Goal: Information Seeking & Learning: Learn about a topic

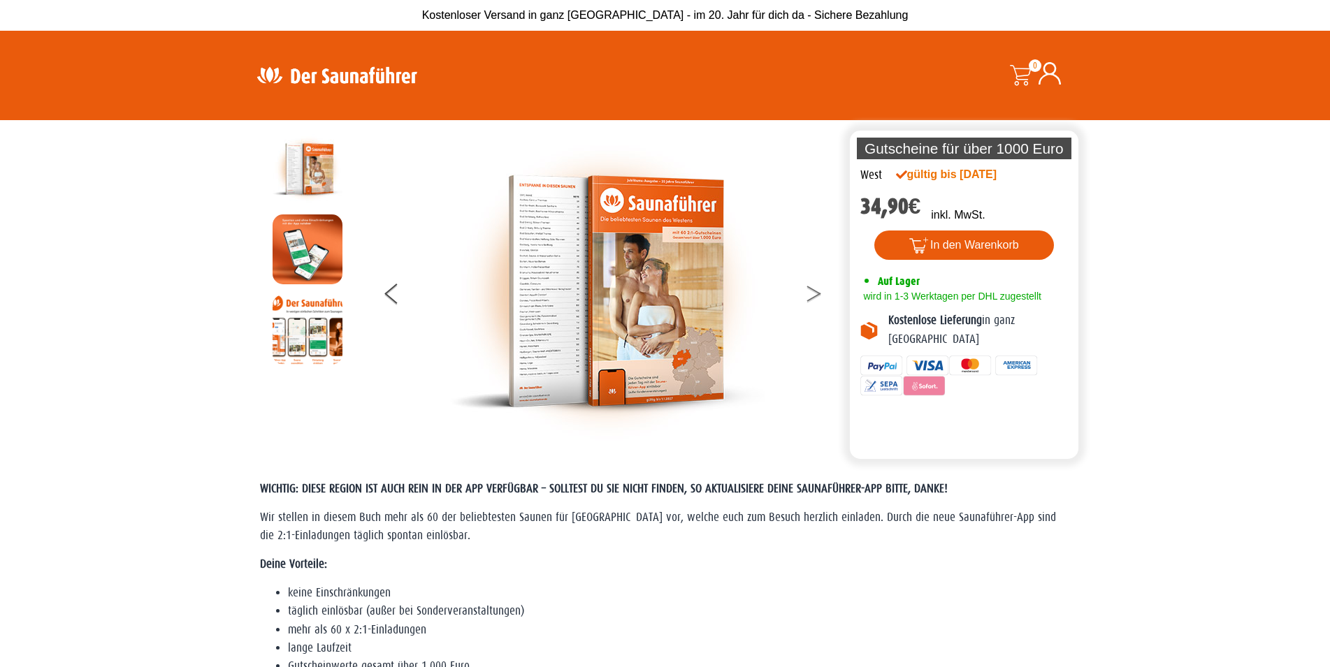
click at [812, 293] on button at bounding box center [822, 296] width 35 height 35
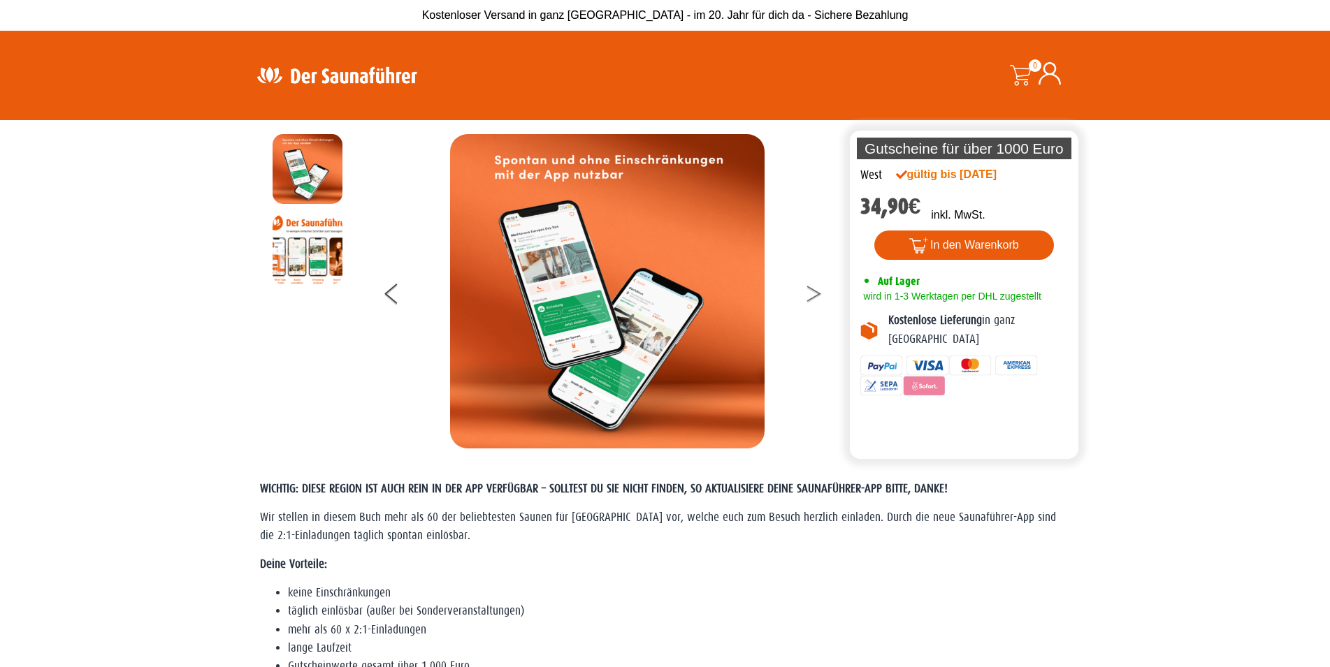
click at [812, 293] on button at bounding box center [822, 296] width 35 height 35
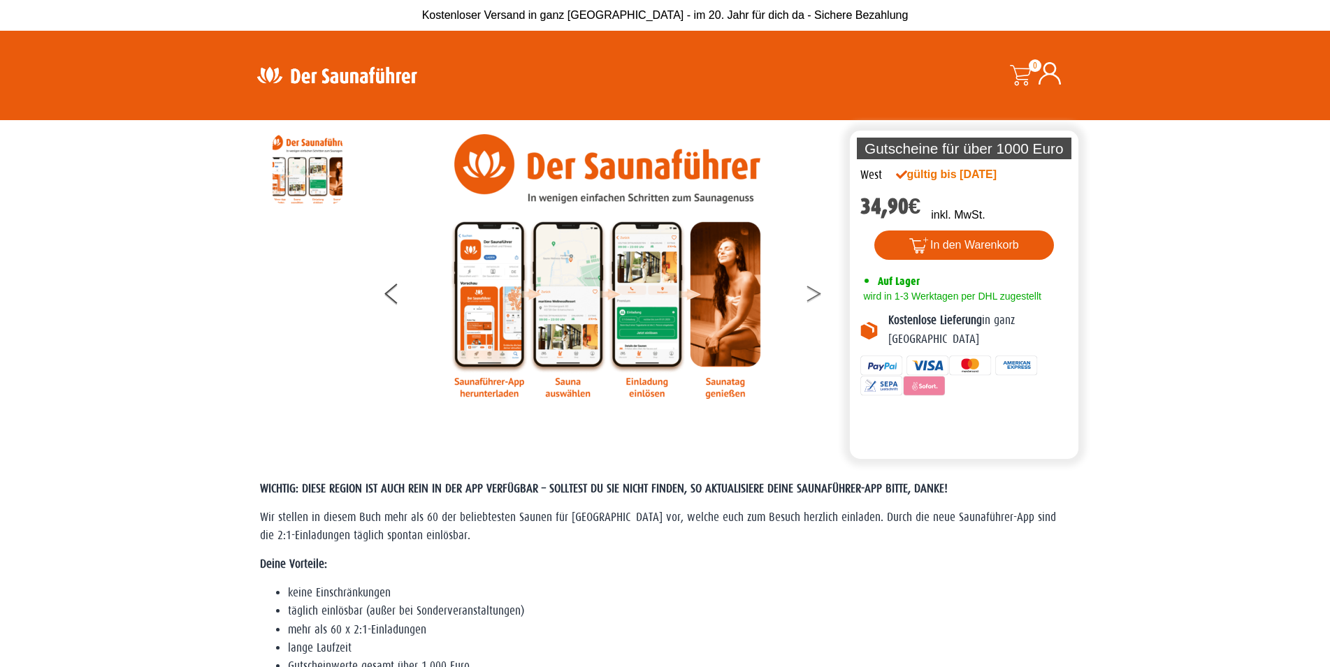
click at [812, 293] on button at bounding box center [822, 296] width 35 height 35
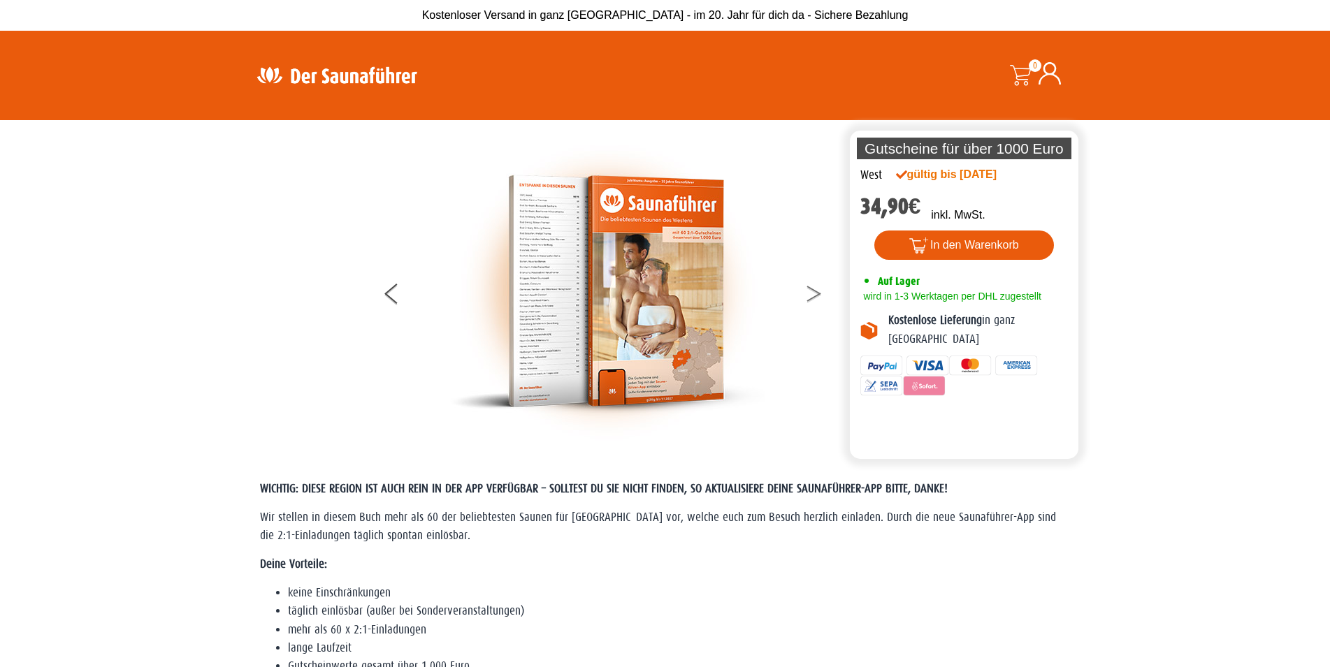
click at [812, 293] on button at bounding box center [822, 296] width 35 height 35
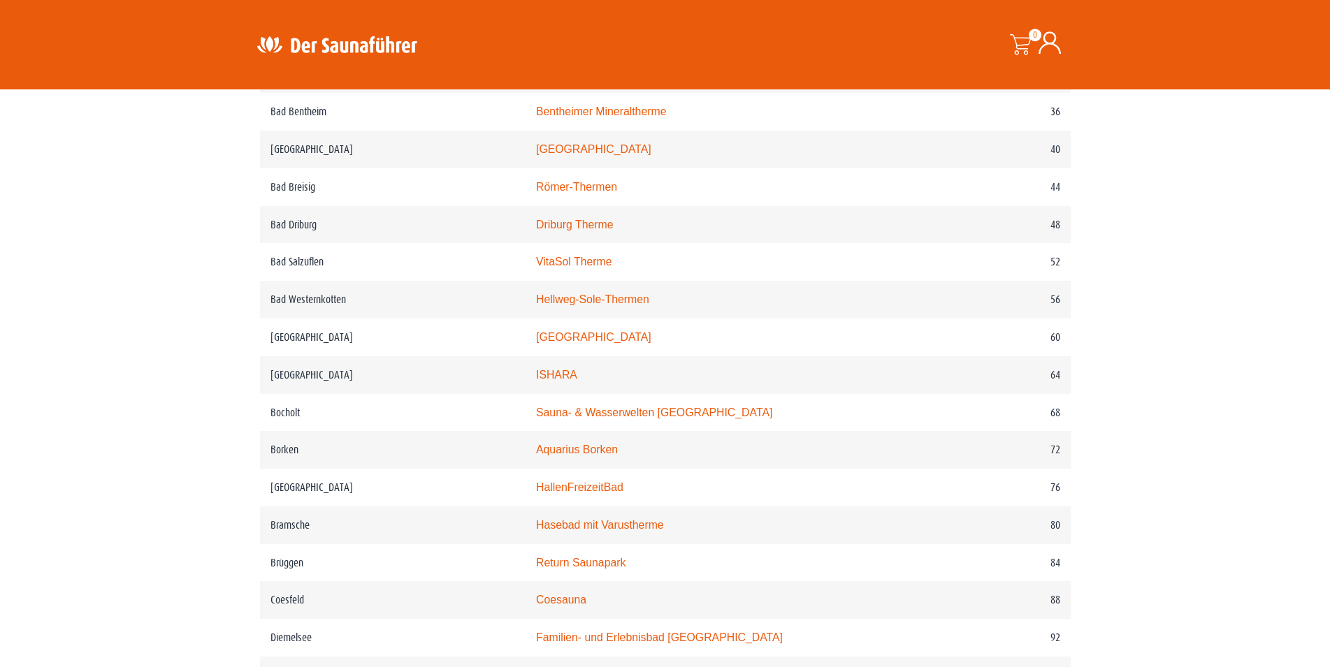
scroll to position [855, 0]
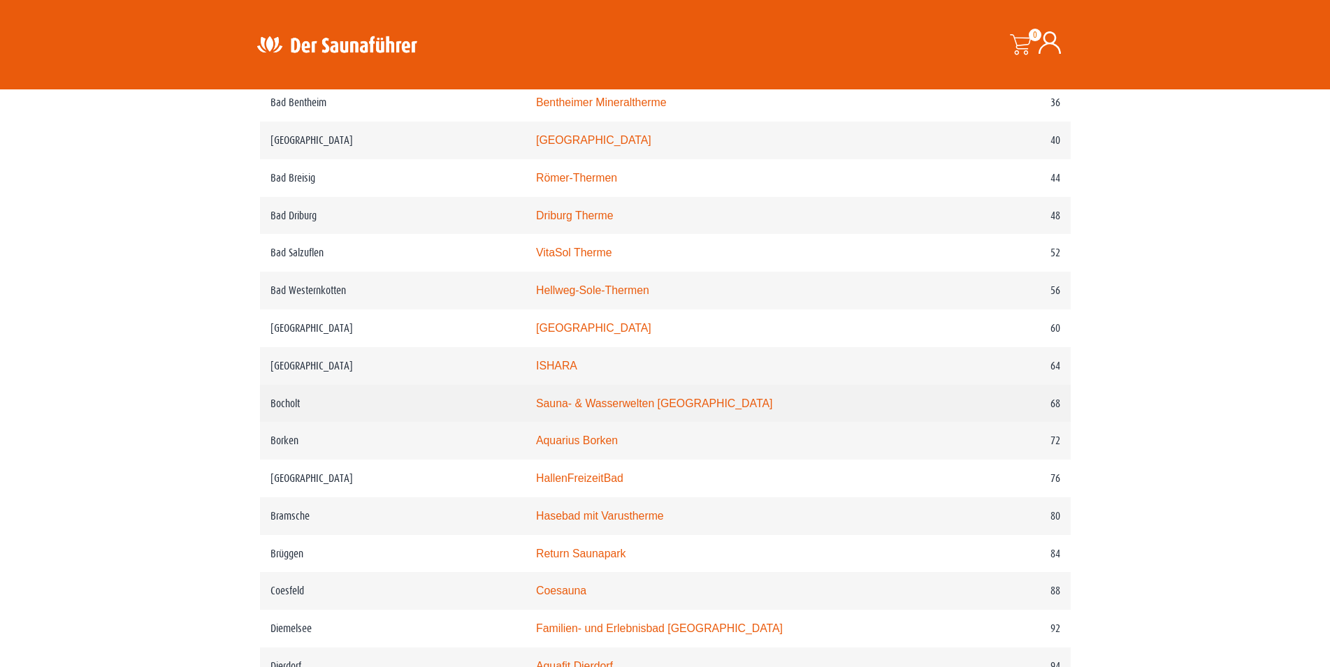
click at [582, 409] on link "Sauna- & Wasserwelten Bahia" at bounding box center [654, 404] width 236 height 12
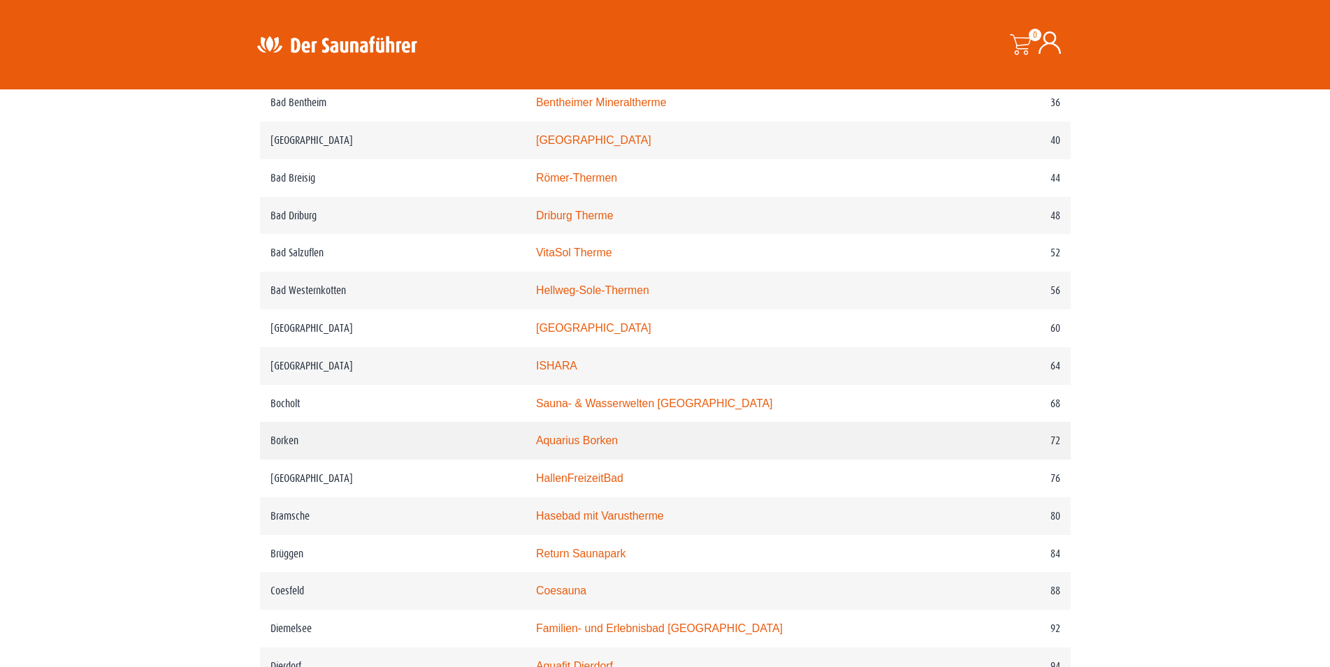
click at [607, 447] on link "Aquarius Borken" at bounding box center [577, 441] width 82 height 12
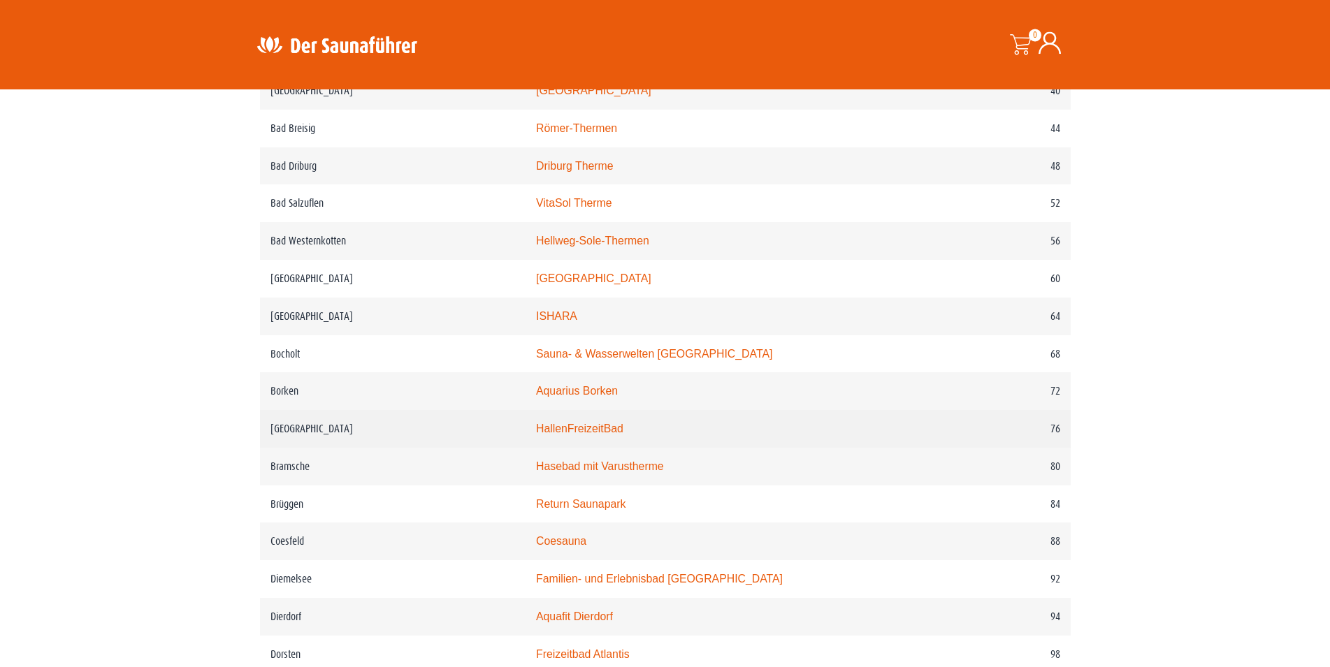
scroll to position [927, 0]
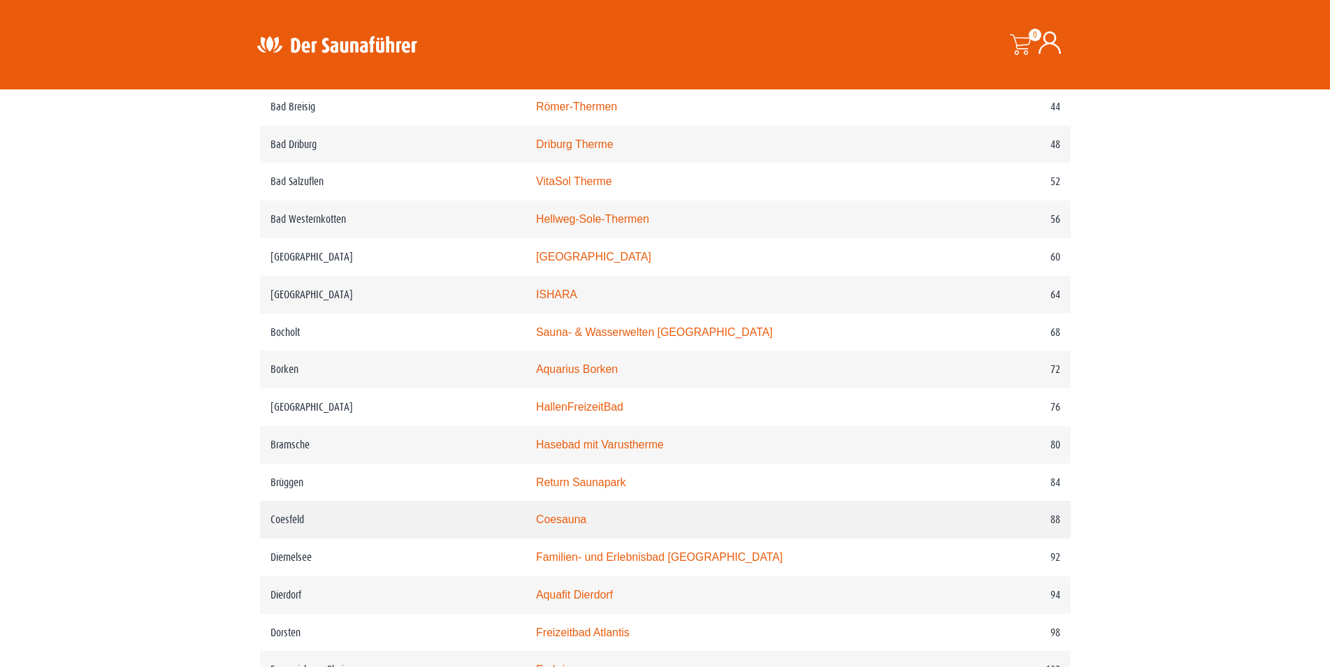
click at [581, 526] on link "Coesauna" at bounding box center [561, 520] width 50 height 12
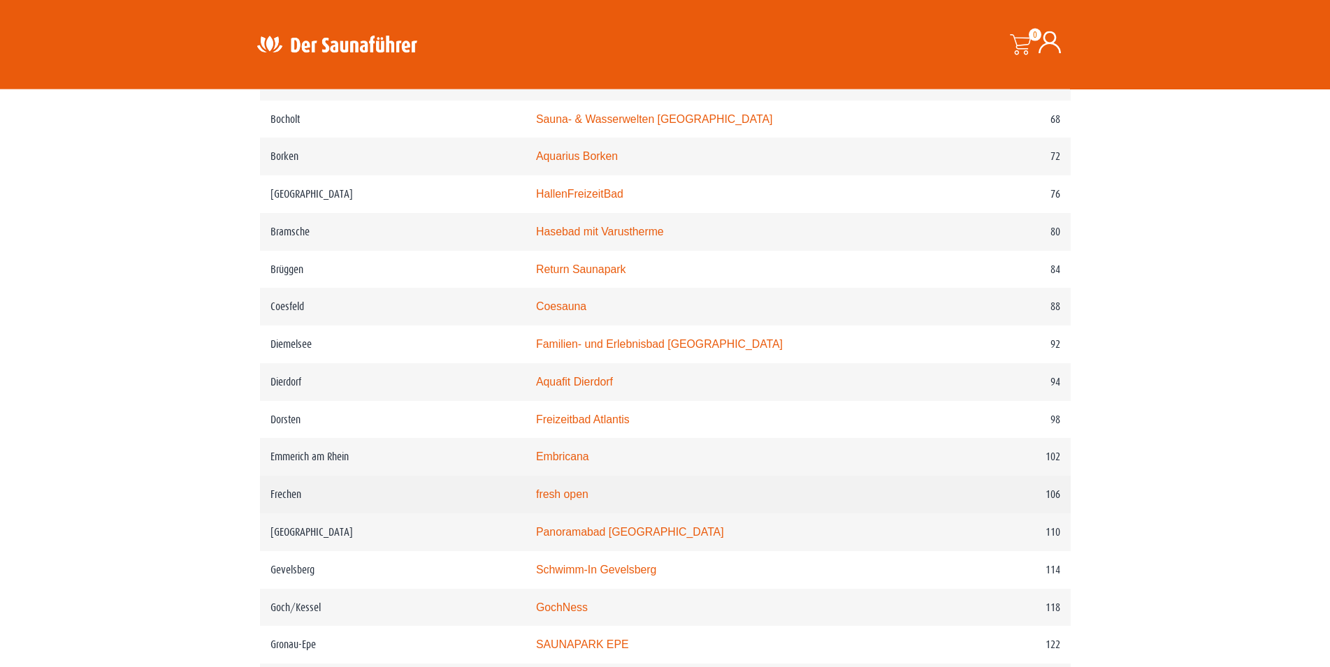
scroll to position [1140, 0]
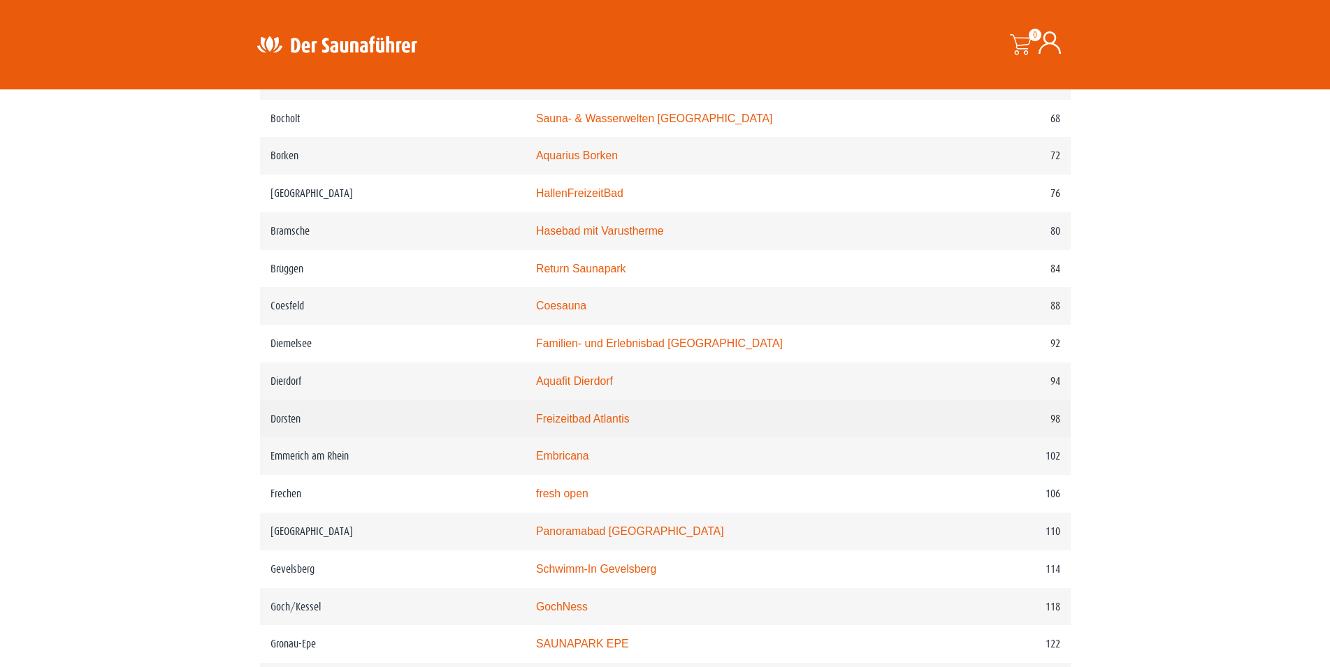
click at [606, 425] on link "Freizeitbad Atlantis" at bounding box center [583, 419] width 94 height 12
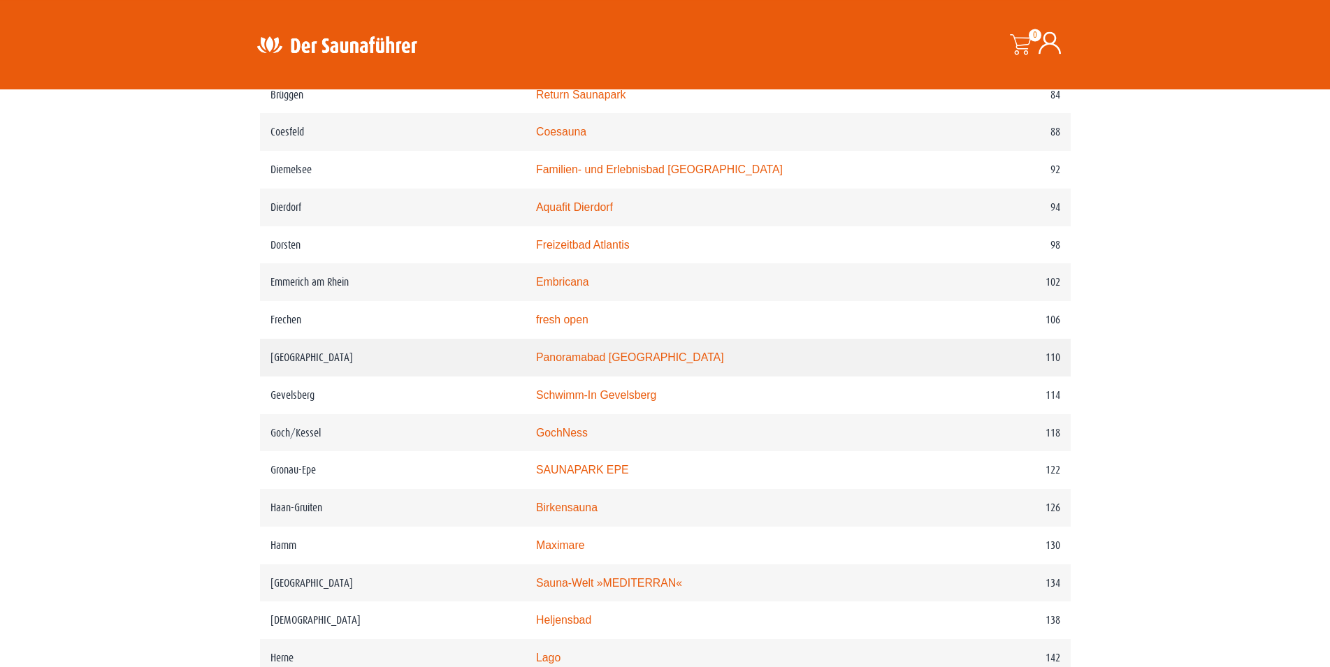
scroll to position [1354, 0]
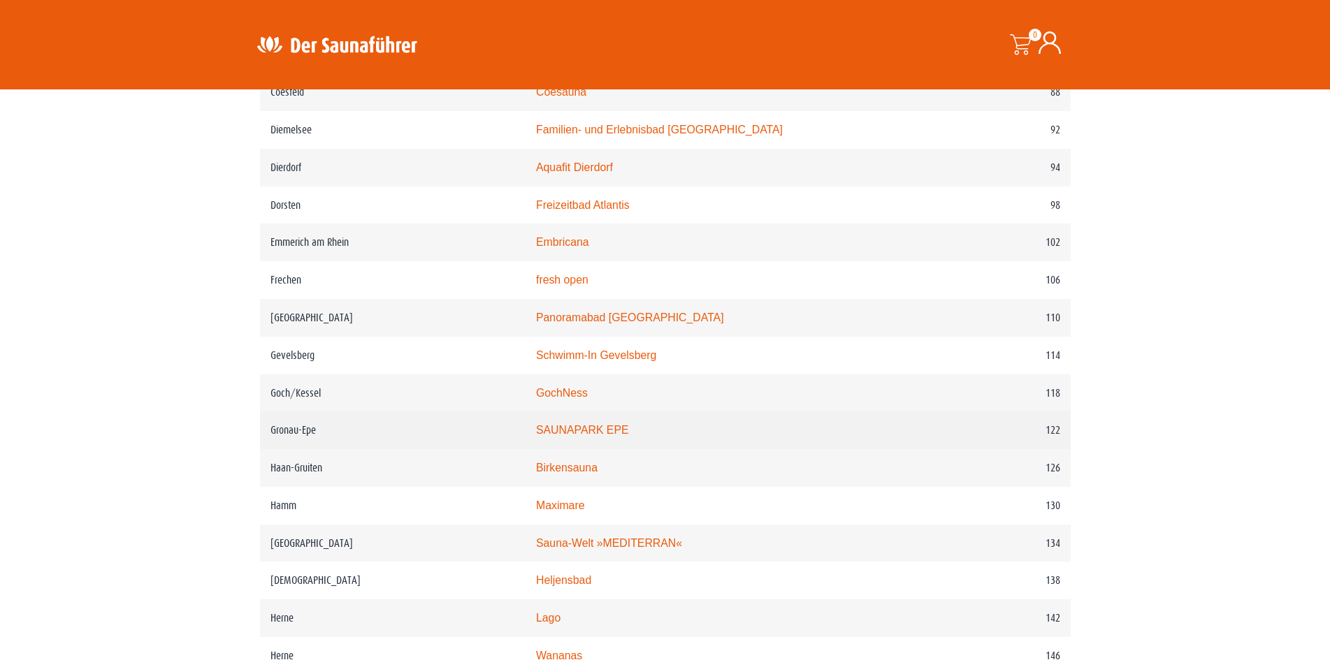
click at [620, 436] on link "SAUNAPARK EPE" at bounding box center [582, 430] width 93 height 12
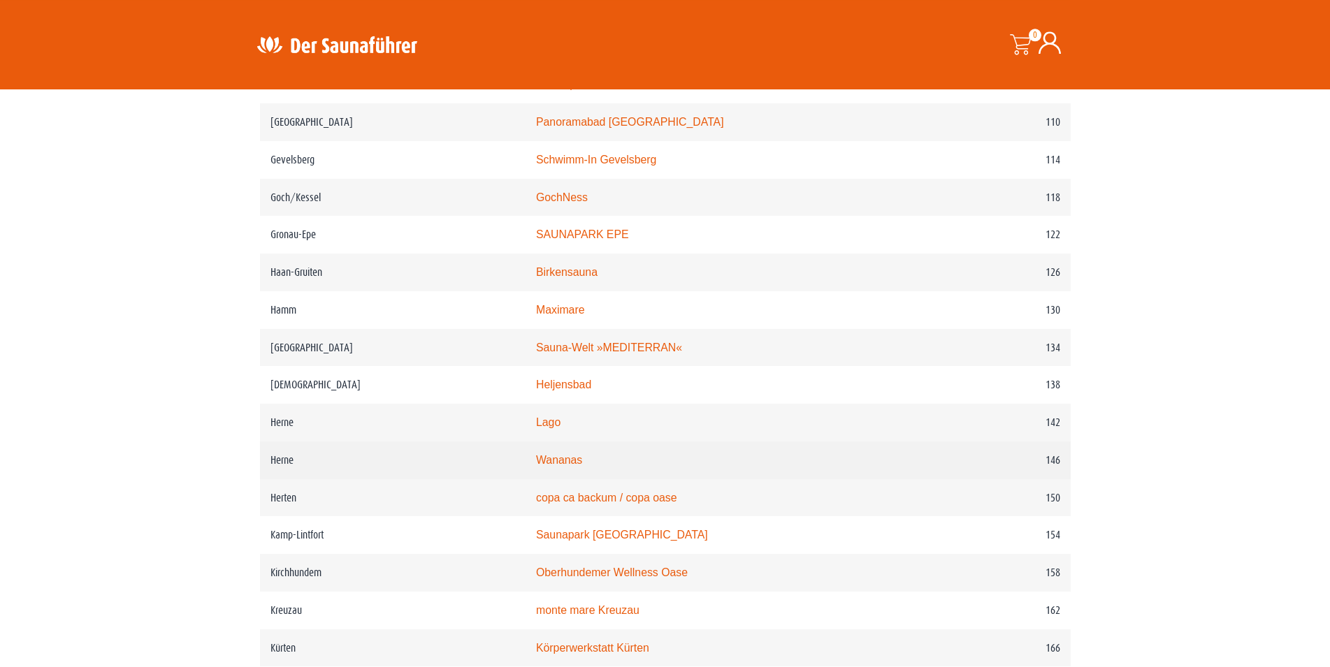
scroll to position [1568, 0]
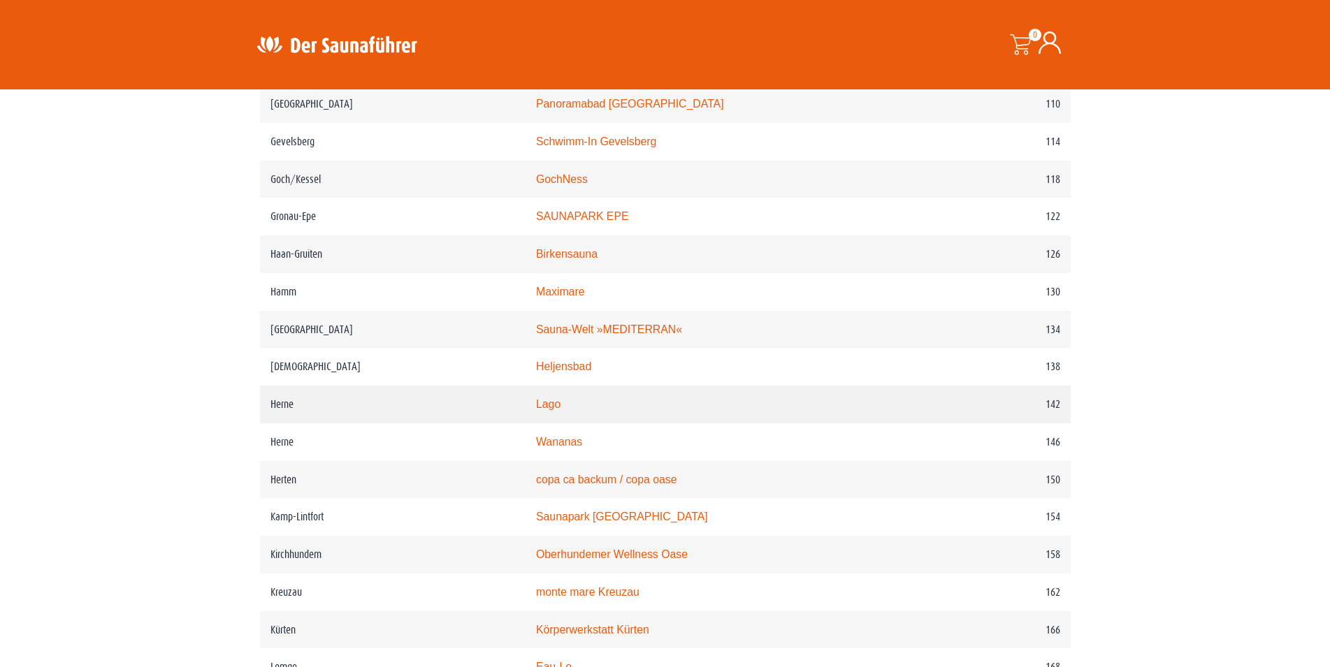
click at [560, 410] on link "Lago" at bounding box center [548, 404] width 24 height 12
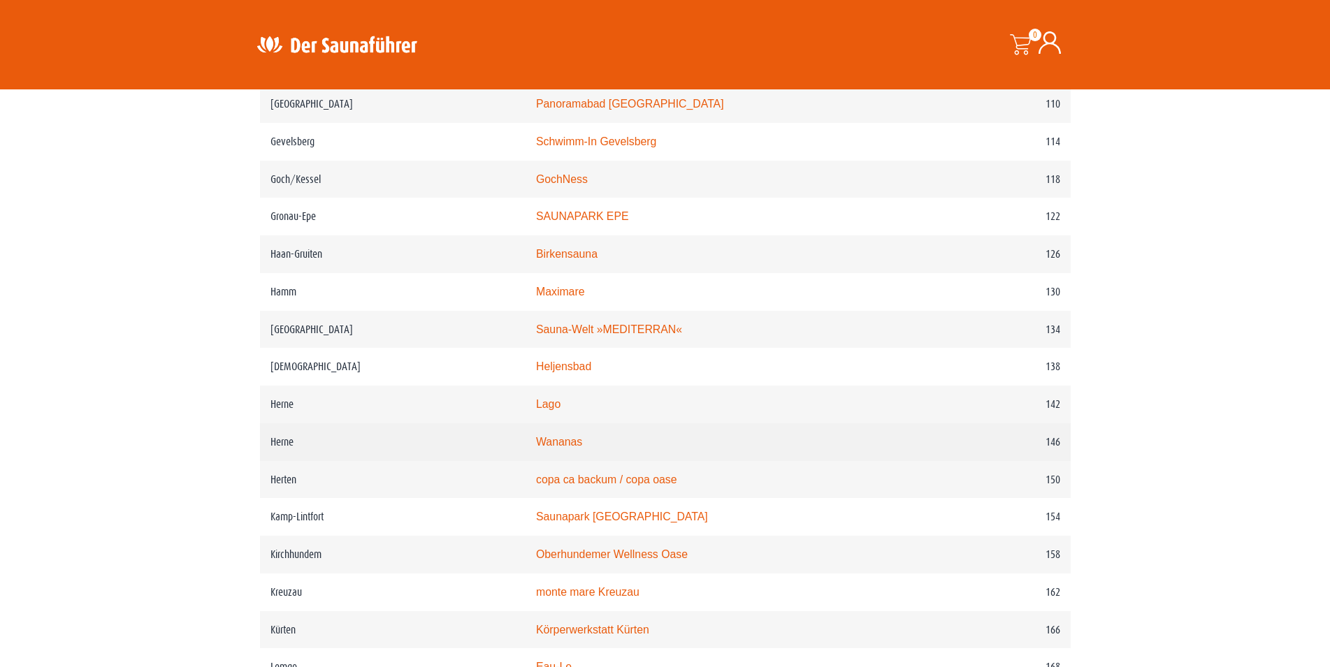
click at [577, 448] on link "Wananas" at bounding box center [559, 442] width 46 height 12
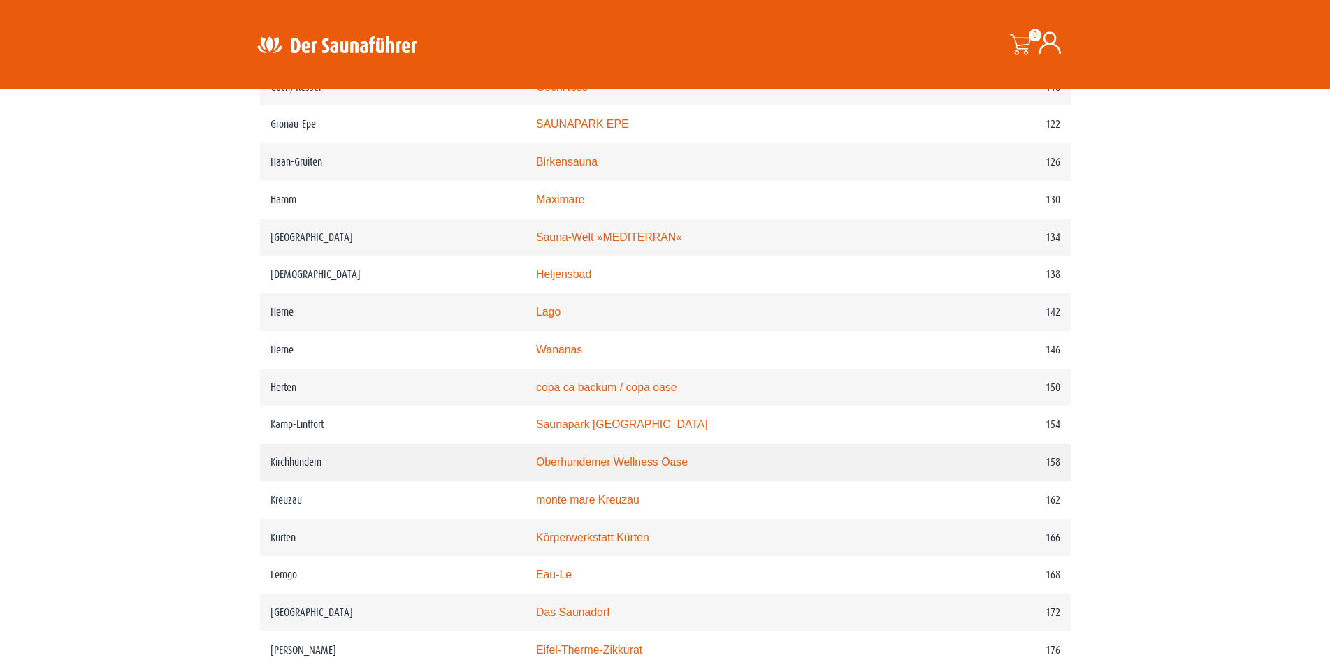
scroll to position [1711, 0]
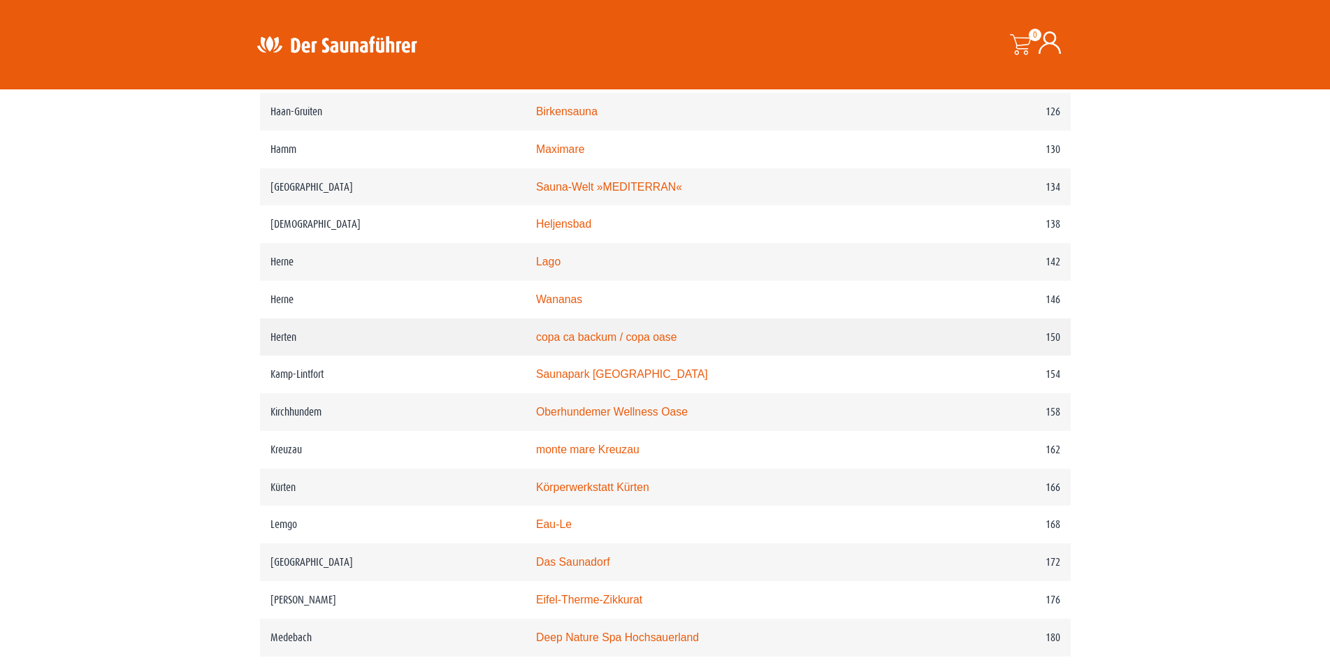
click at [585, 343] on link "copa ca backum / copa oase" at bounding box center [606, 337] width 141 height 12
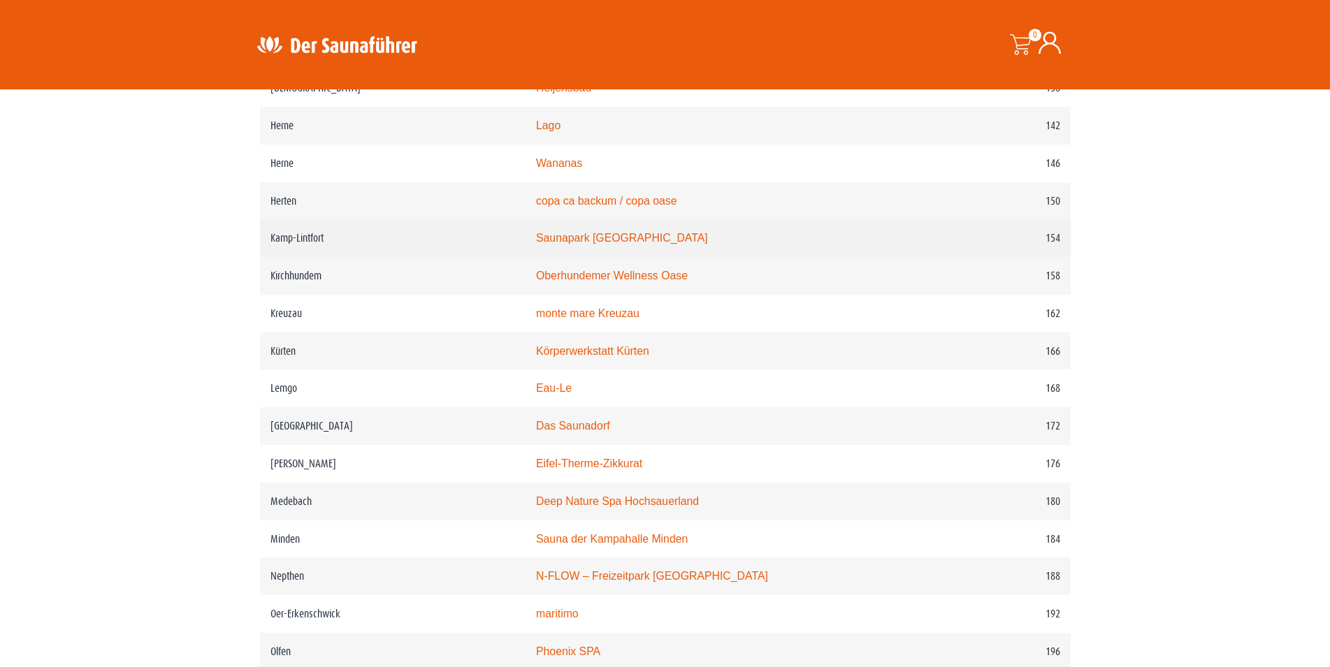
scroll to position [1853, 0]
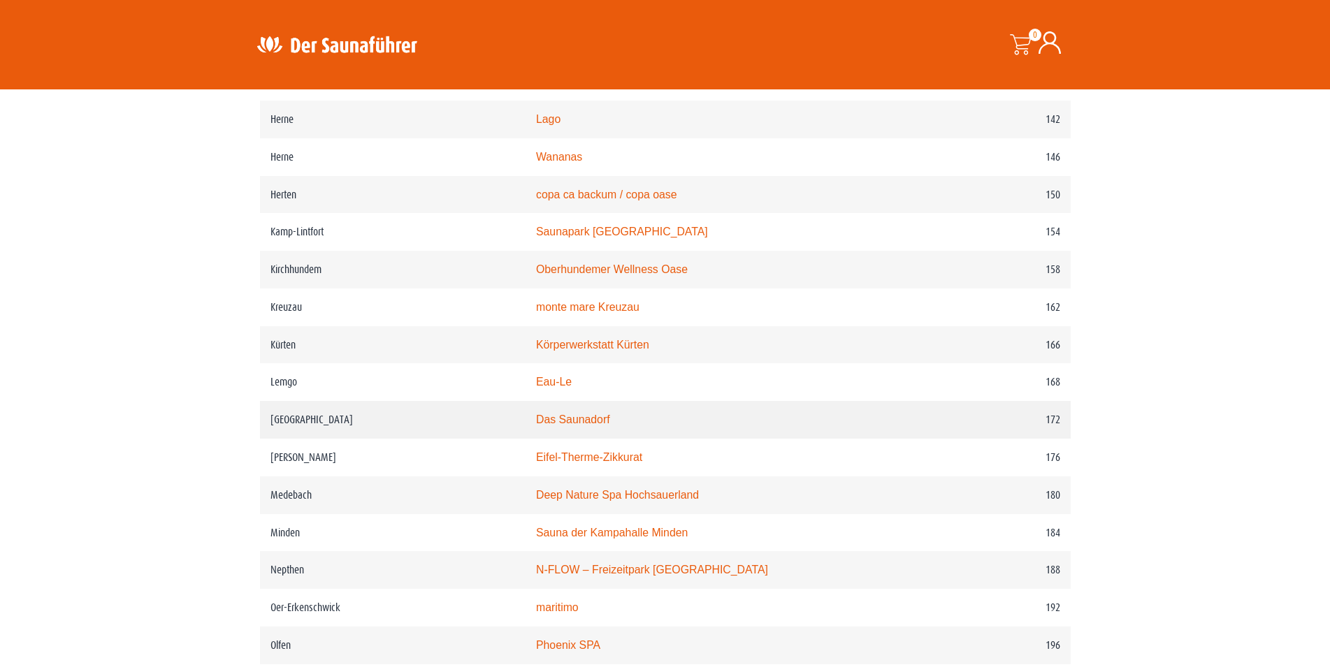
click at [581, 426] on link "Das Saunadorf" at bounding box center [573, 420] width 74 height 12
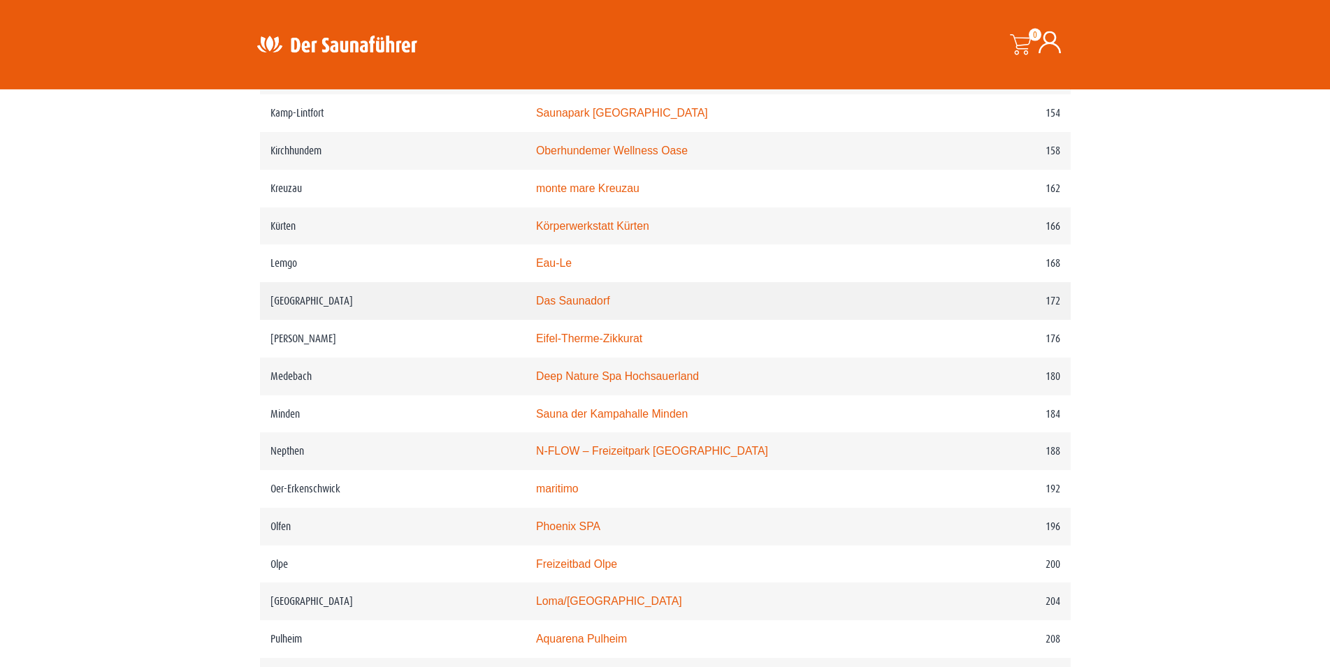
scroll to position [1996, 0]
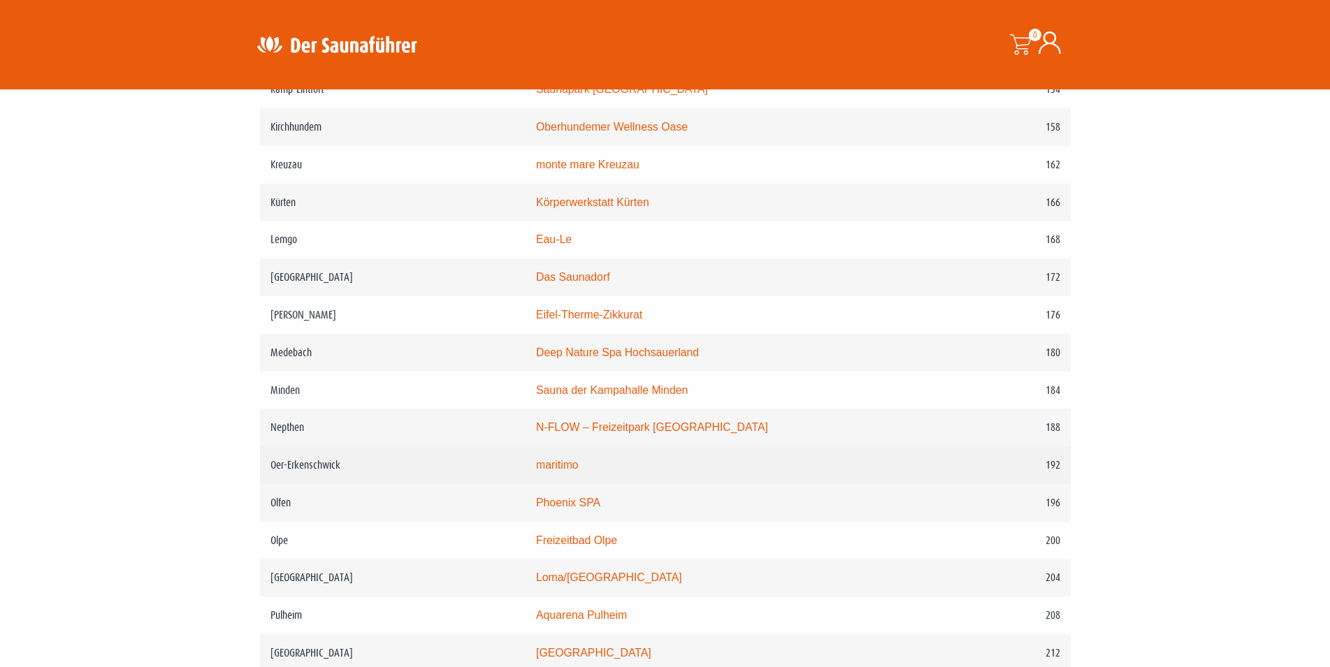
click at [565, 471] on link "maritimo" at bounding box center [557, 465] width 43 height 12
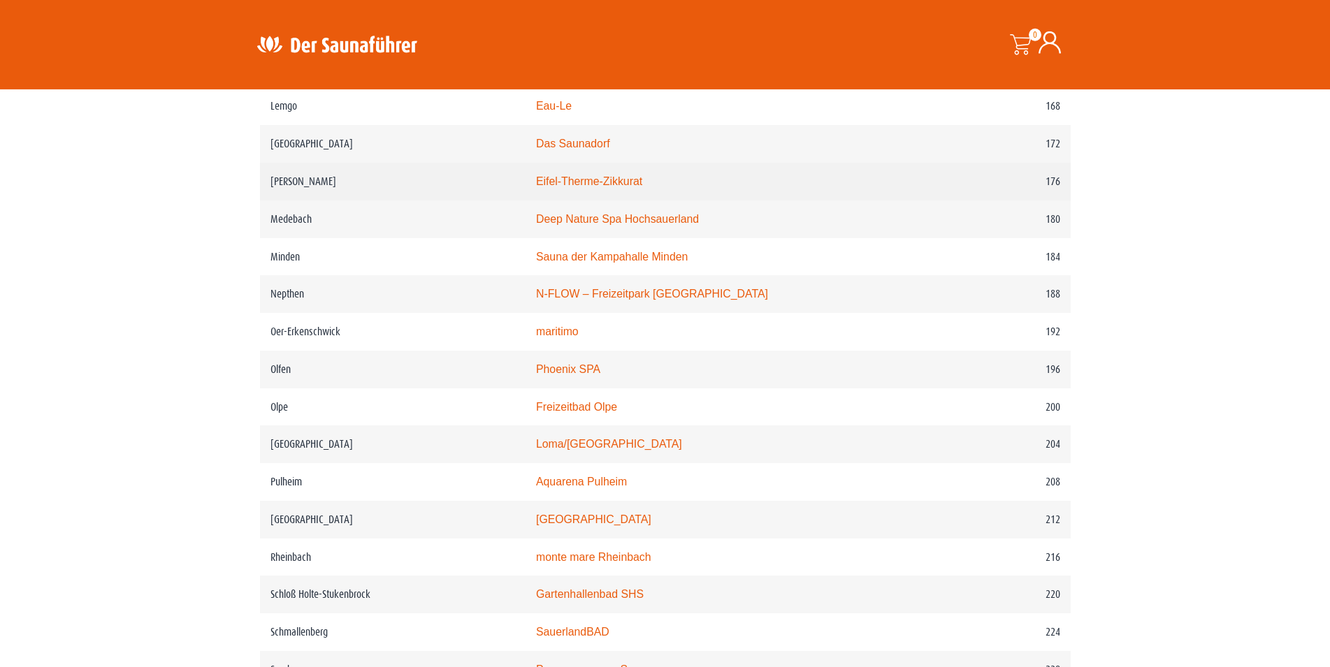
scroll to position [2138, 0]
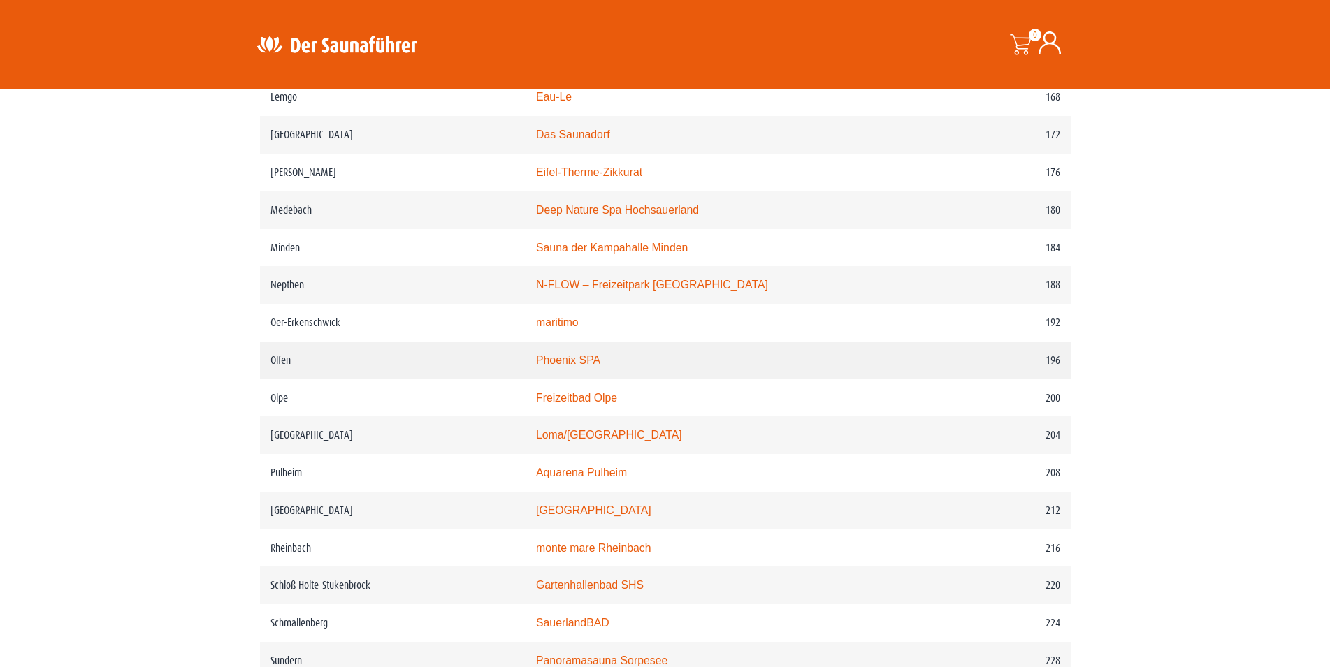
click at [574, 366] on link "Phoenix SPA" at bounding box center [568, 360] width 64 height 12
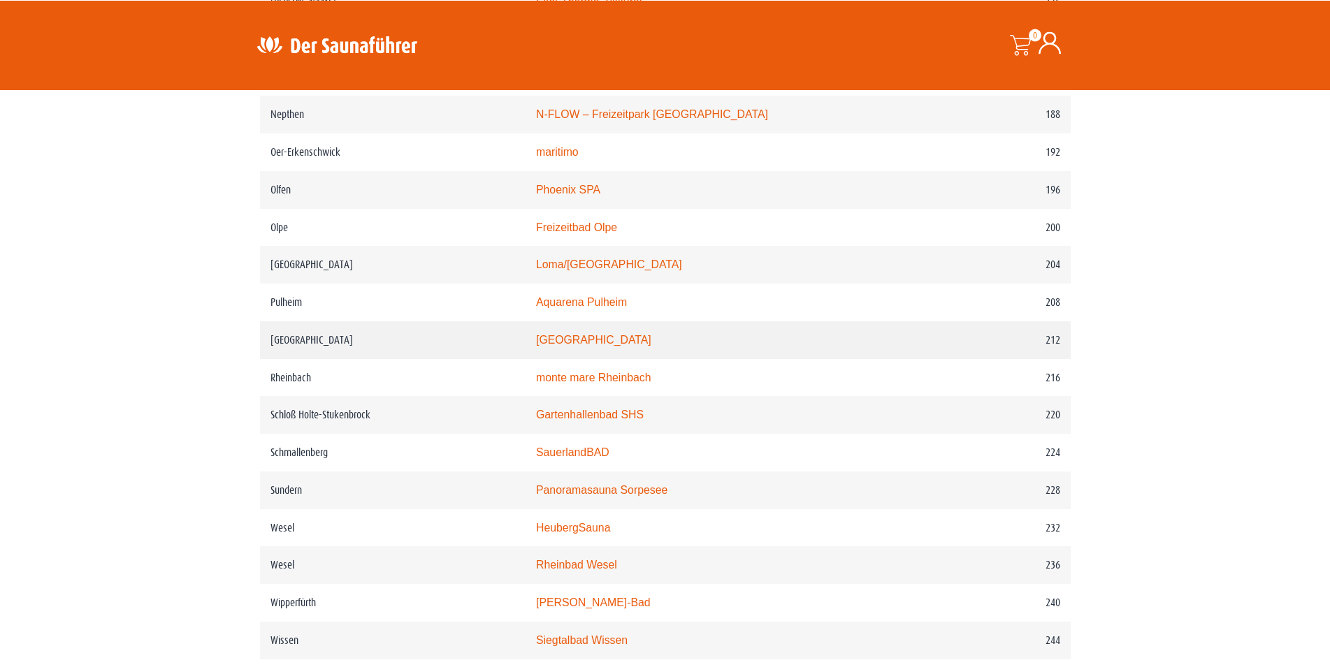
scroll to position [2352, 0]
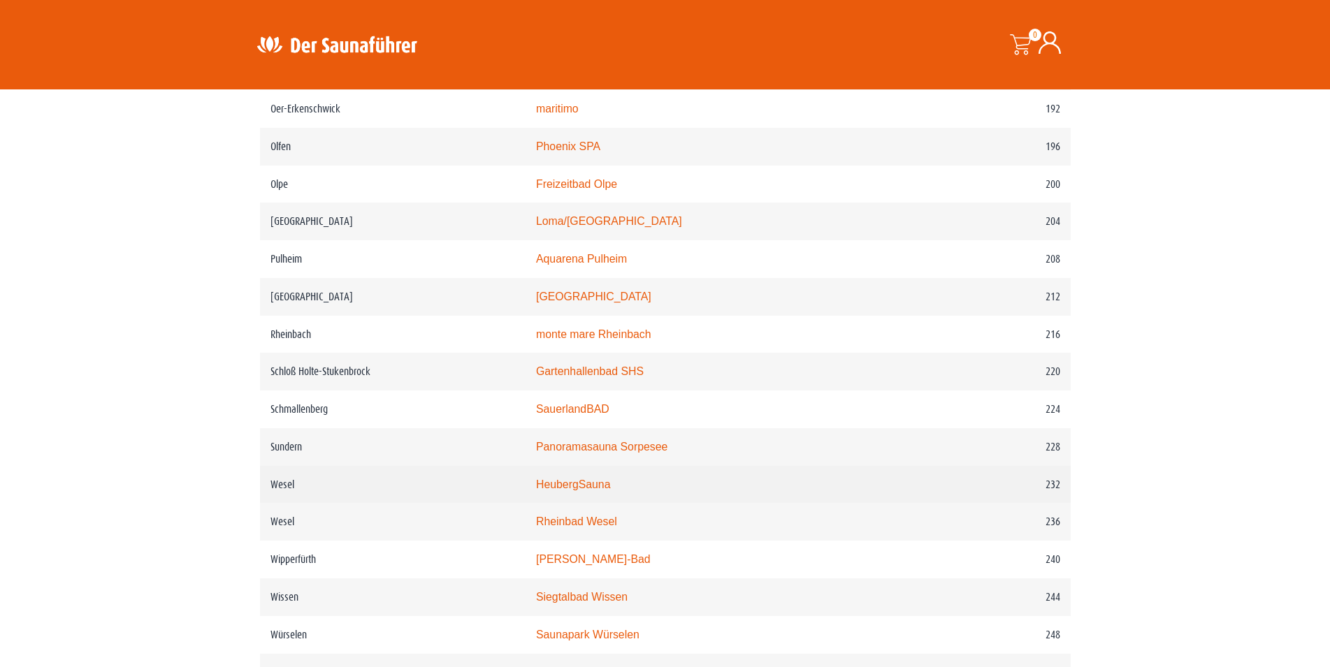
click at [585, 491] on link "HeubergSauna" at bounding box center [573, 485] width 75 height 12
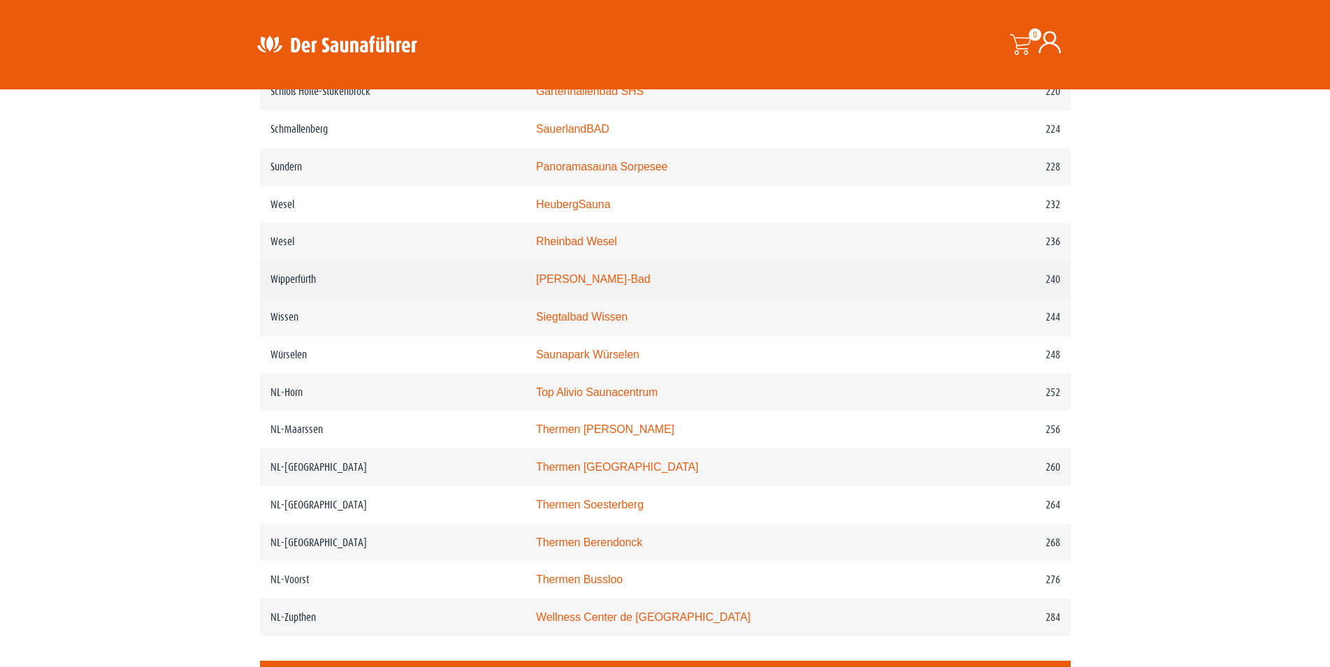
scroll to position [2637, 0]
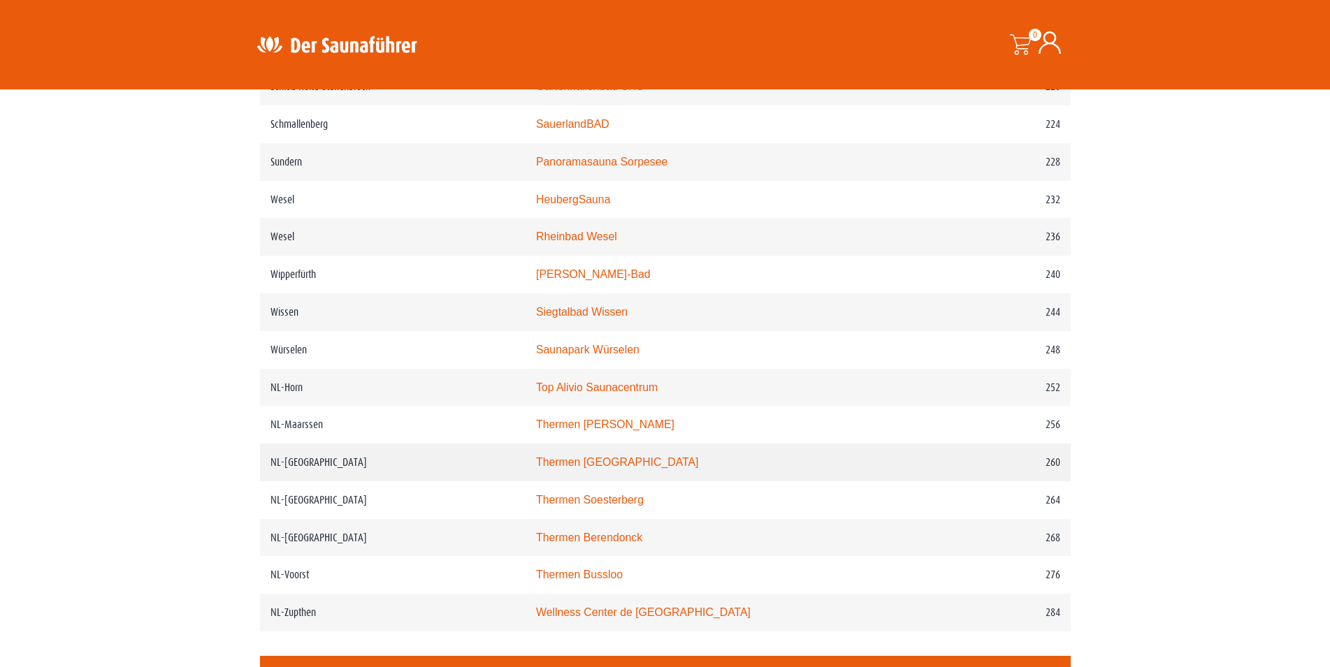
click at [609, 468] on link "Thermen Maastricht" at bounding box center [617, 462] width 163 height 12
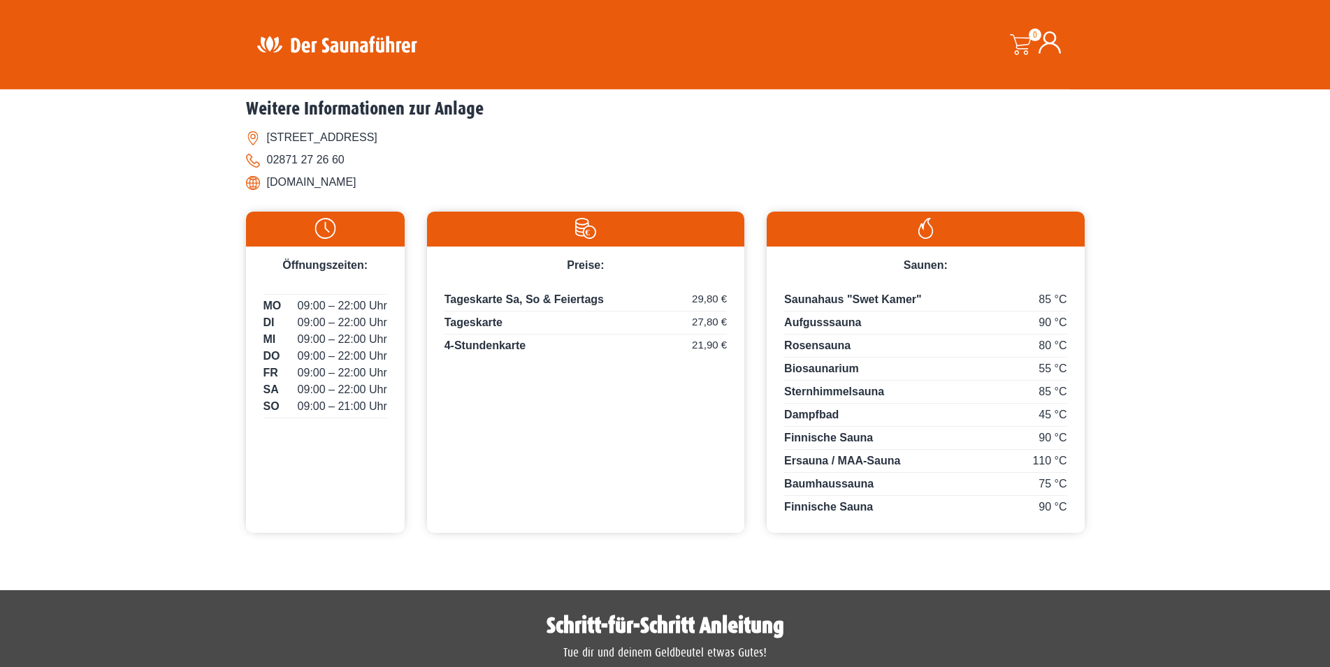
scroll to position [570, 0]
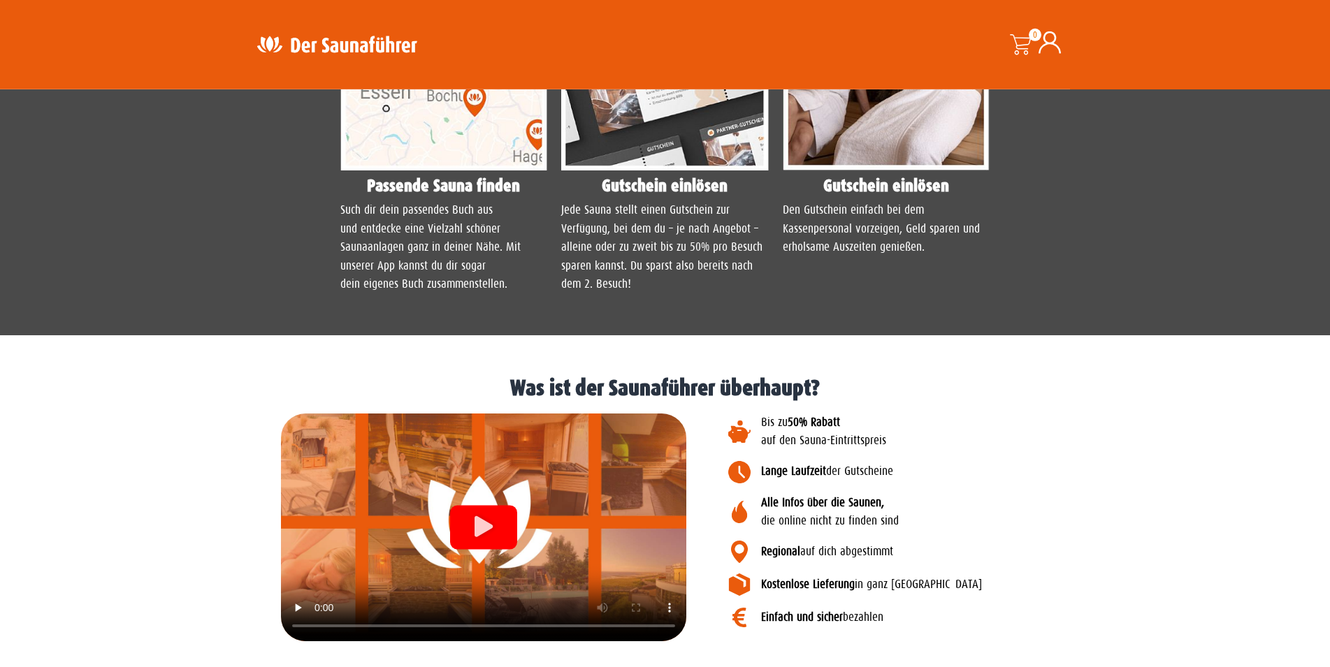
scroll to position [1354, 0]
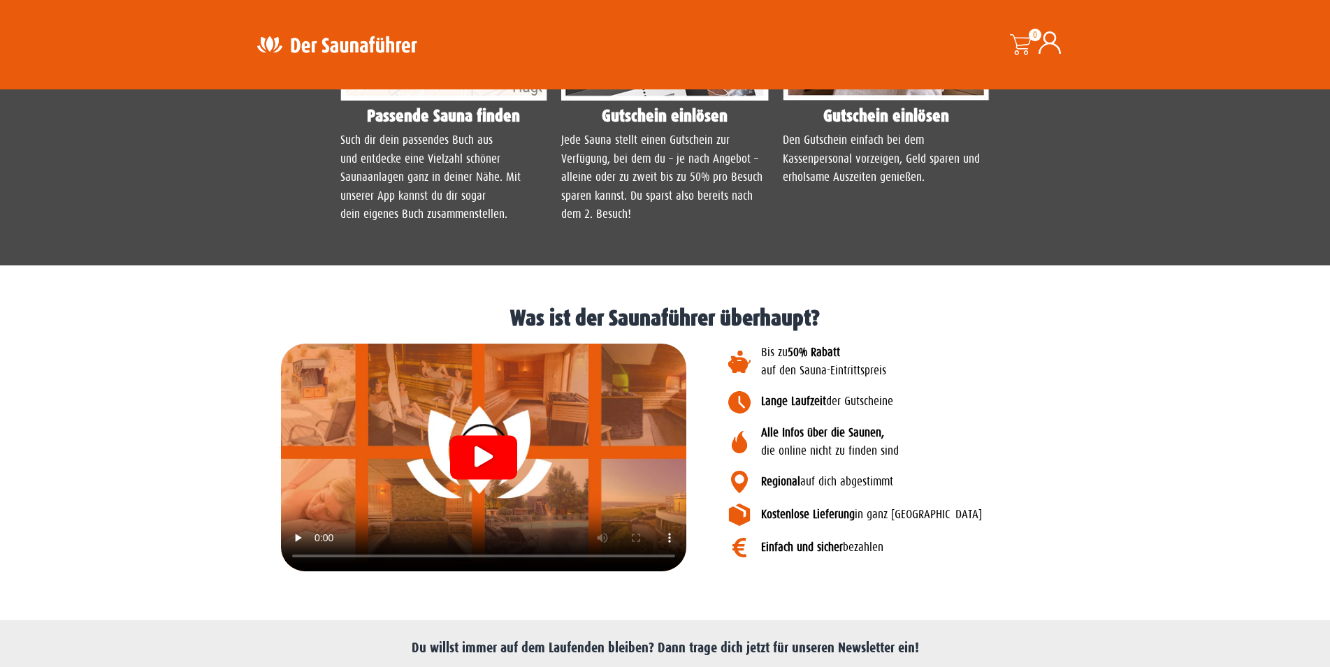
click at [490, 454] on icon "Video abspielen" at bounding box center [483, 456] width 18 height 21
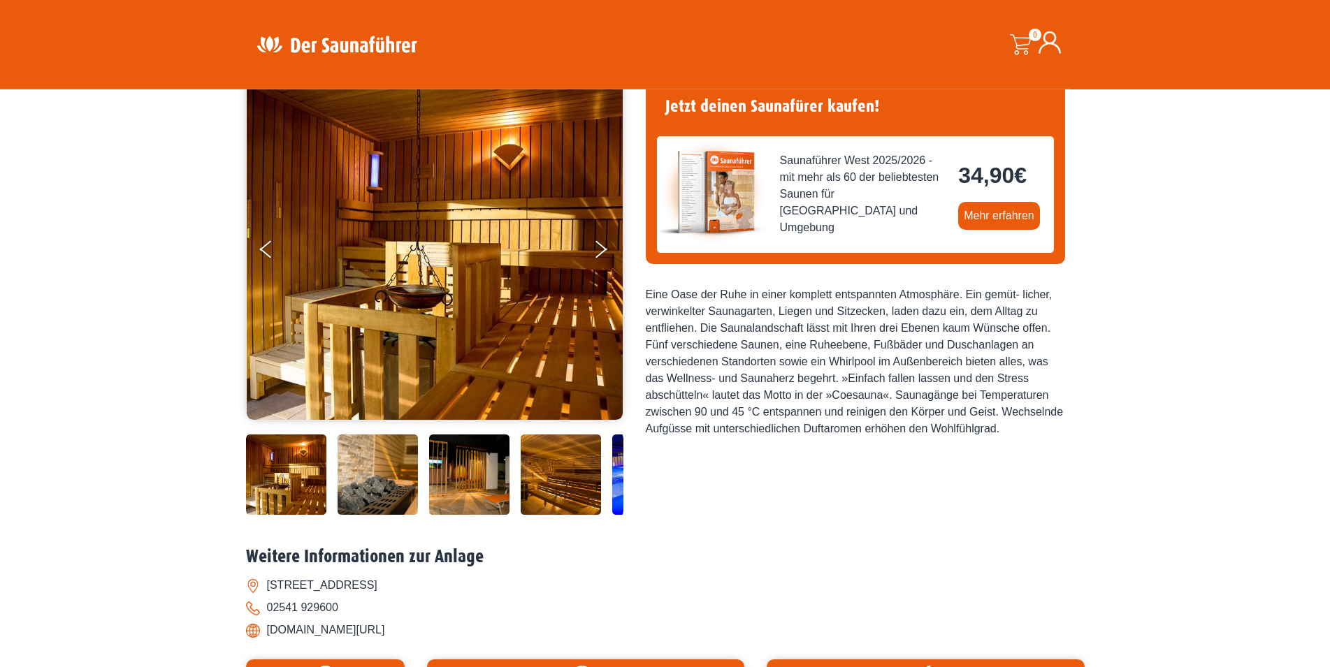
scroll to position [356, 0]
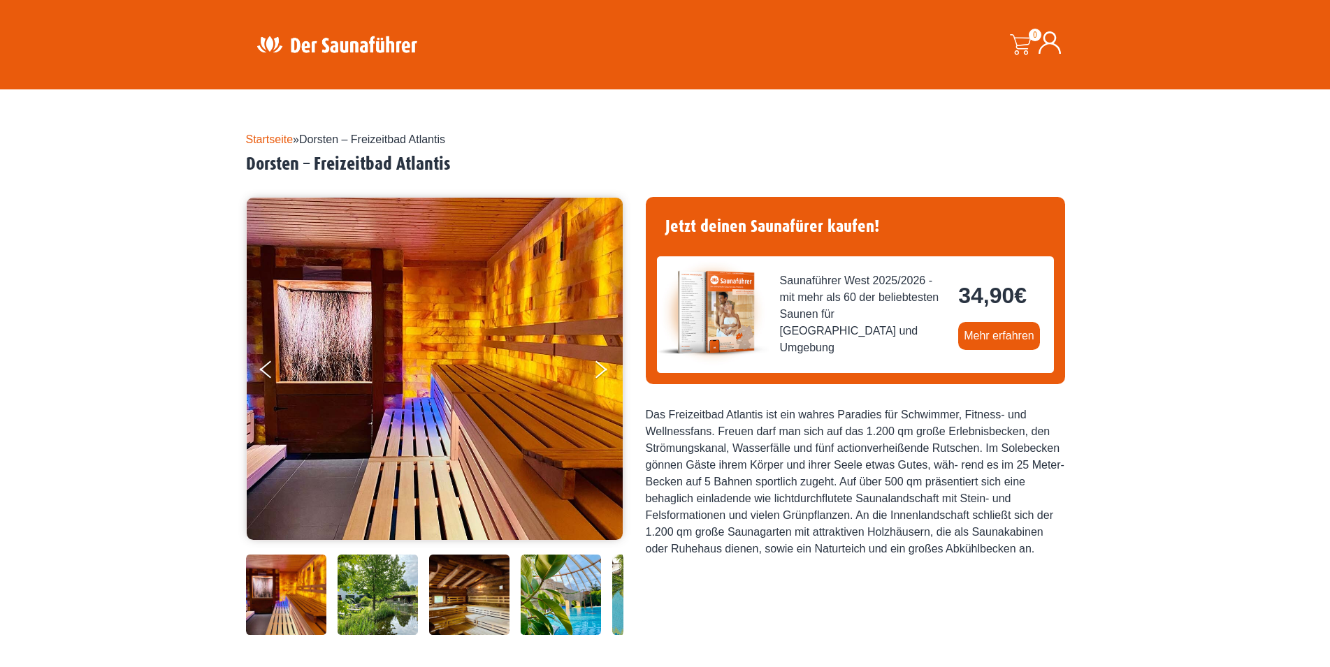
scroll to position [285, 0]
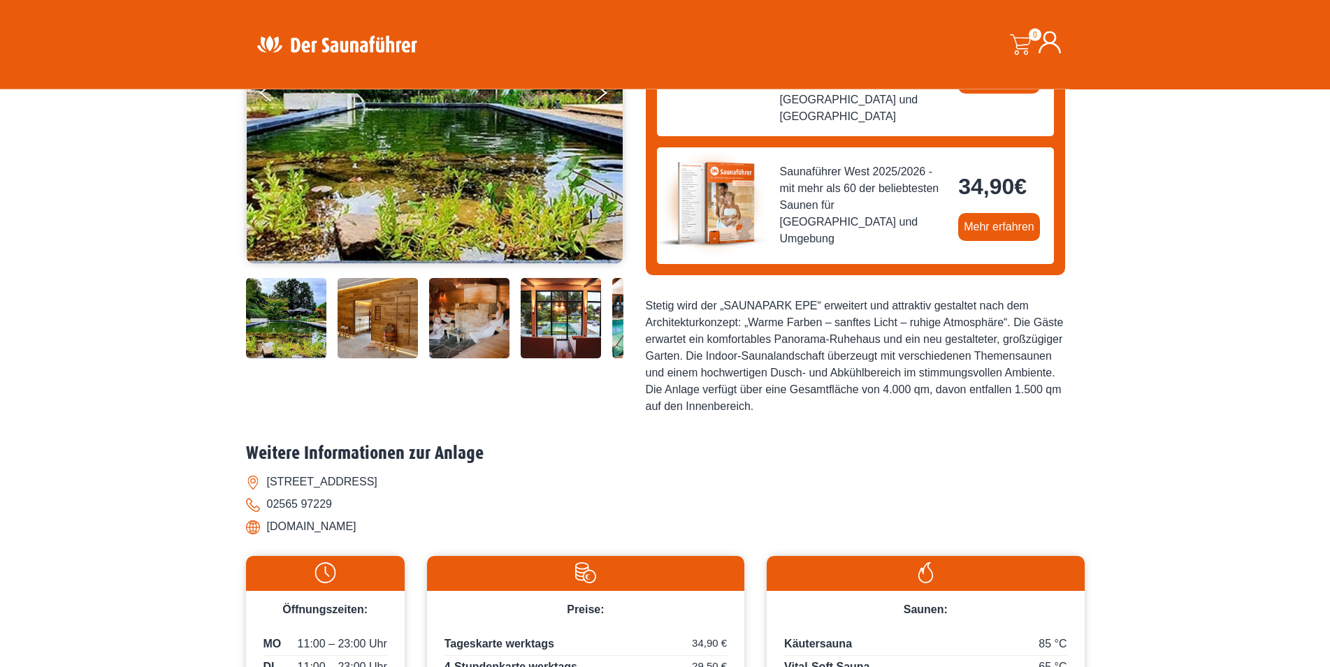
scroll to position [214, 0]
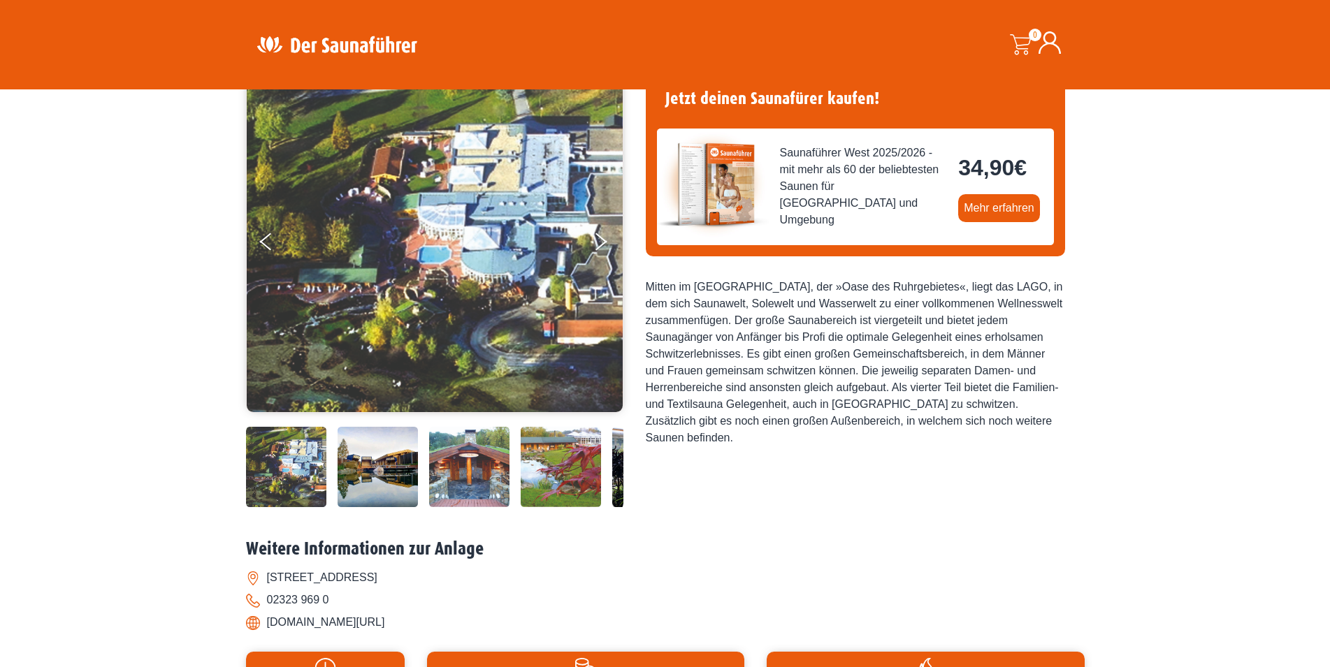
scroll to position [428, 0]
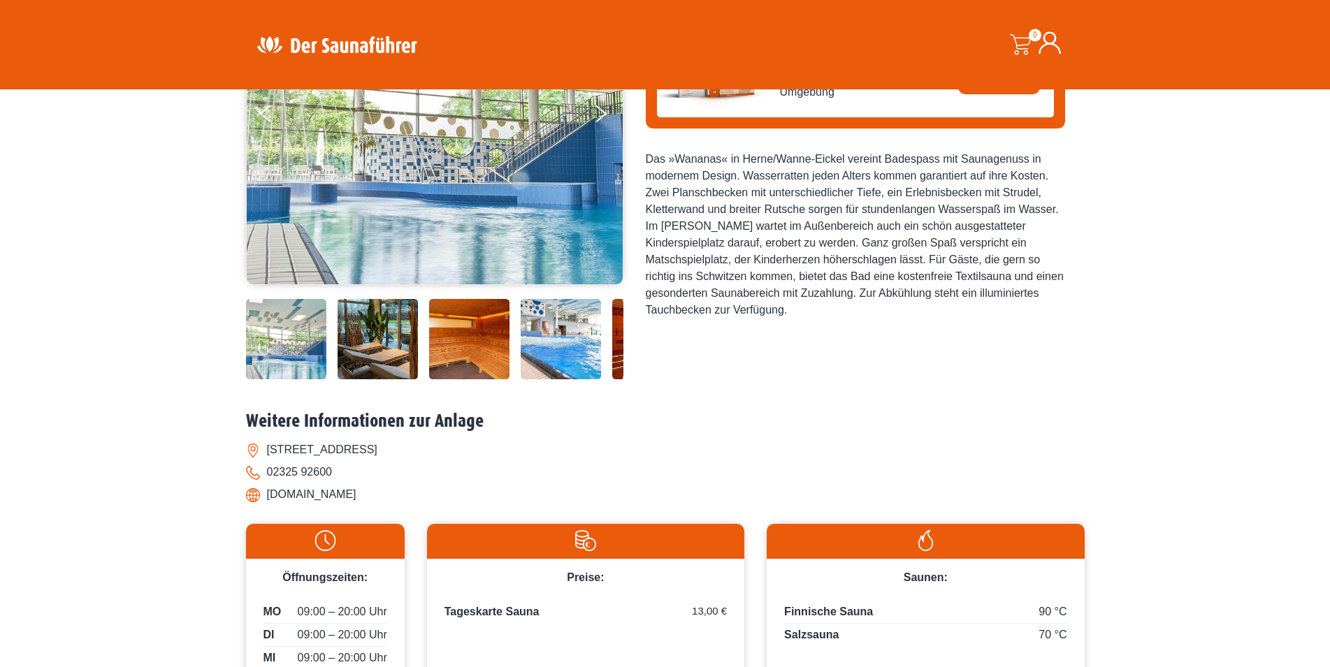
scroll to position [71, 0]
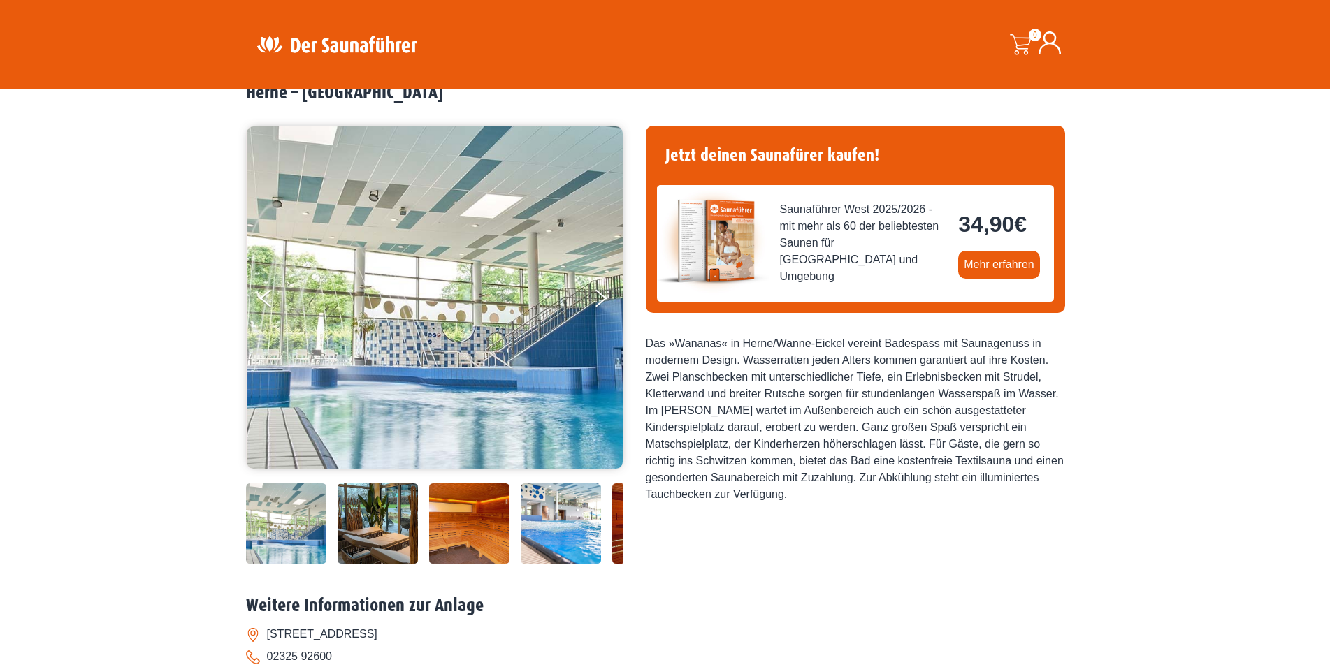
click at [379, 523] on img at bounding box center [378, 524] width 80 height 80
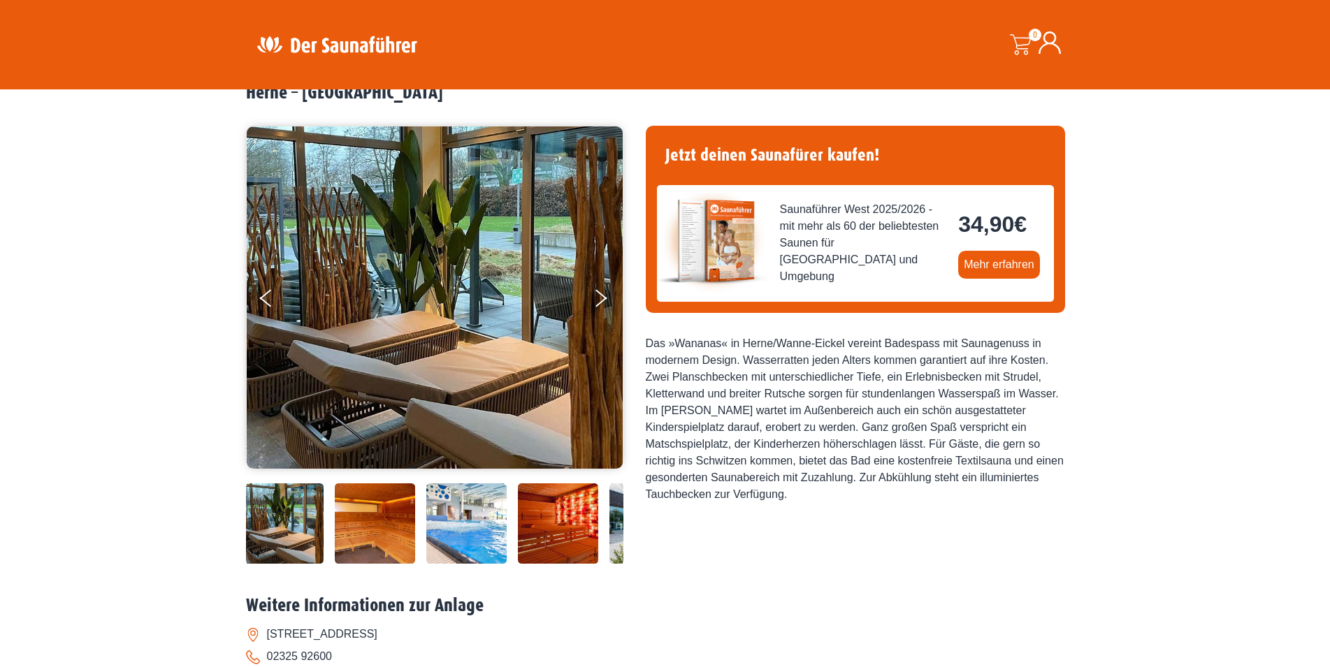
click at [379, 523] on img at bounding box center [375, 524] width 80 height 80
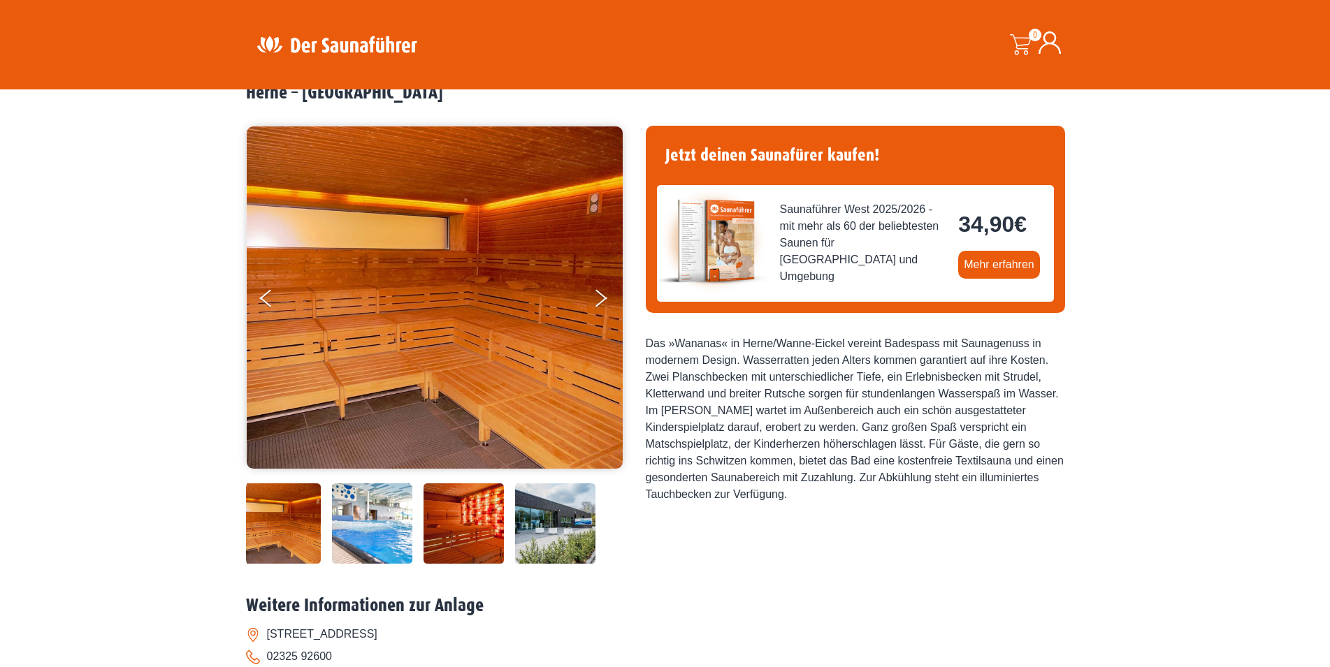
click at [380, 523] on img at bounding box center [372, 524] width 80 height 80
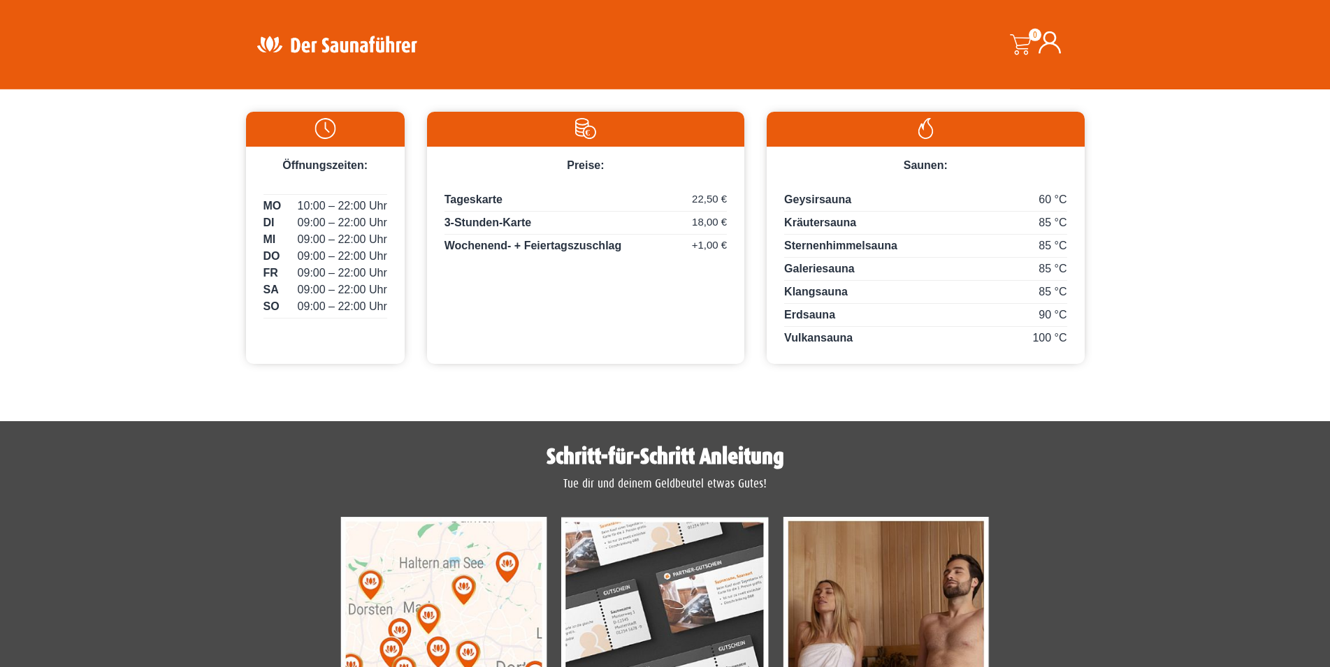
scroll to position [611, 0]
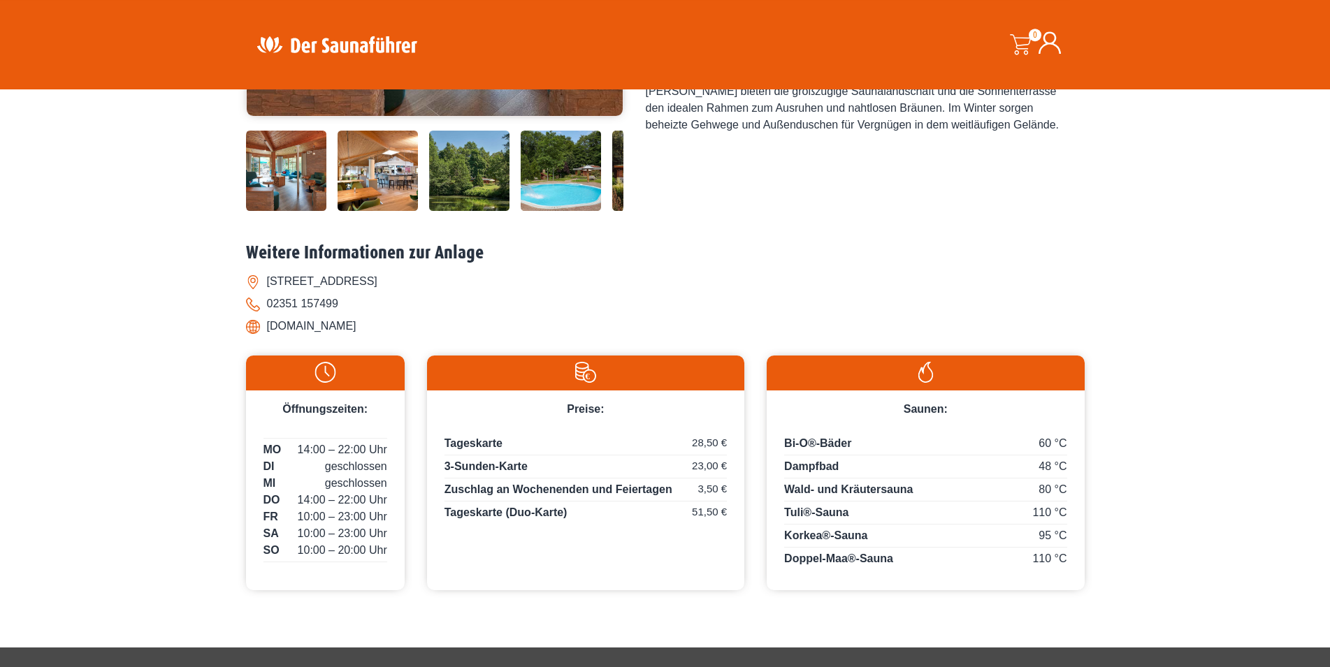
scroll to position [428, 0]
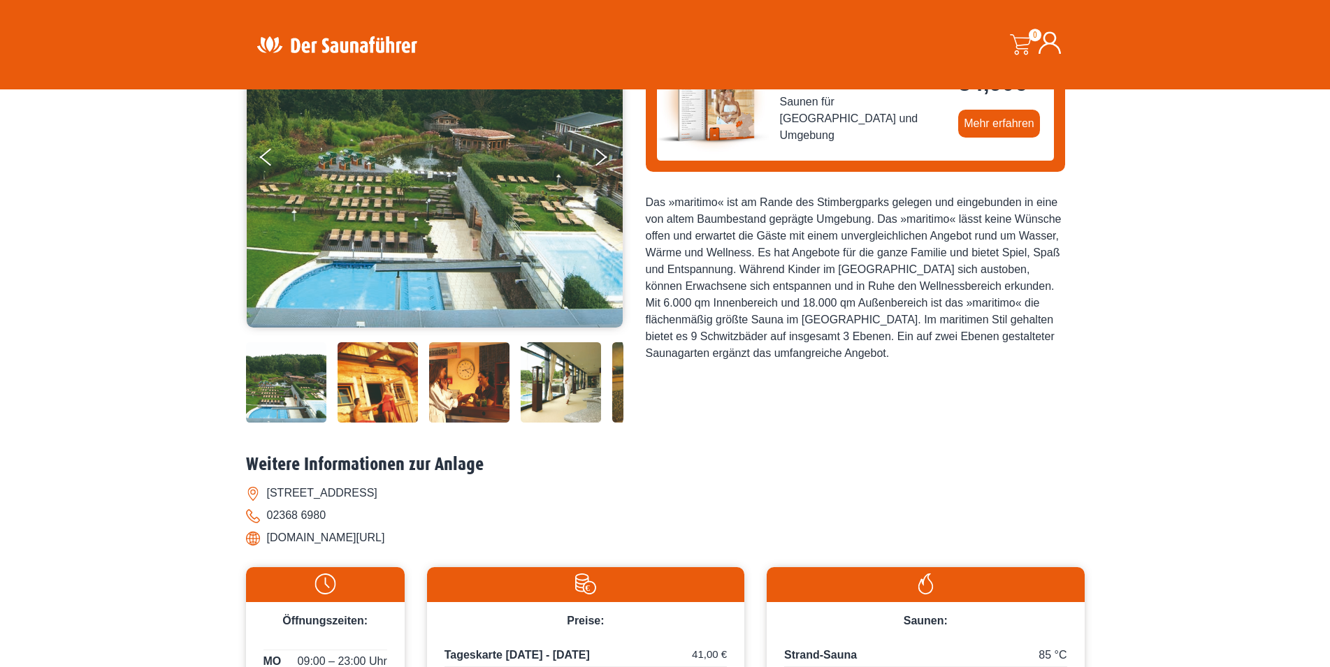
scroll to position [143, 0]
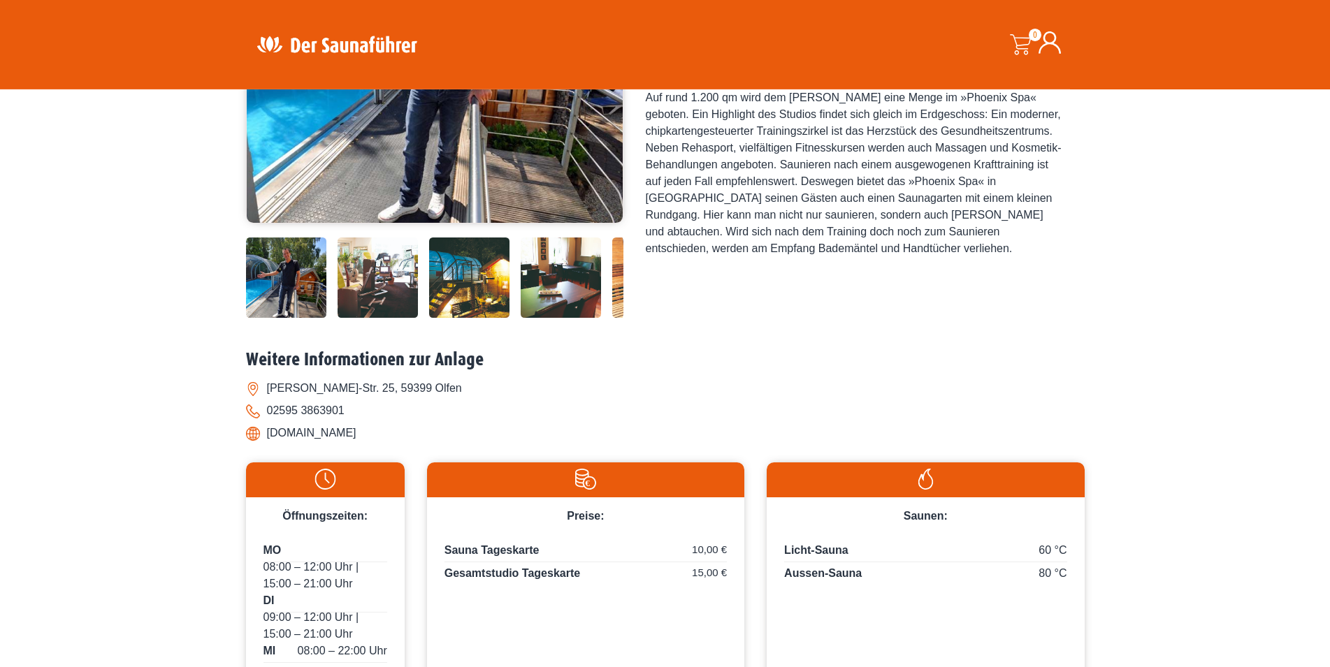
scroll to position [214, 0]
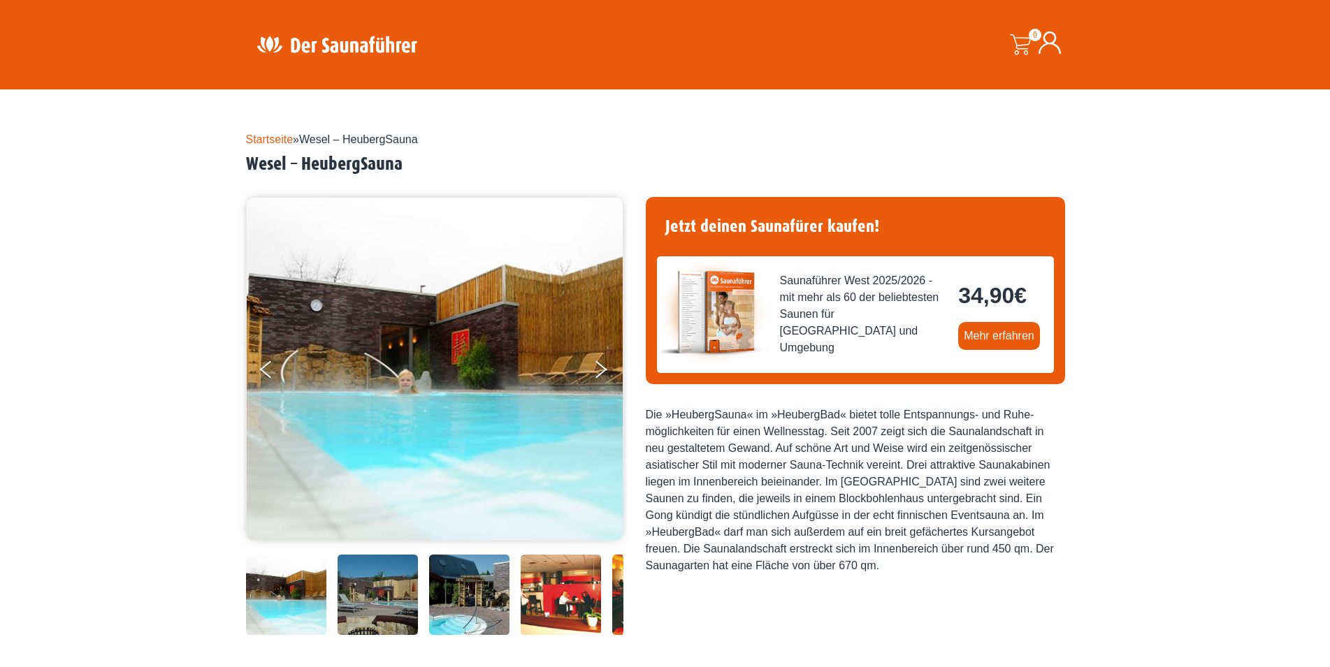
scroll to position [356, 0]
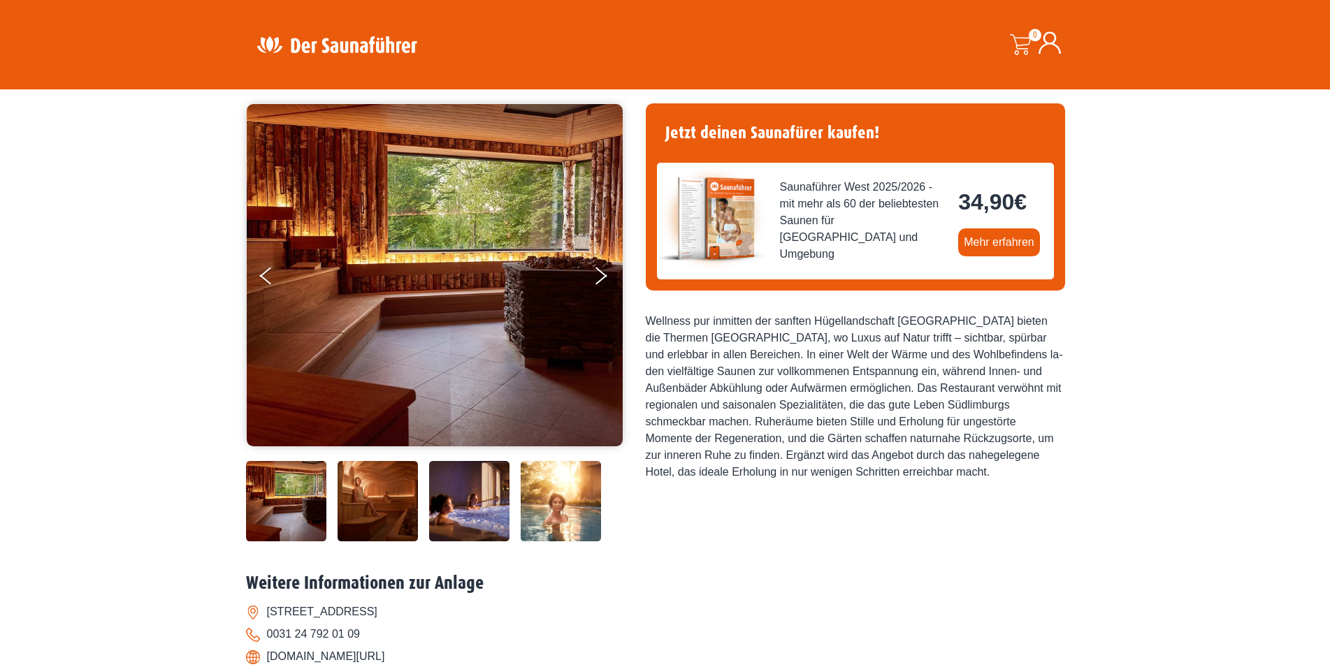
scroll to position [143, 0]
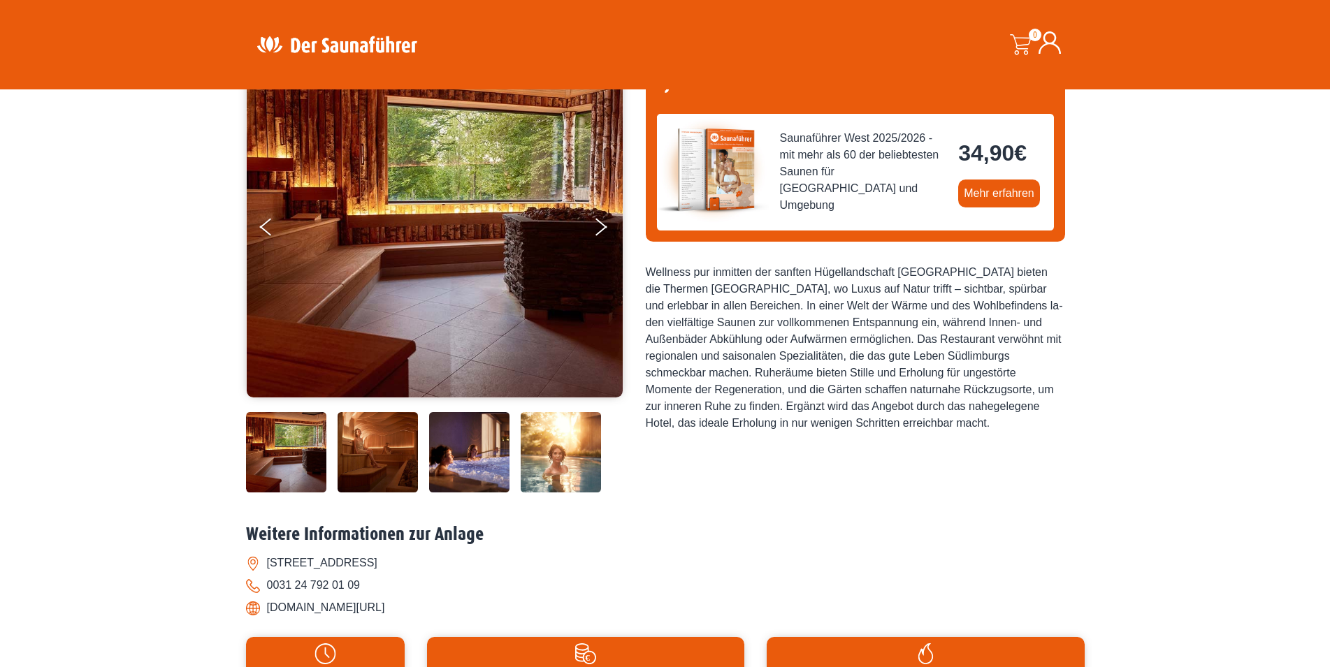
click at [563, 472] on img at bounding box center [561, 452] width 80 height 80
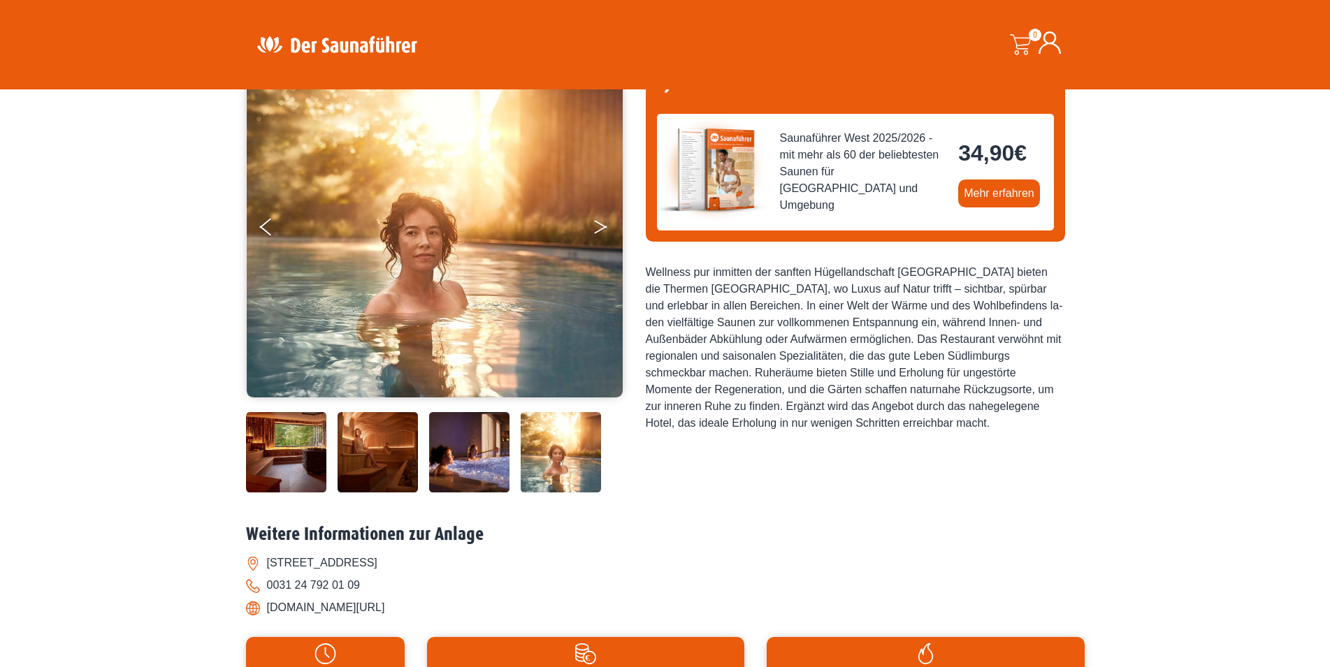
click at [599, 222] on button "Next" at bounding box center [610, 229] width 35 height 35
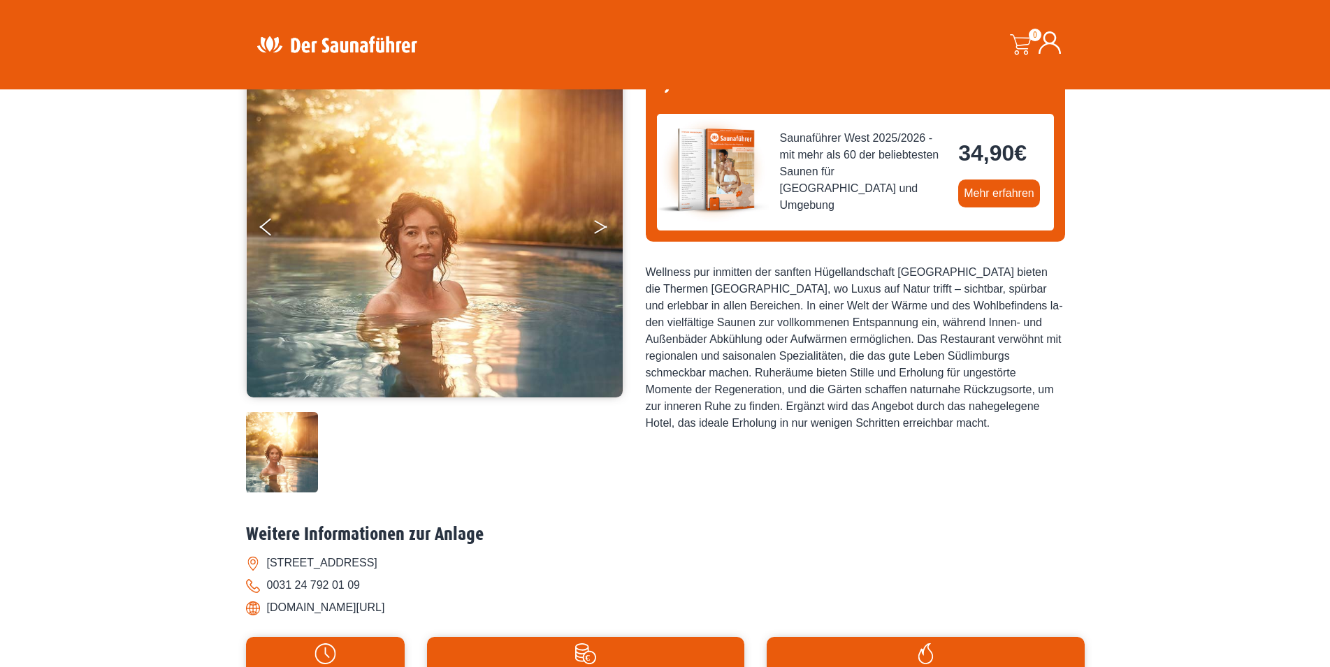
click at [599, 222] on button "Next" at bounding box center [610, 229] width 35 height 35
click at [264, 225] on button "Previous" at bounding box center [277, 229] width 35 height 35
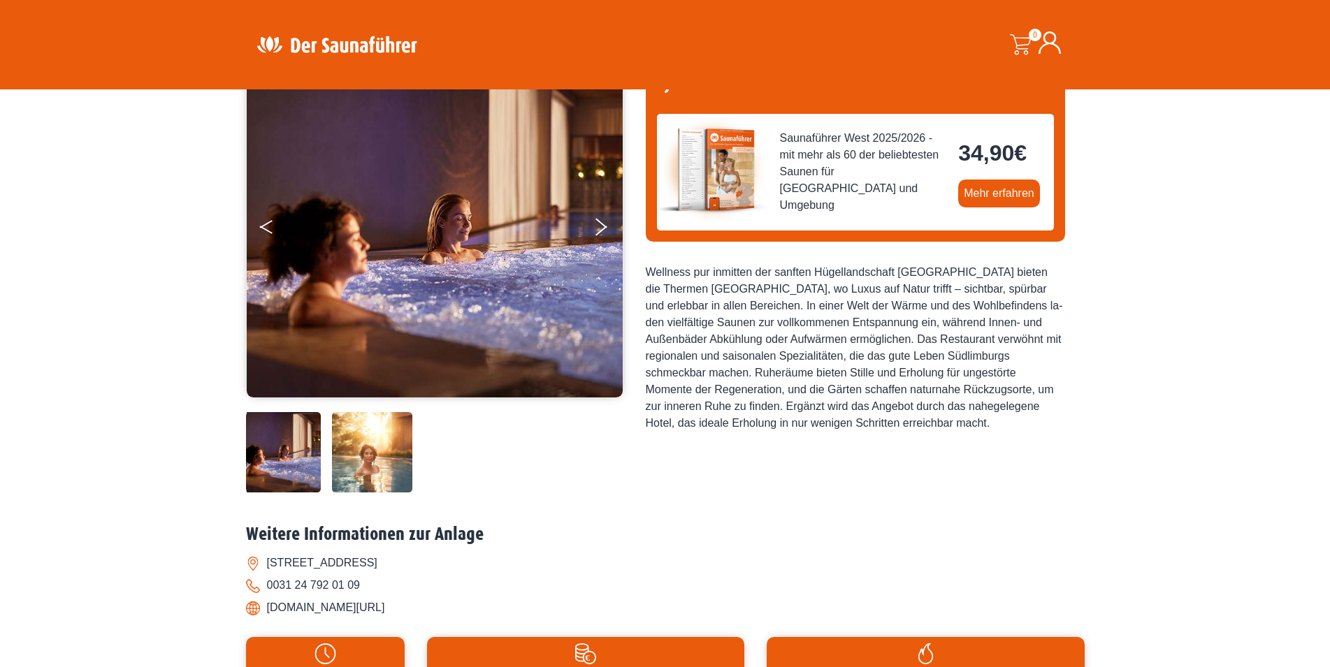
click at [263, 225] on button "Previous" at bounding box center [277, 229] width 35 height 35
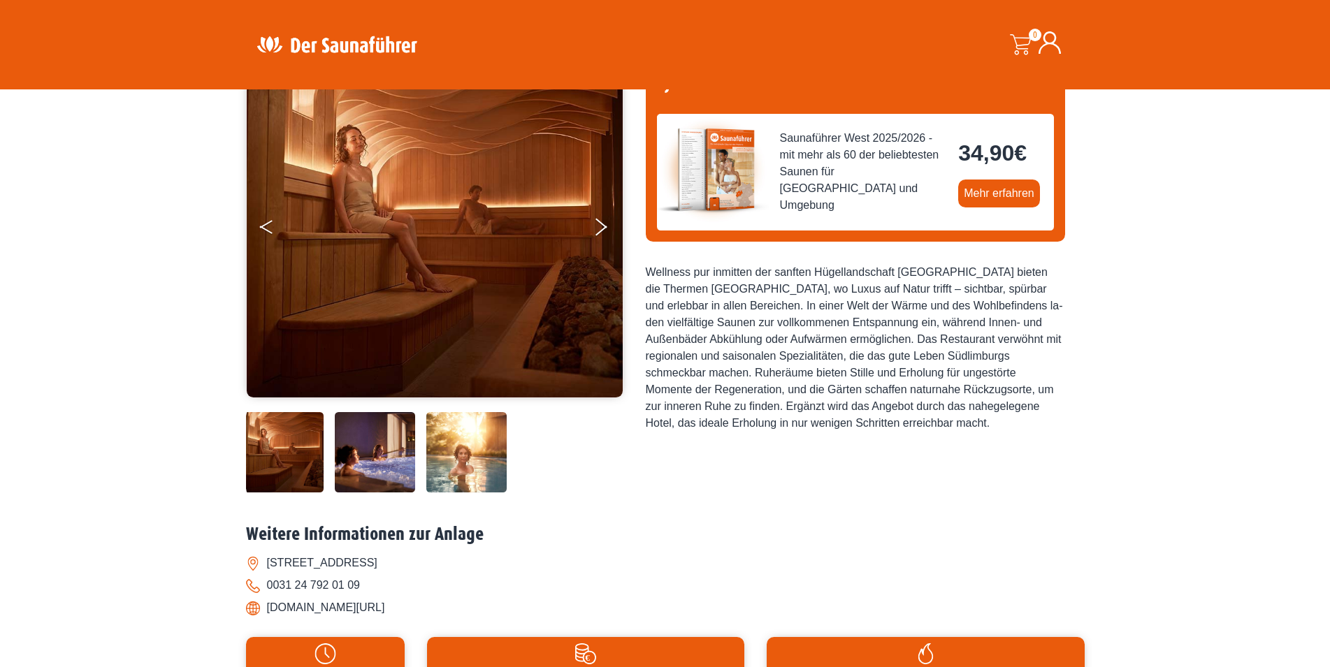
click at [268, 225] on button "Previous" at bounding box center [277, 229] width 35 height 35
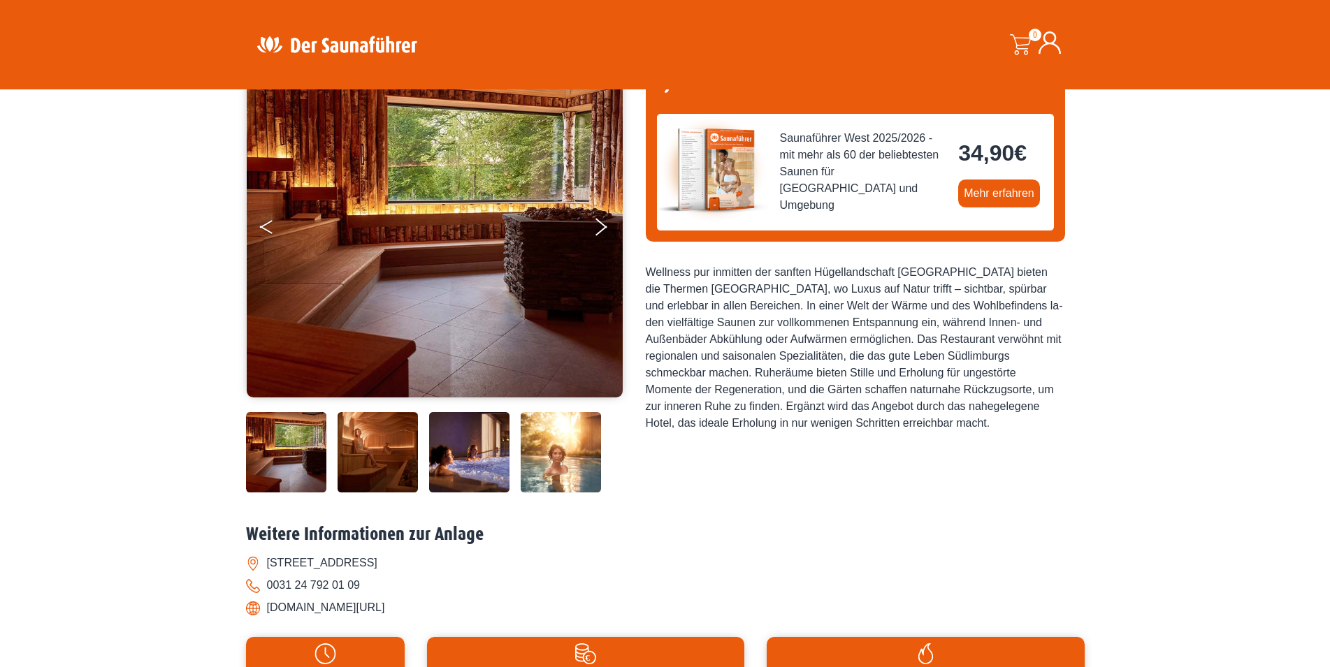
click at [268, 225] on button "Previous" at bounding box center [277, 229] width 35 height 35
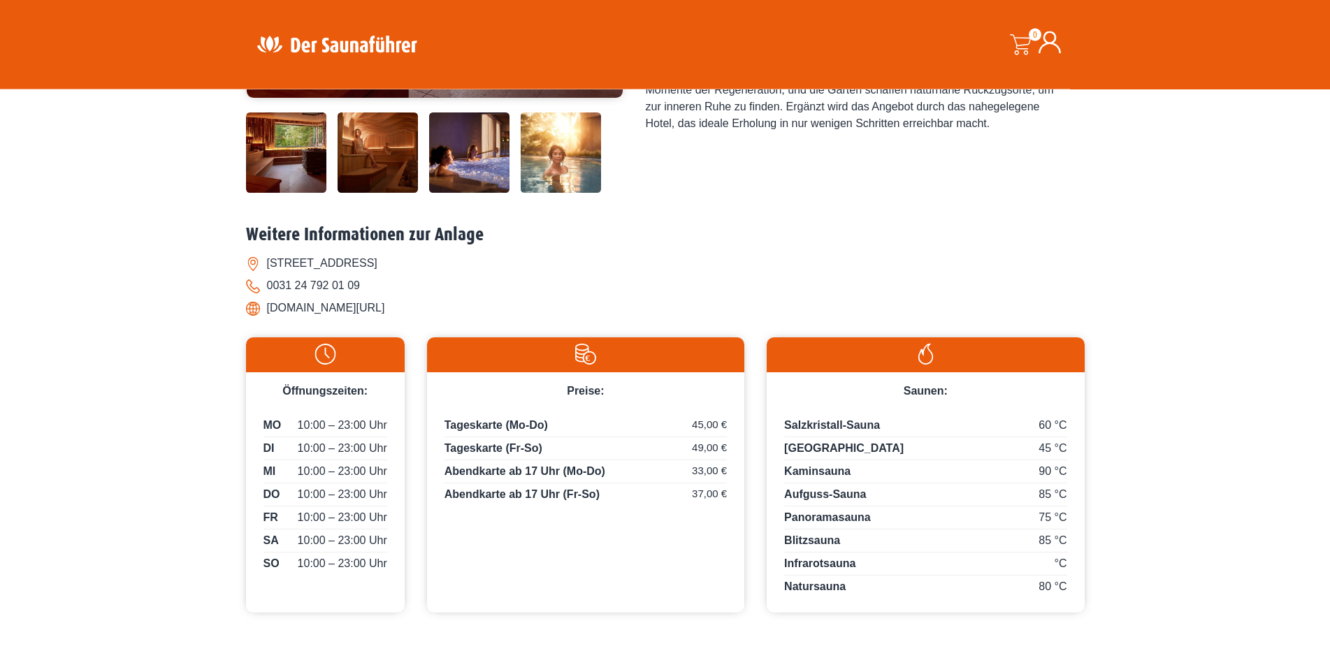
scroll to position [499, 0]
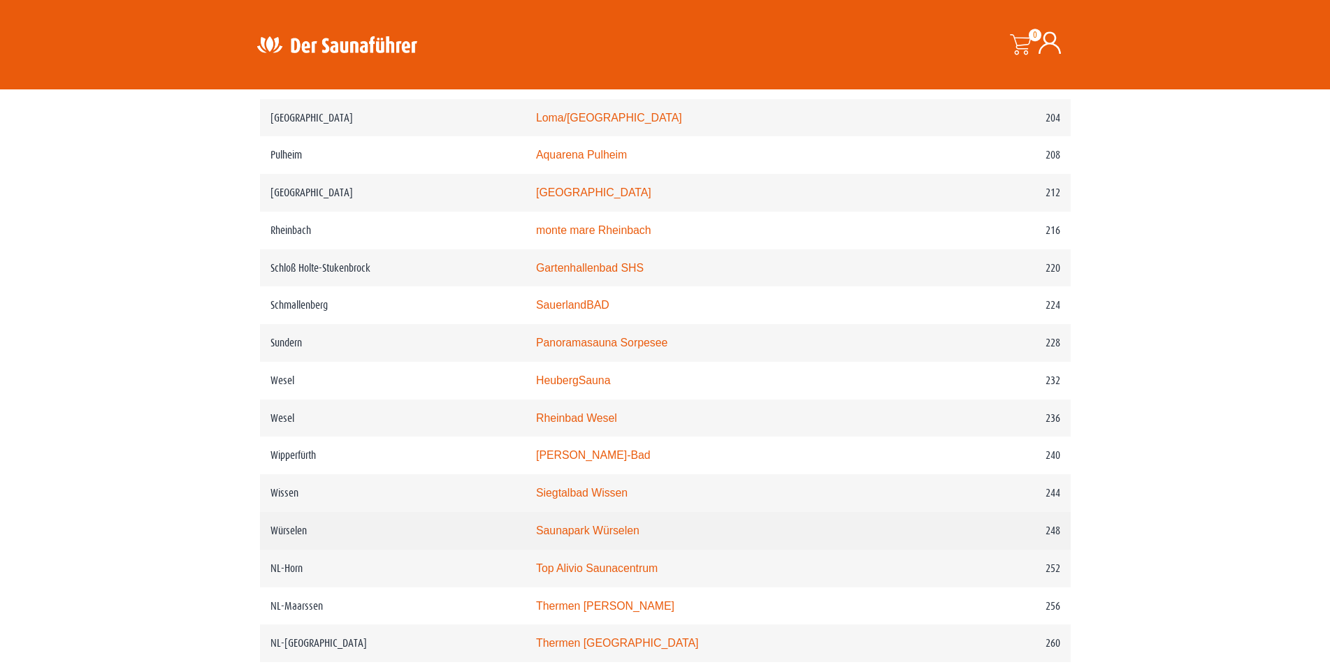
scroll to position [2423, 0]
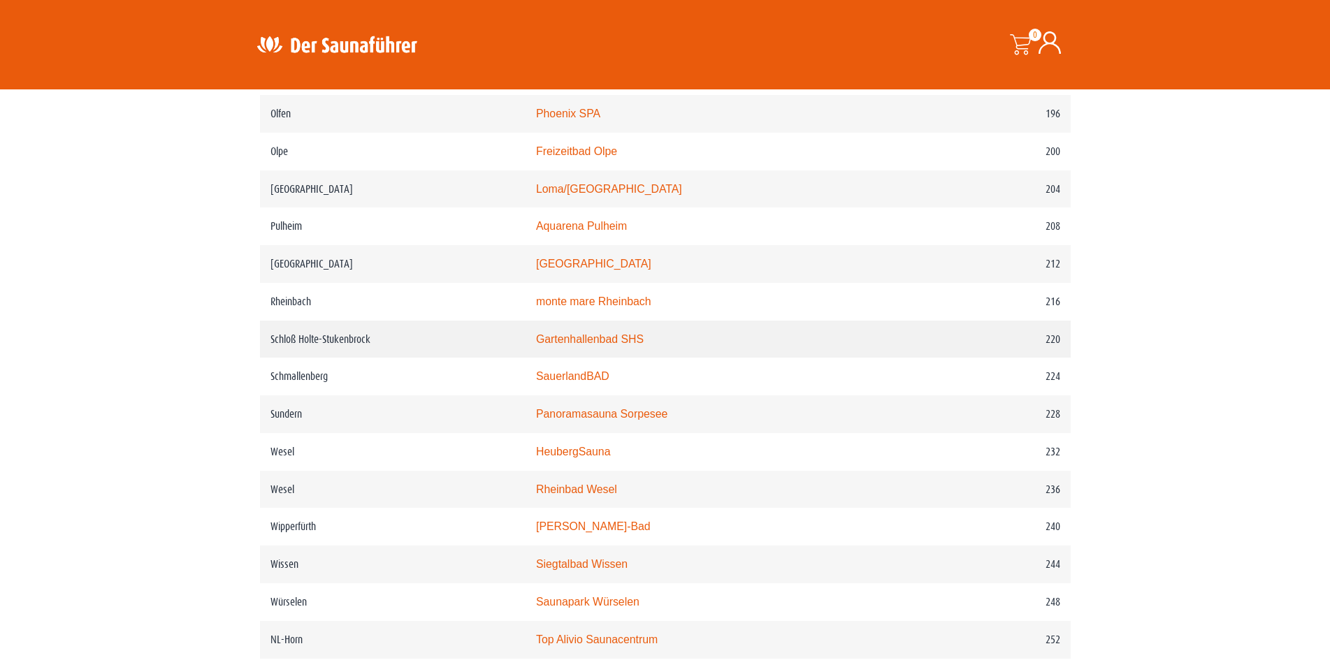
click at [581, 345] on link "Gartenhallenbad SHS" at bounding box center [590, 339] width 108 height 12
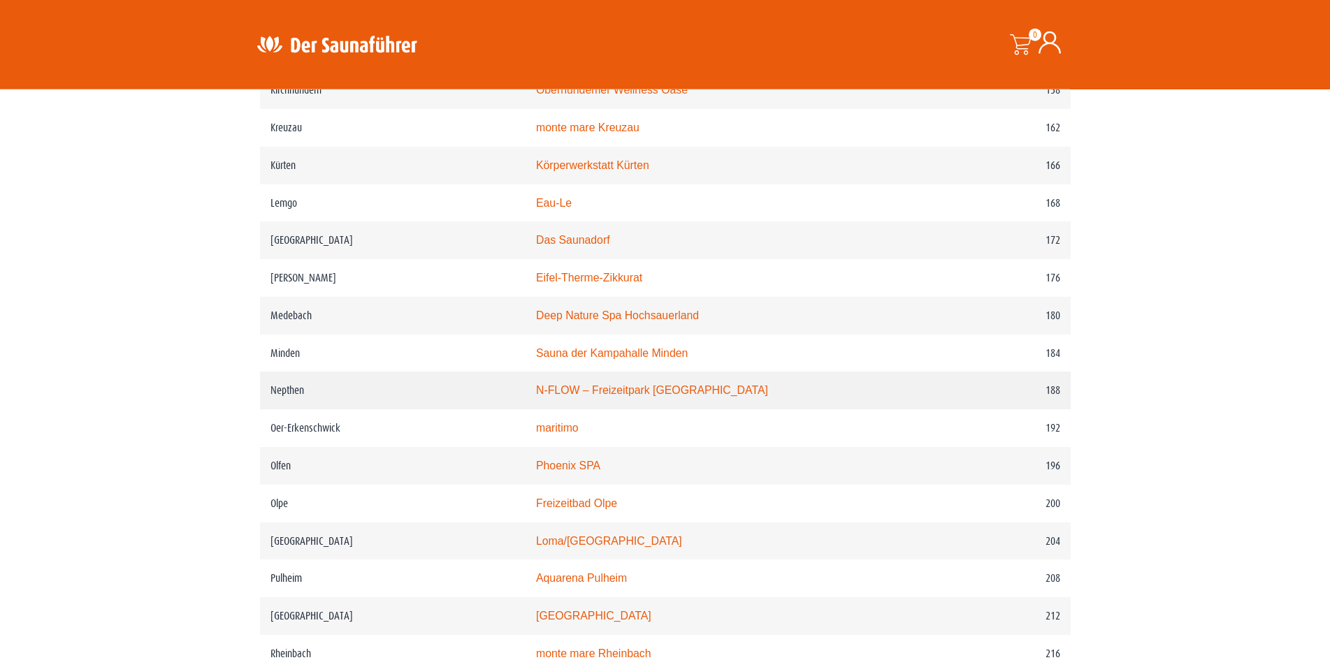
scroll to position [2067, 0]
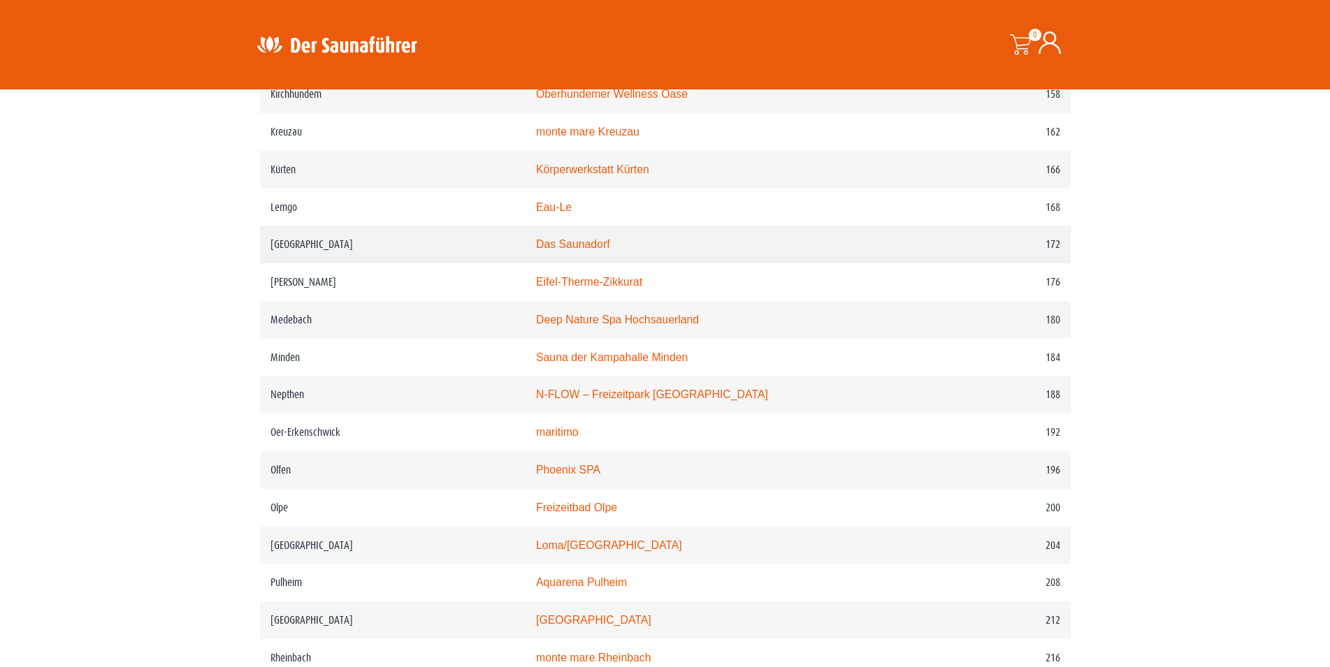
click at [569, 250] on link "Das Saunadorf" at bounding box center [573, 244] width 74 height 12
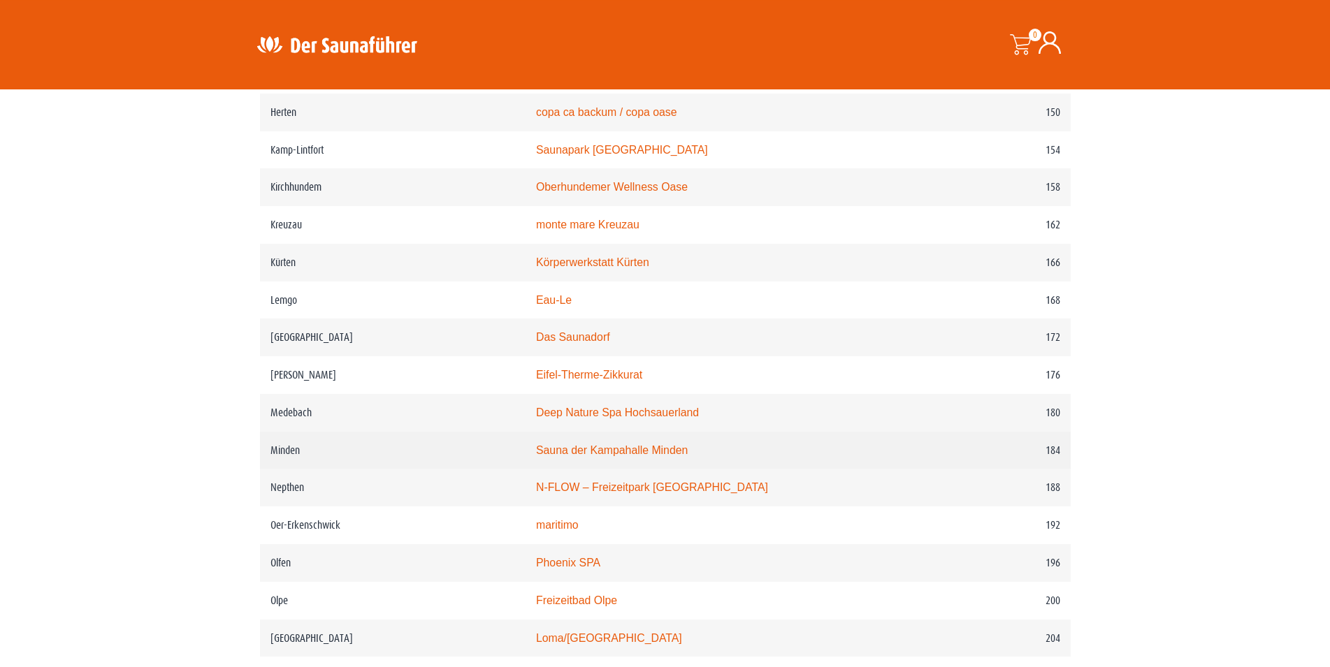
scroll to position [1925, 0]
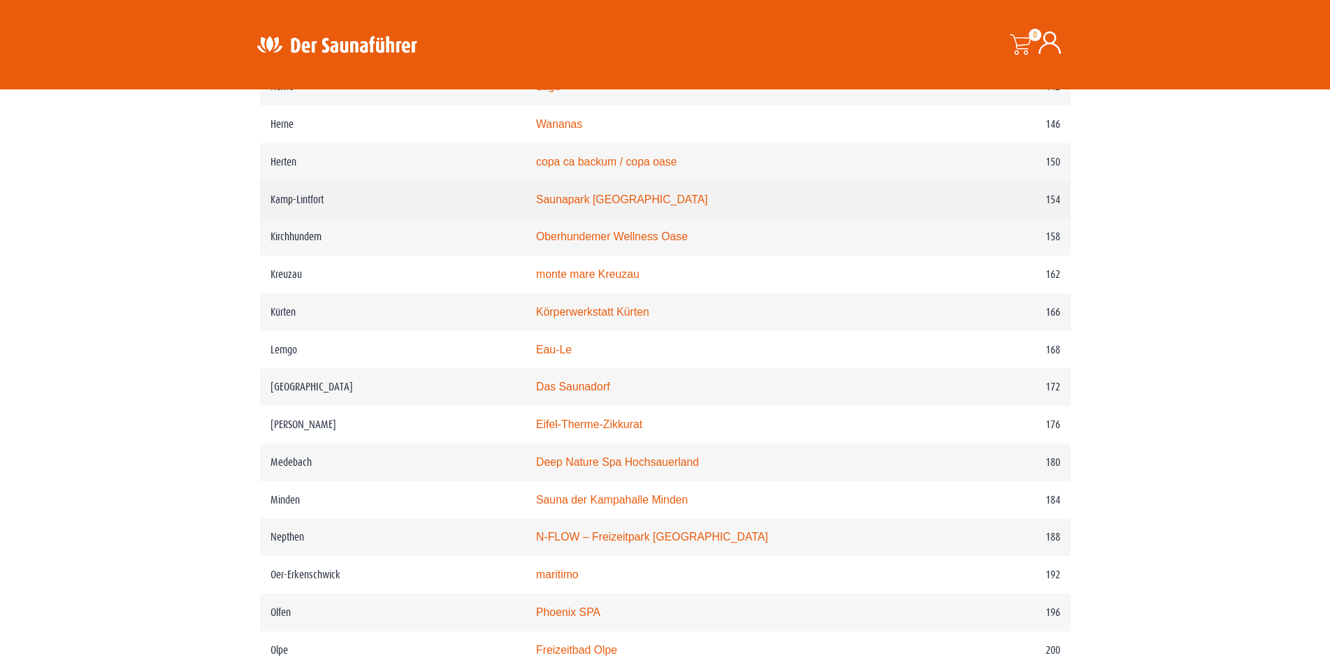
click at [595, 205] on link "Saunapark Kamperbrück" at bounding box center [622, 200] width 172 height 12
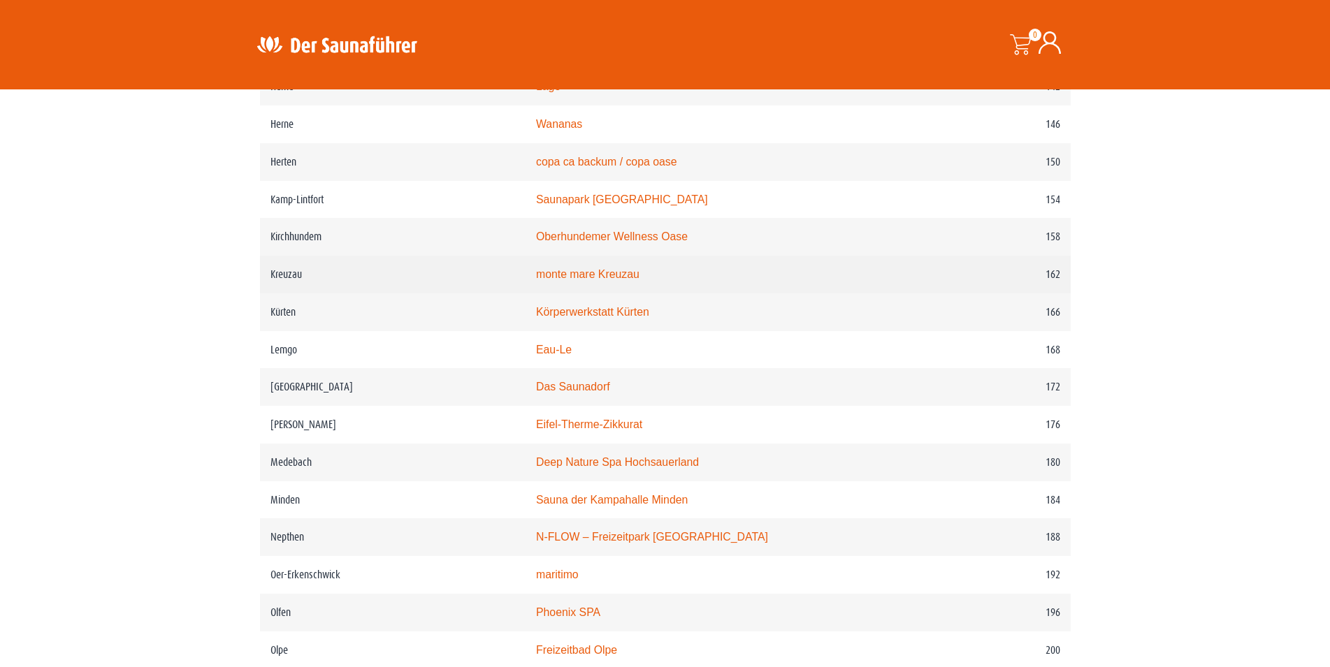
scroll to position [1853, 0]
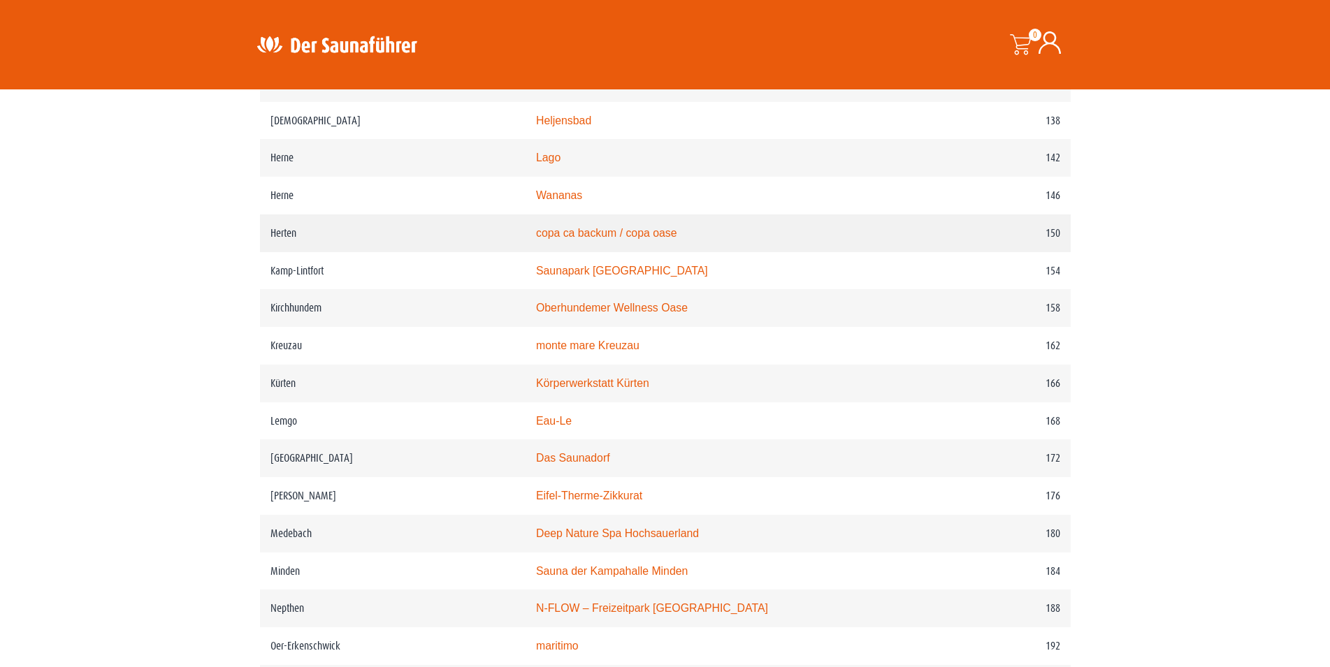
click at [651, 239] on link "copa ca backum / copa oase" at bounding box center [606, 233] width 141 height 12
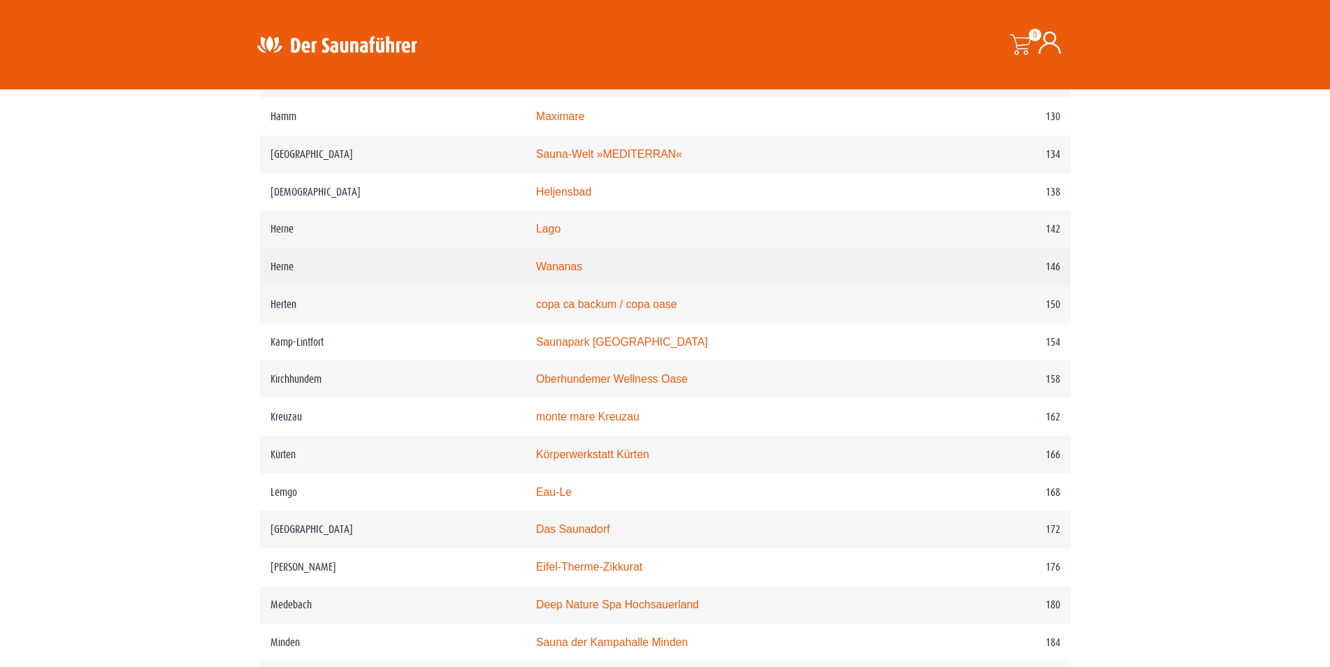
scroll to position [1711, 0]
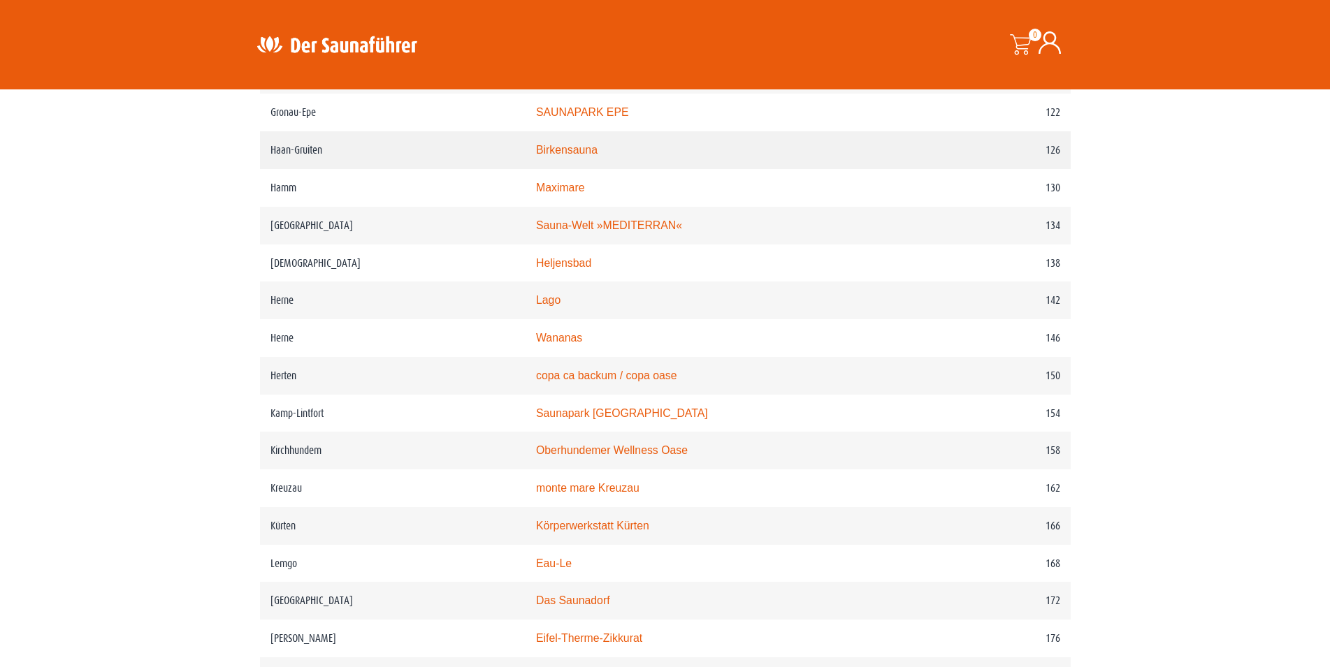
click at [586, 156] on link "Birkensauna" at bounding box center [566, 150] width 61 height 12
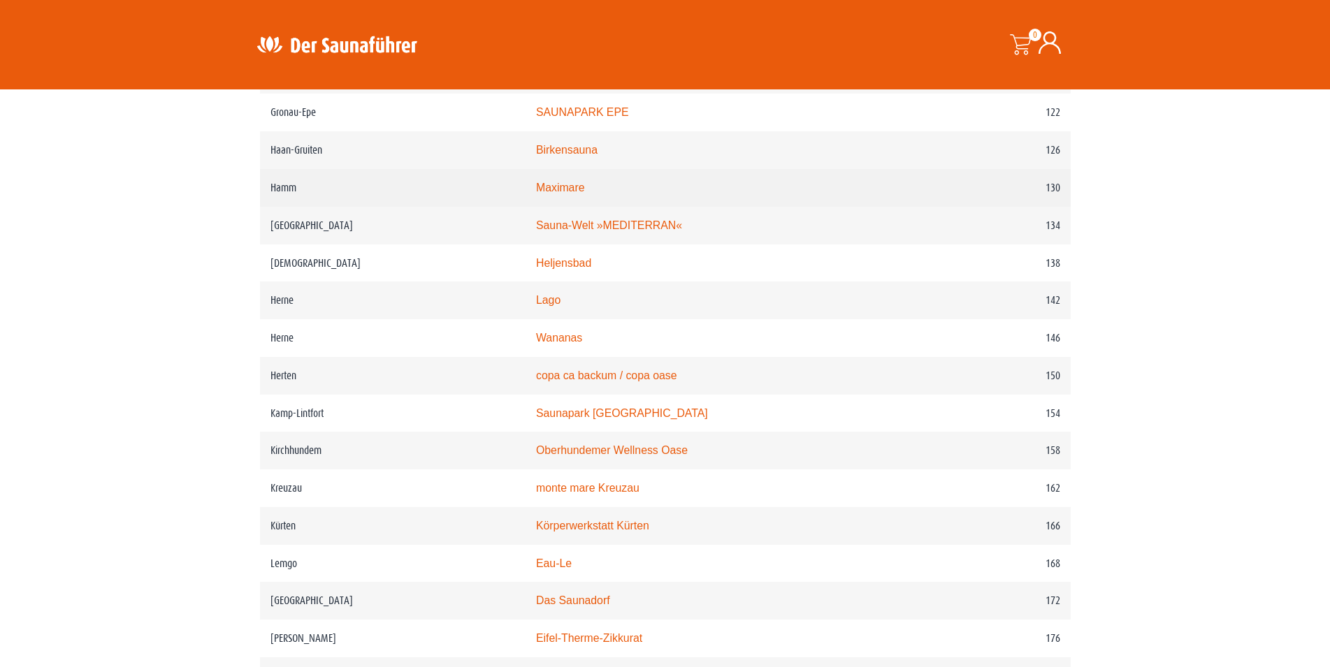
click at [566, 194] on link "Maximare" at bounding box center [560, 188] width 48 height 12
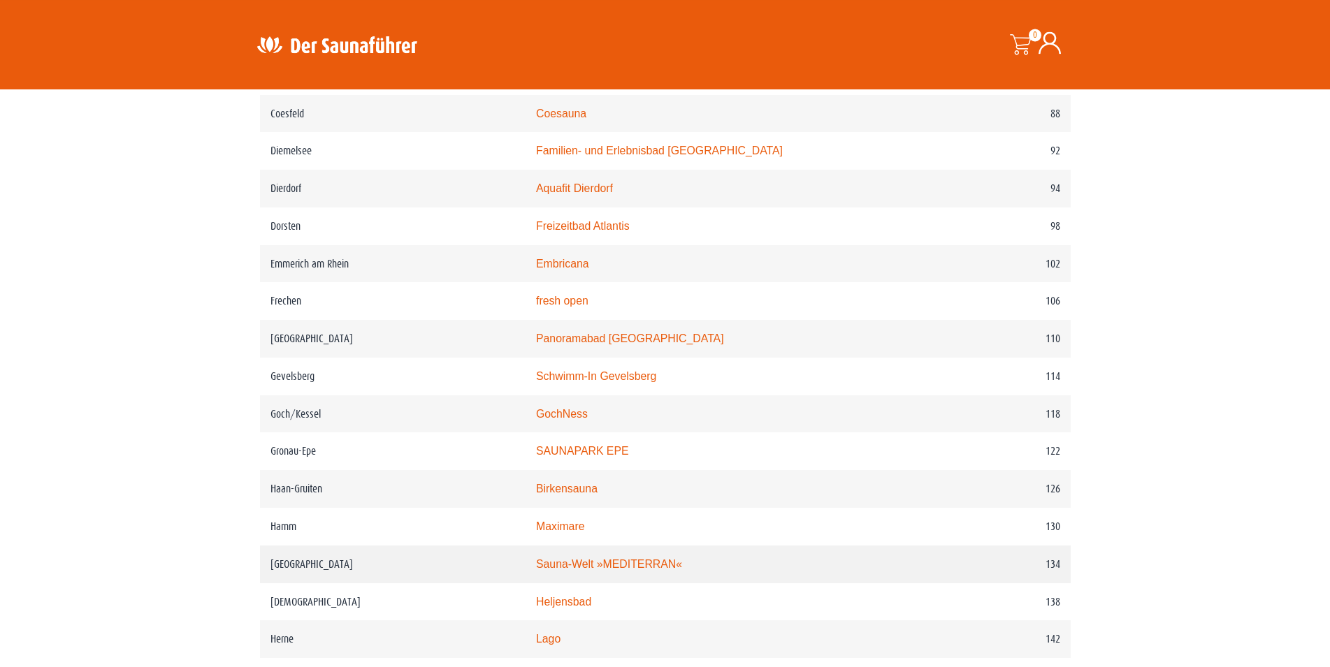
scroll to position [1354, 0]
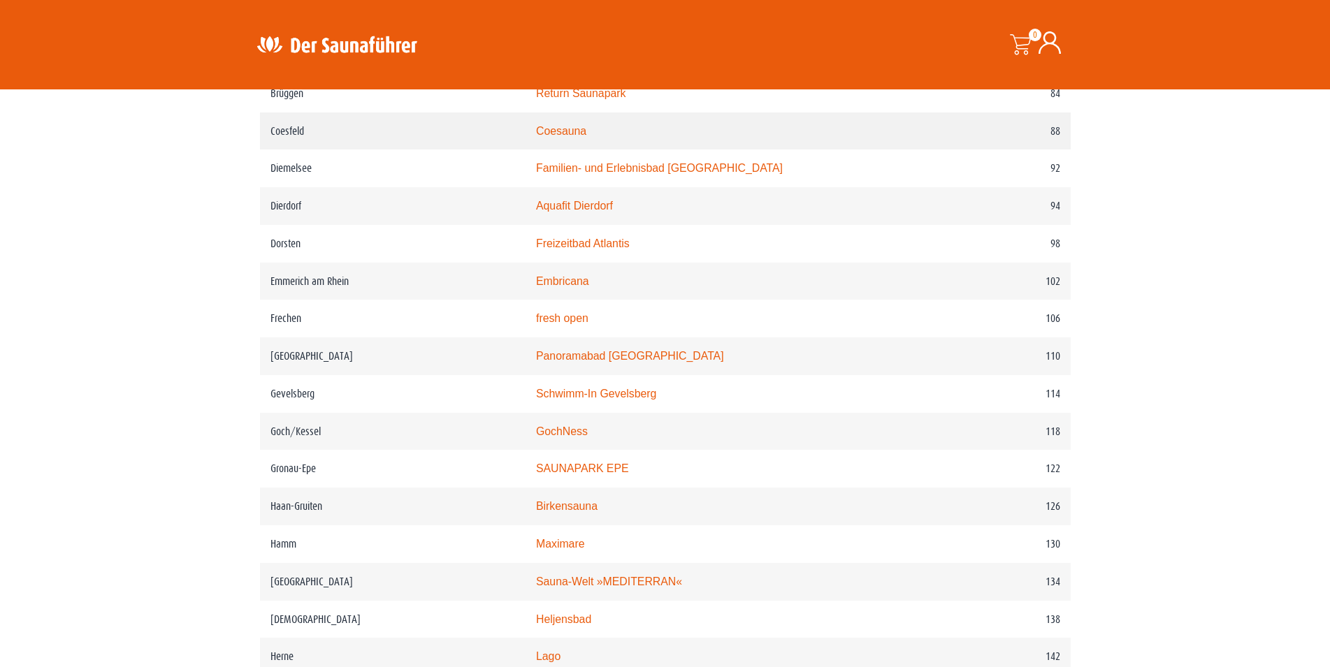
click at [579, 137] on link "Coesauna" at bounding box center [561, 131] width 50 height 12
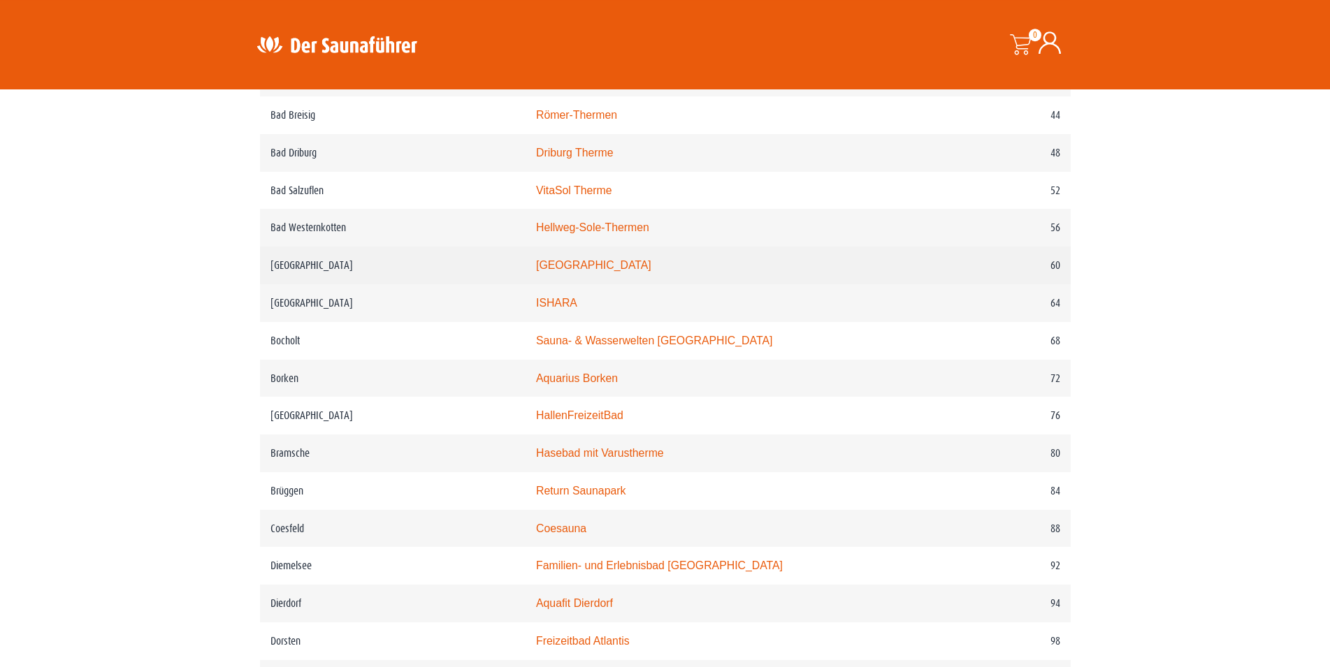
scroll to position [855, 0]
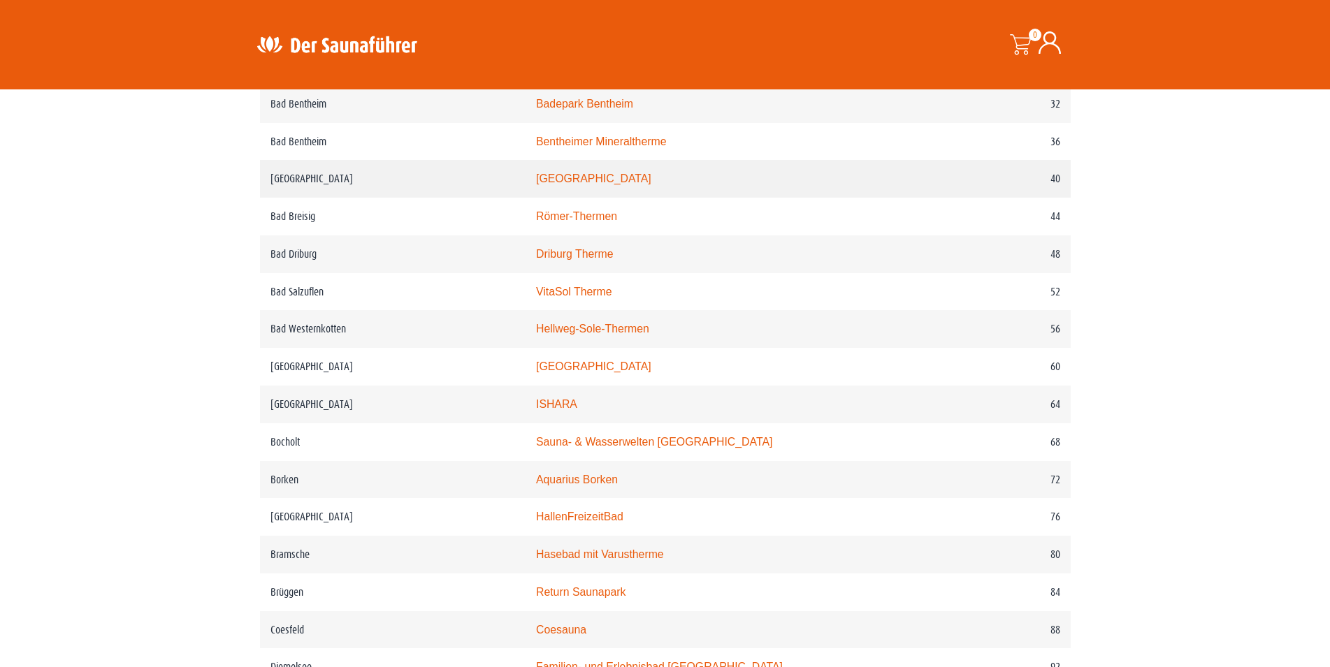
click at [562, 184] on link "Rothaarbad" at bounding box center [593, 179] width 115 height 12
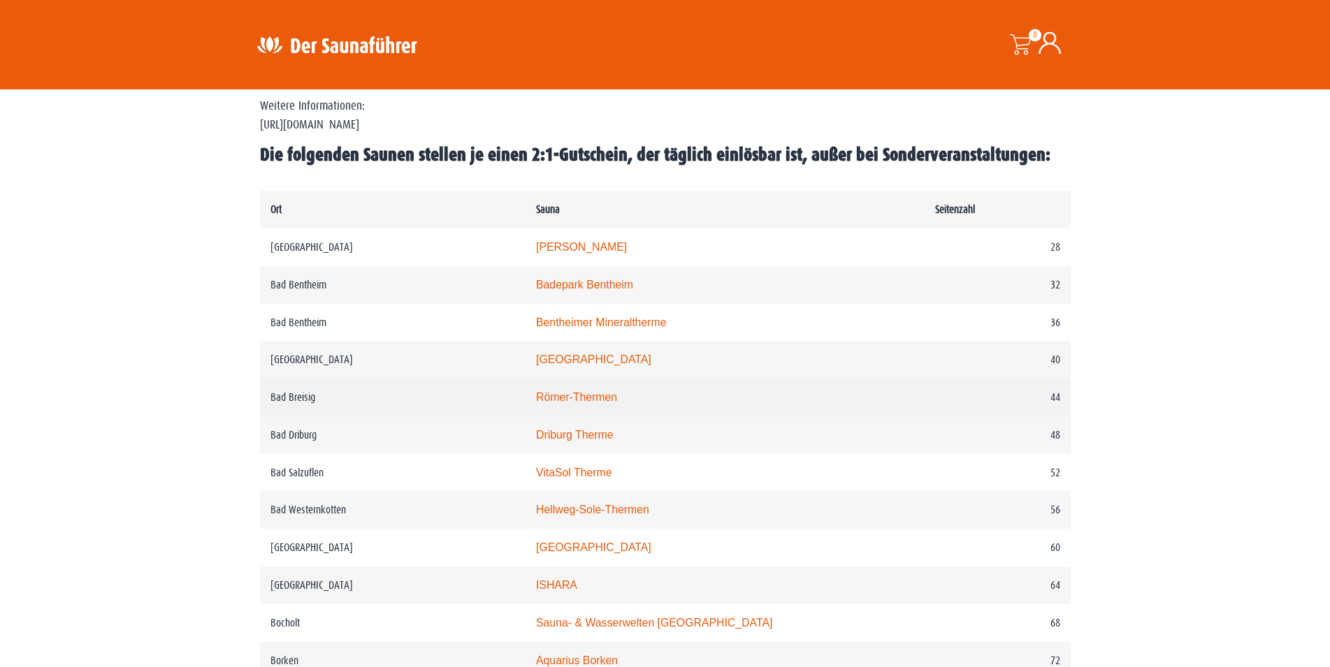
scroll to position [642, 0]
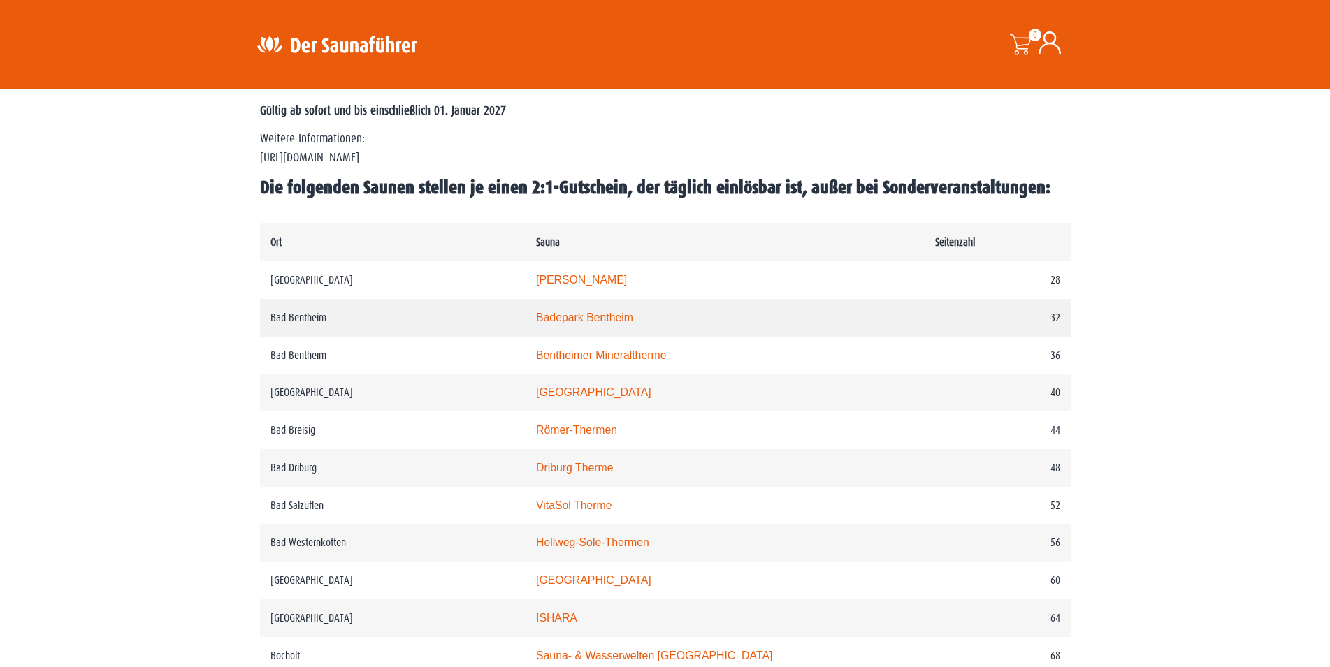
click at [591, 324] on link "Badepark Bentheim" at bounding box center [584, 318] width 97 height 12
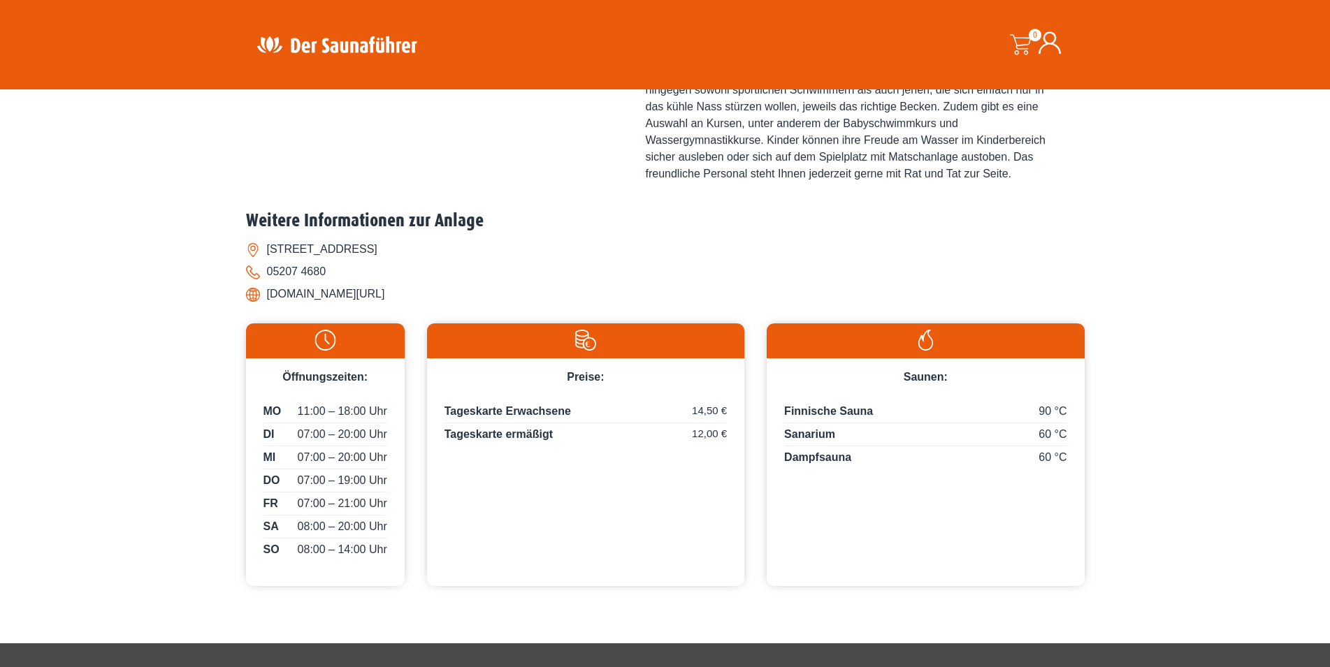
scroll to position [570, 0]
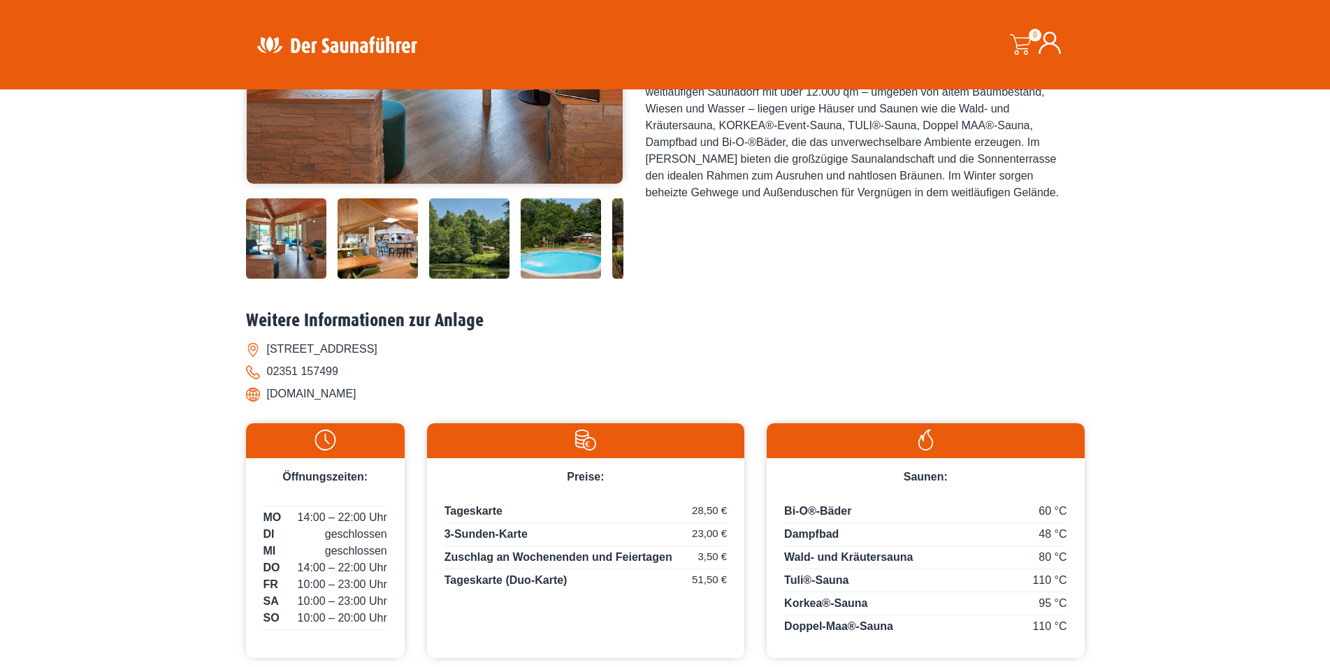
scroll to position [356, 0]
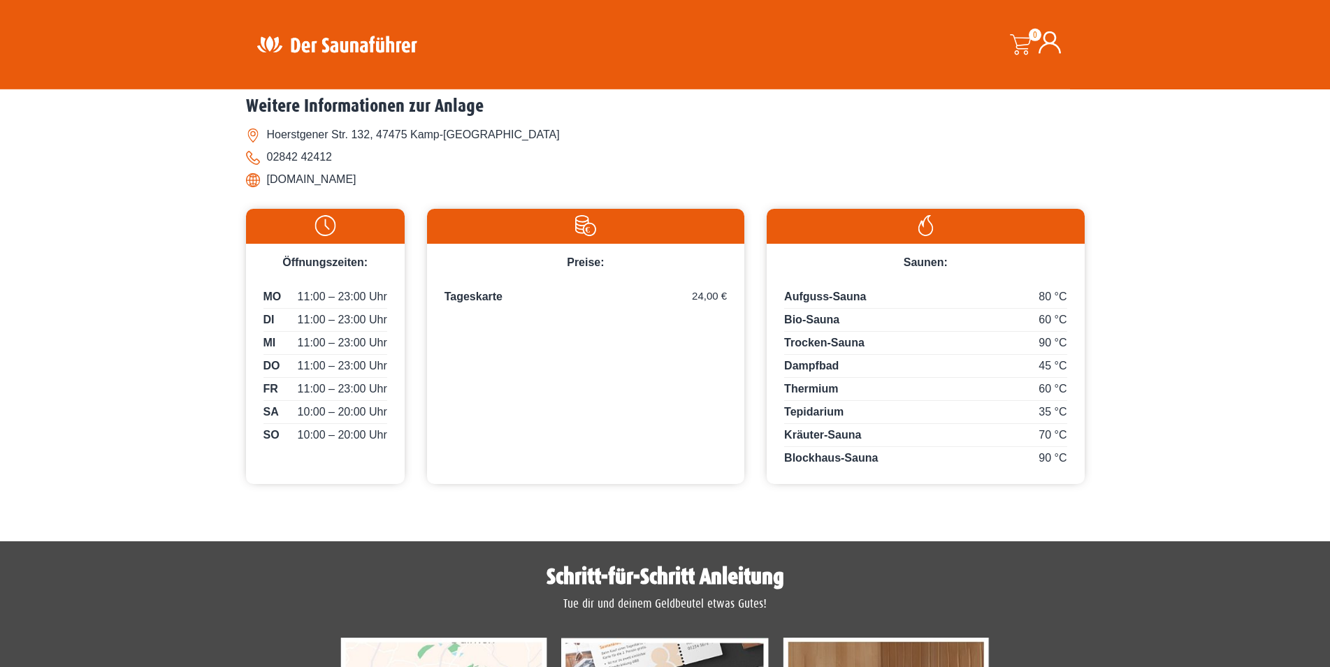
scroll to position [428, 0]
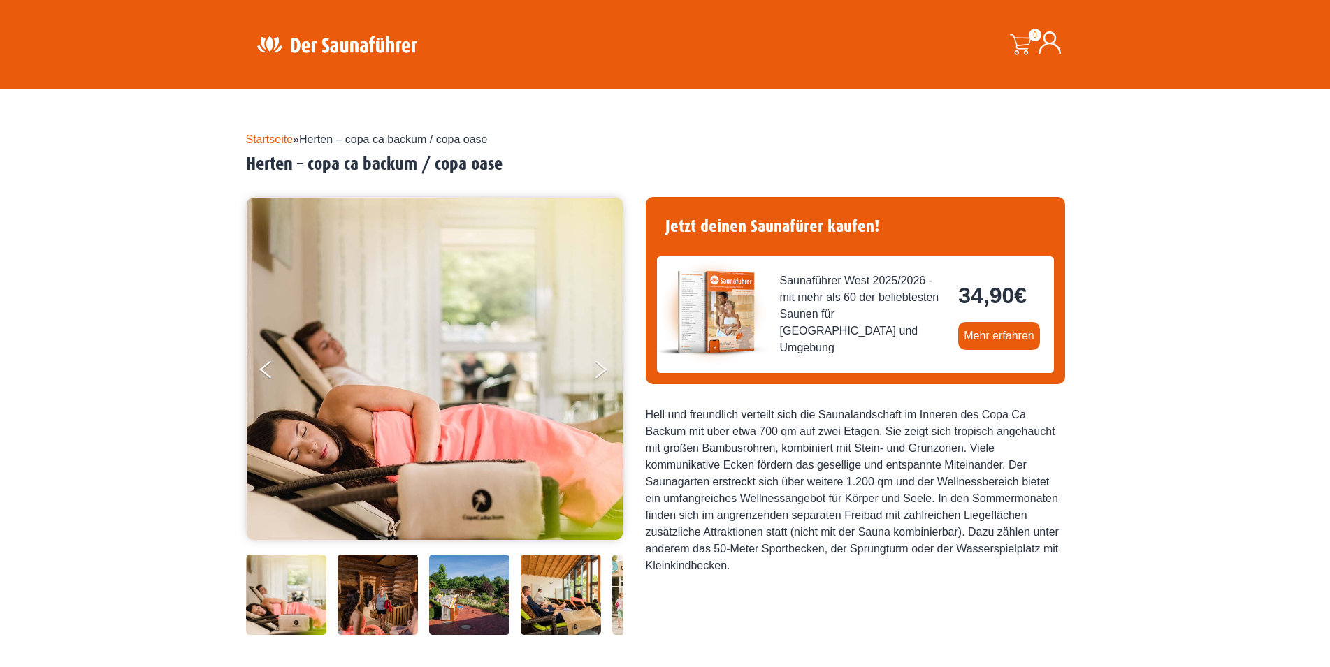
scroll to position [285, 0]
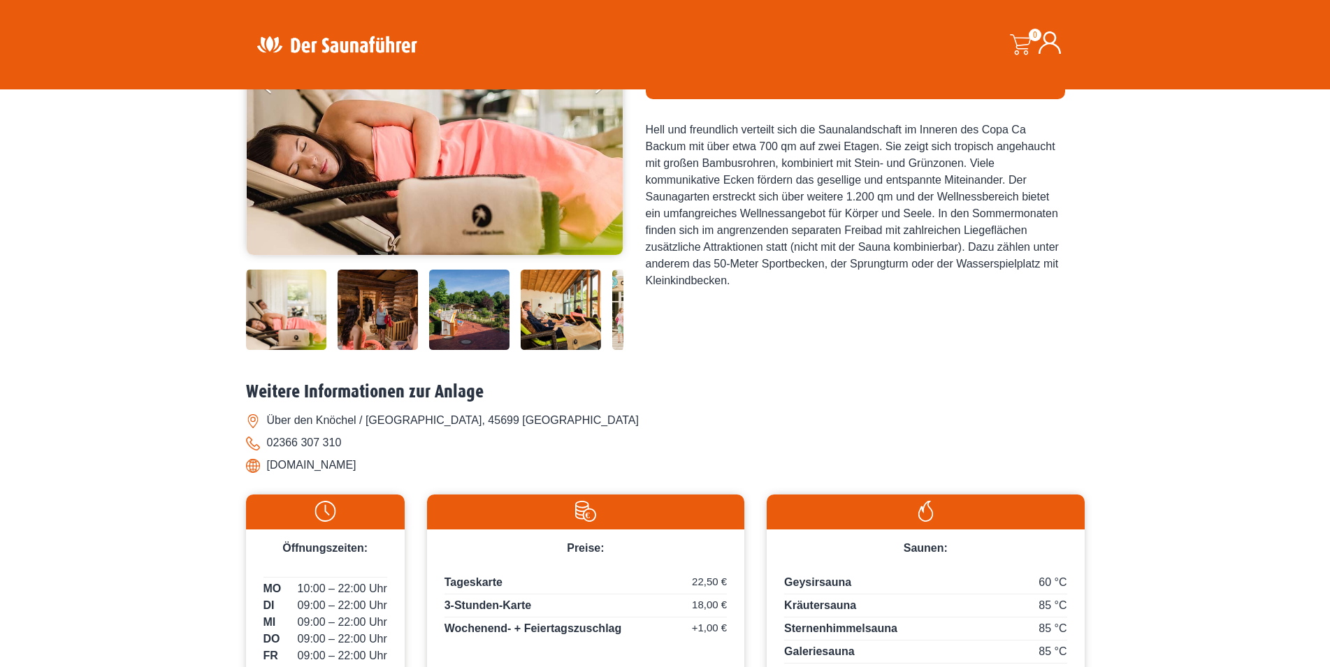
click at [382, 302] on img at bounding box center [378, 310] width 80 height 80
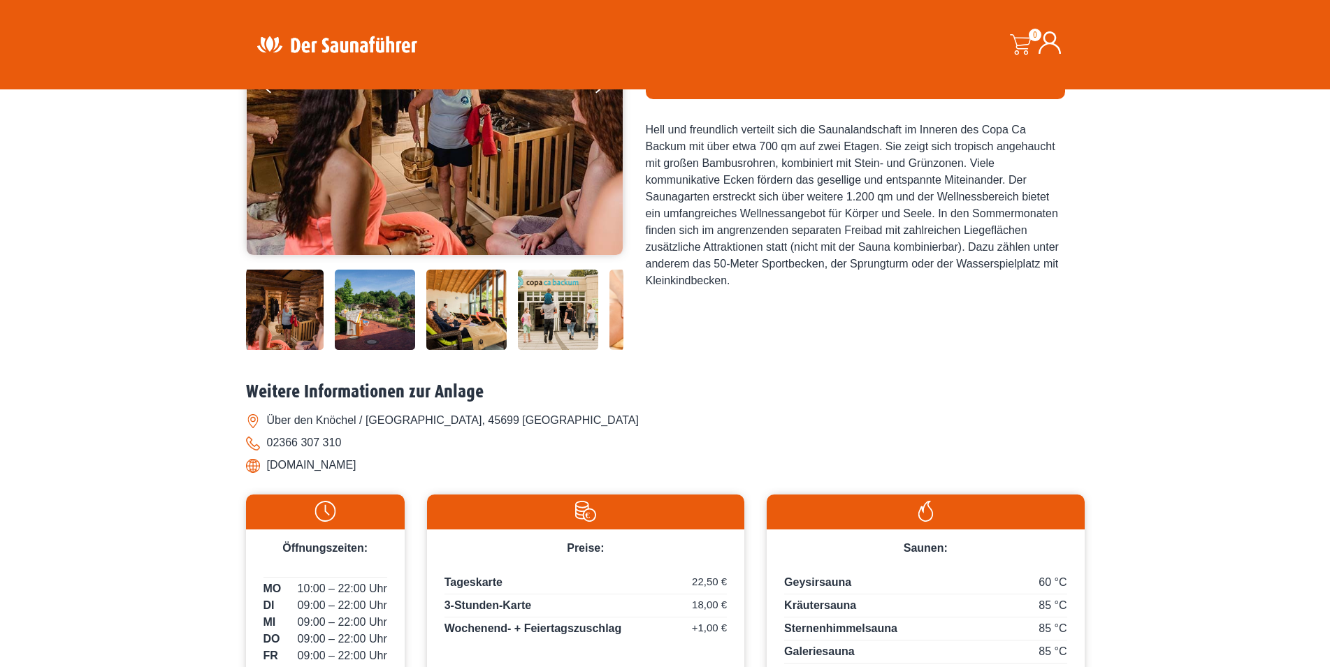
scroll to position [0, 0]
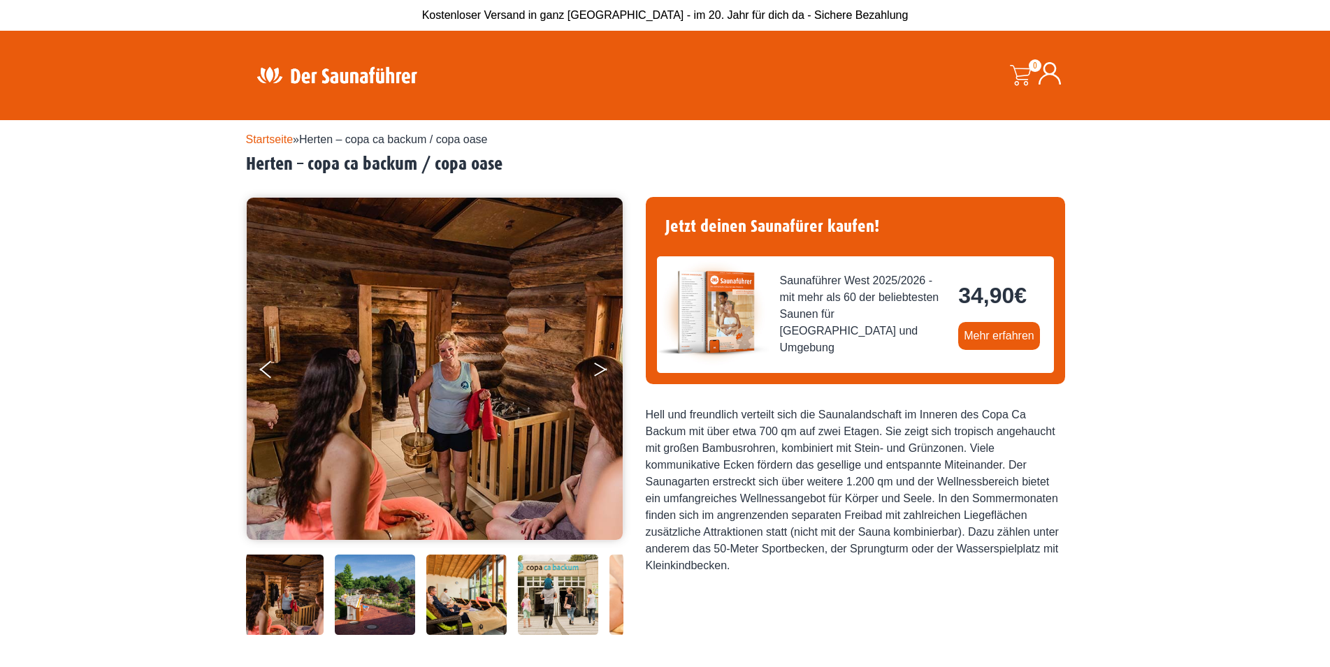
click at [599, 368] on button "Next" at bounding box center [610, 372] width 35 height 35
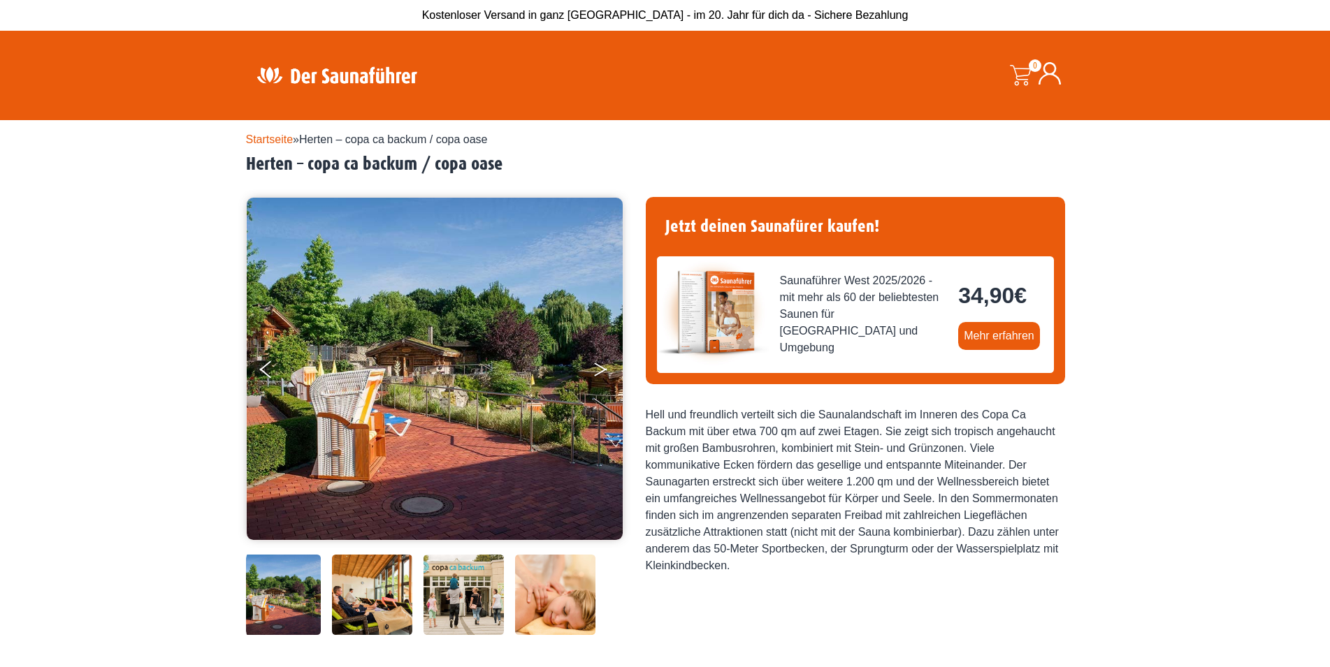
click at [599, 368] on button "Next" at bounding box center [610, 372] width 35 height 35
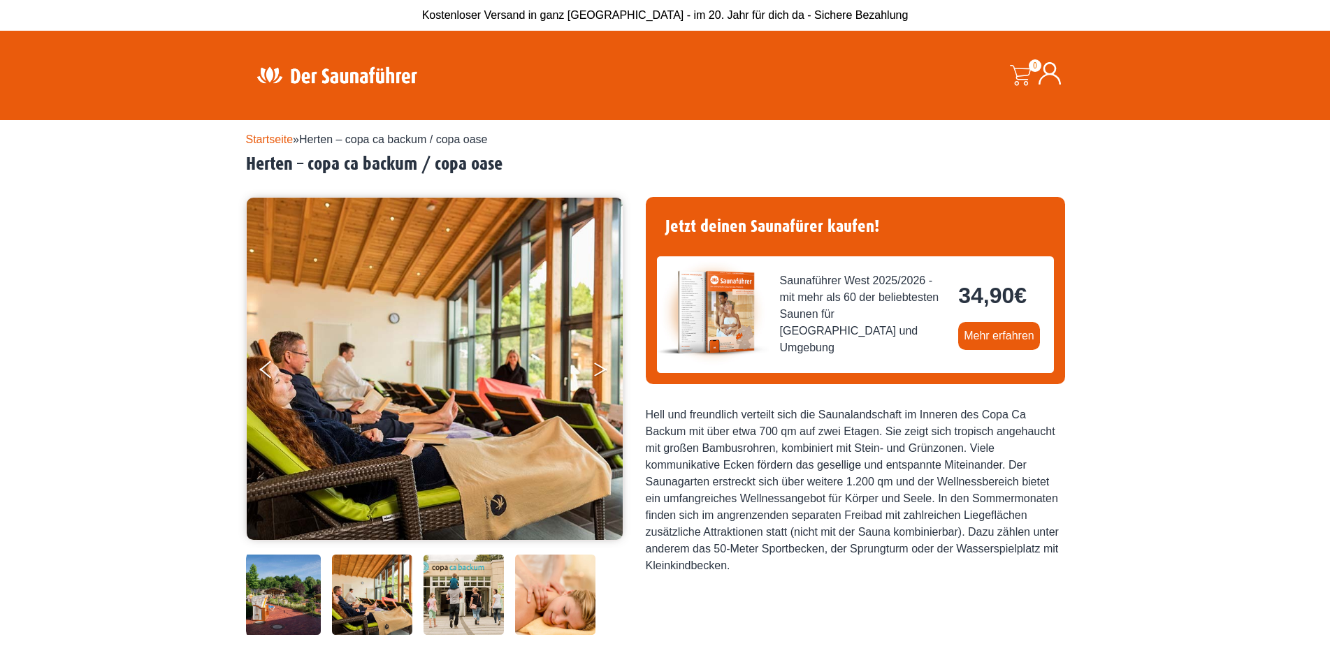
click at [599, 369] on button "Next" at bounding box center [610, 372] width 35 height 35
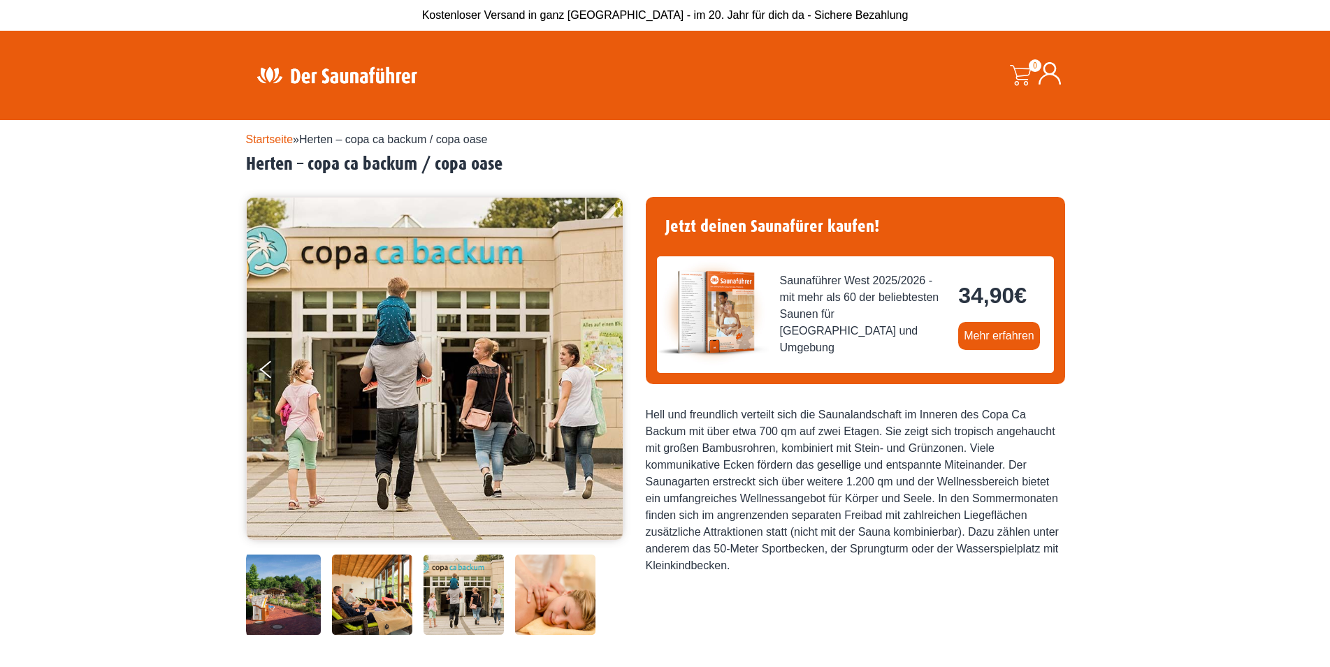
click at [597, 372] on button "Next" at bounding box center [610, 372] width 35 height 35
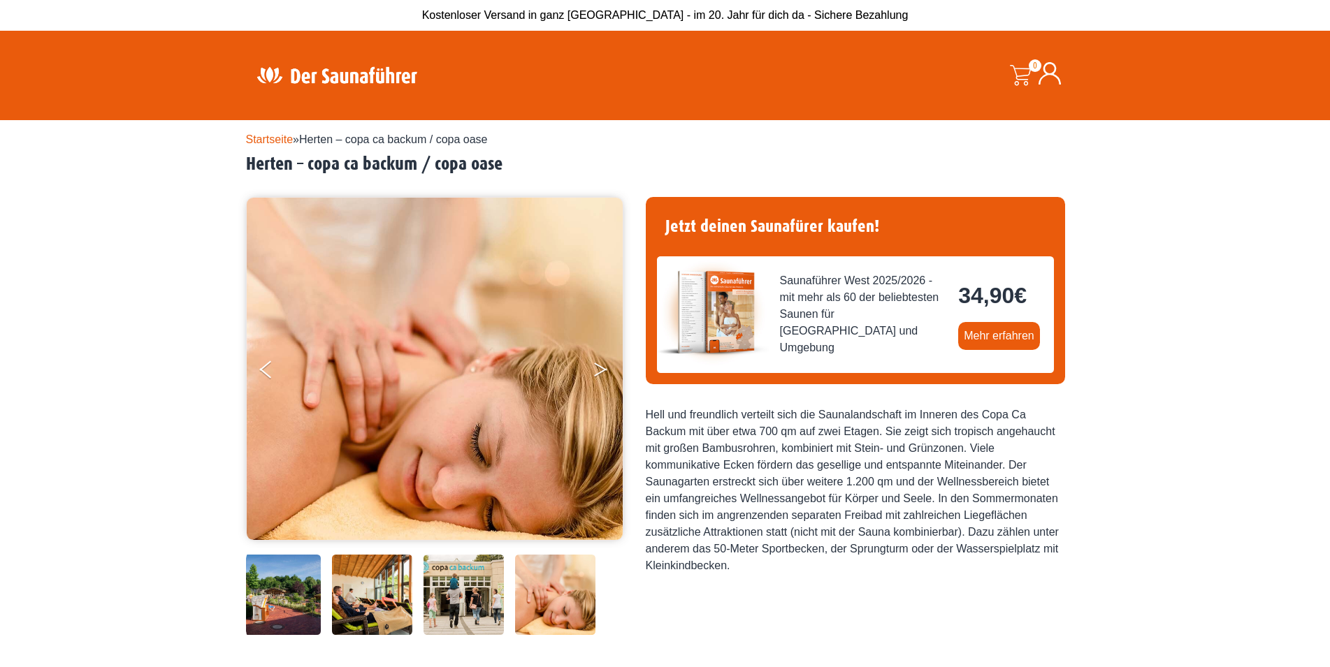
click at [597, 372] on button "Next" at bounding box center [610, 372] width 35 height 35
click at [600, 368] on button "Next" at bounding box center [610, 372] width 35 height 35
click at [264, 372] on button "Previous" at bounding box center [277, 372] width 35 height 35
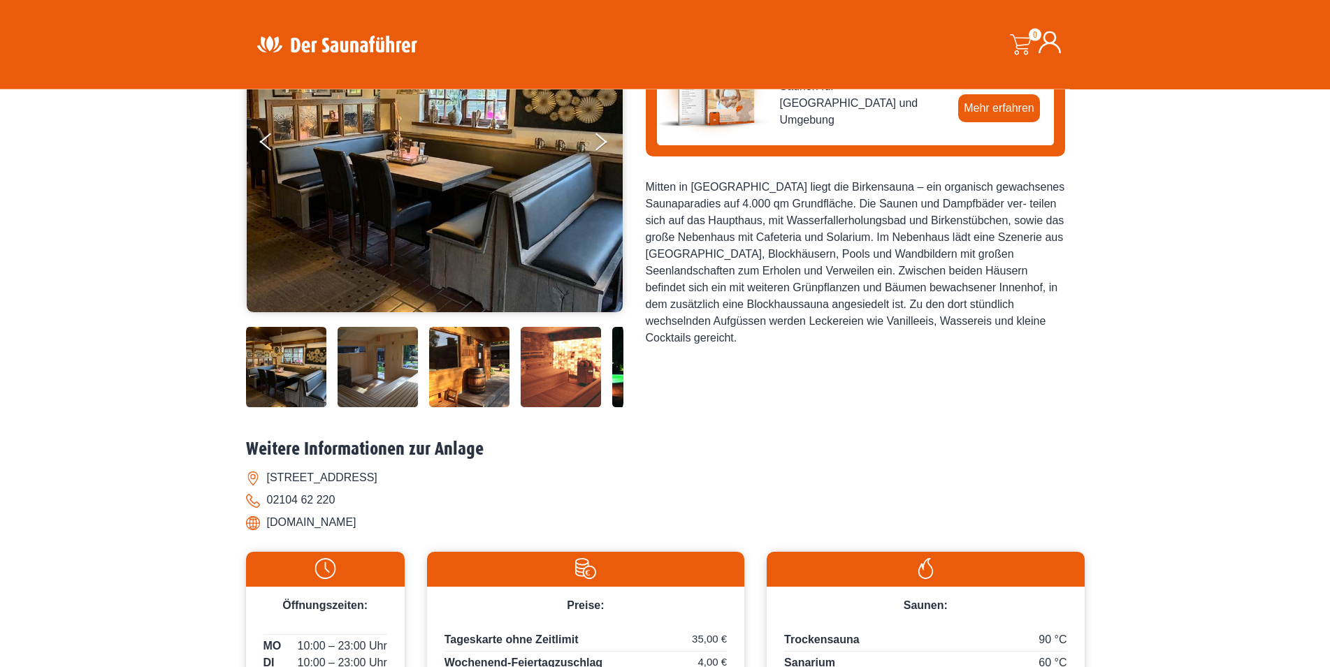
scroll to position [214, 0]
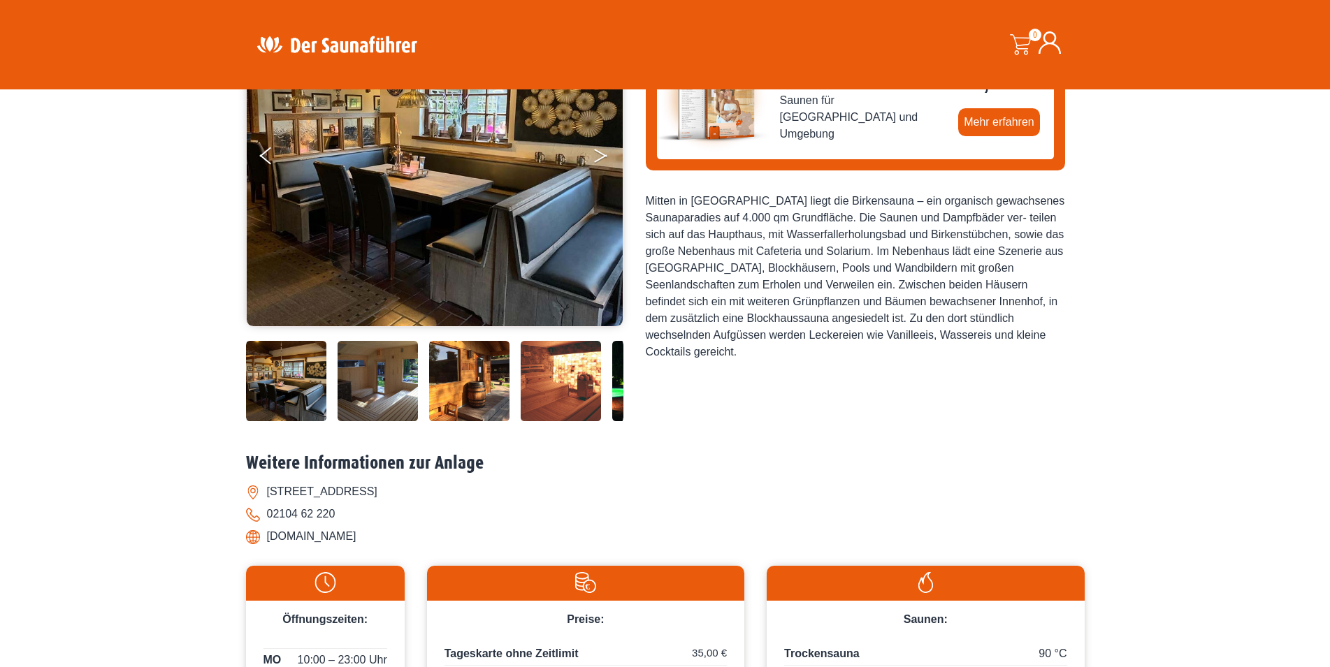
click at [598, 154] on button "Next" at bounding box center [610, 158] width 35 height 35
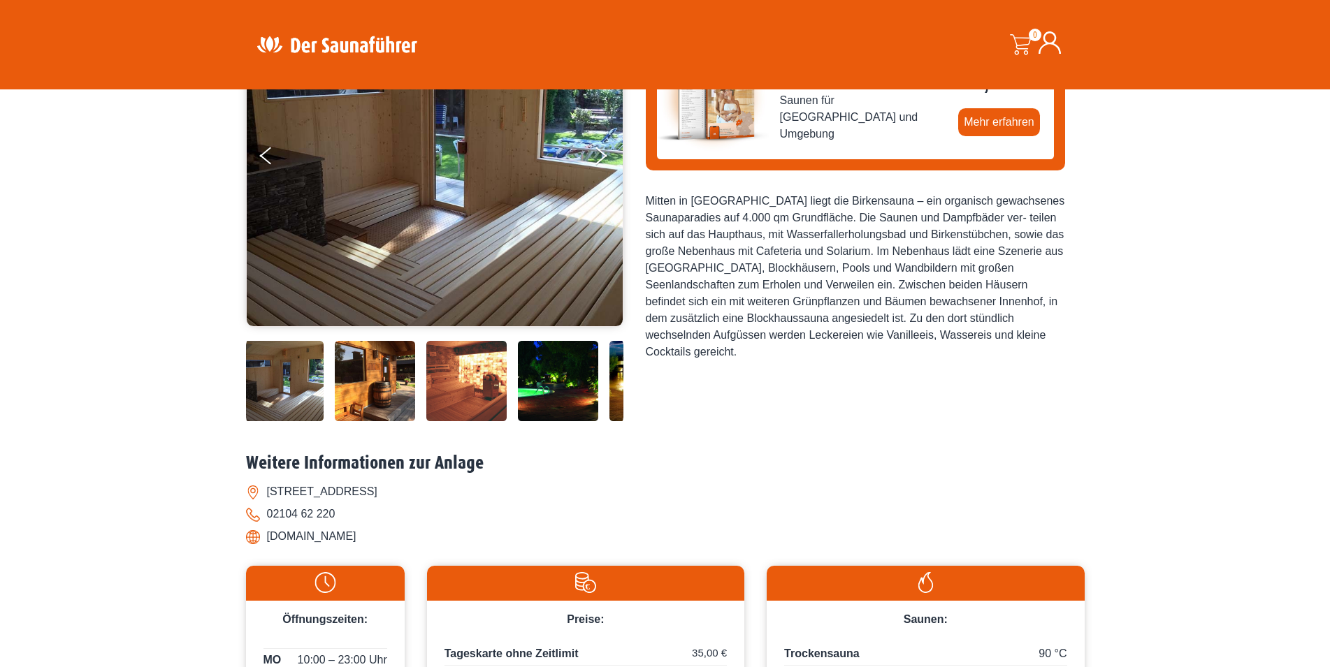
scroll to position [0, 0]
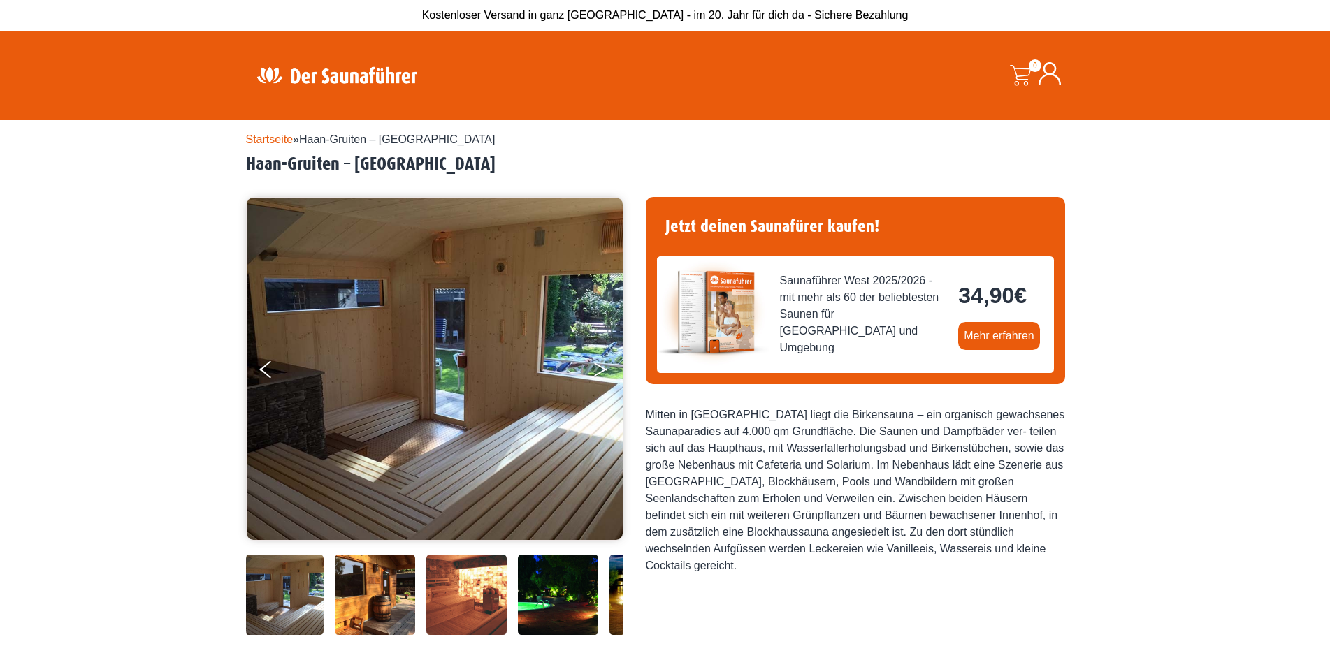
click at [599, 365] on button "Next" at bounding box center [610, 372] width 35 height 35
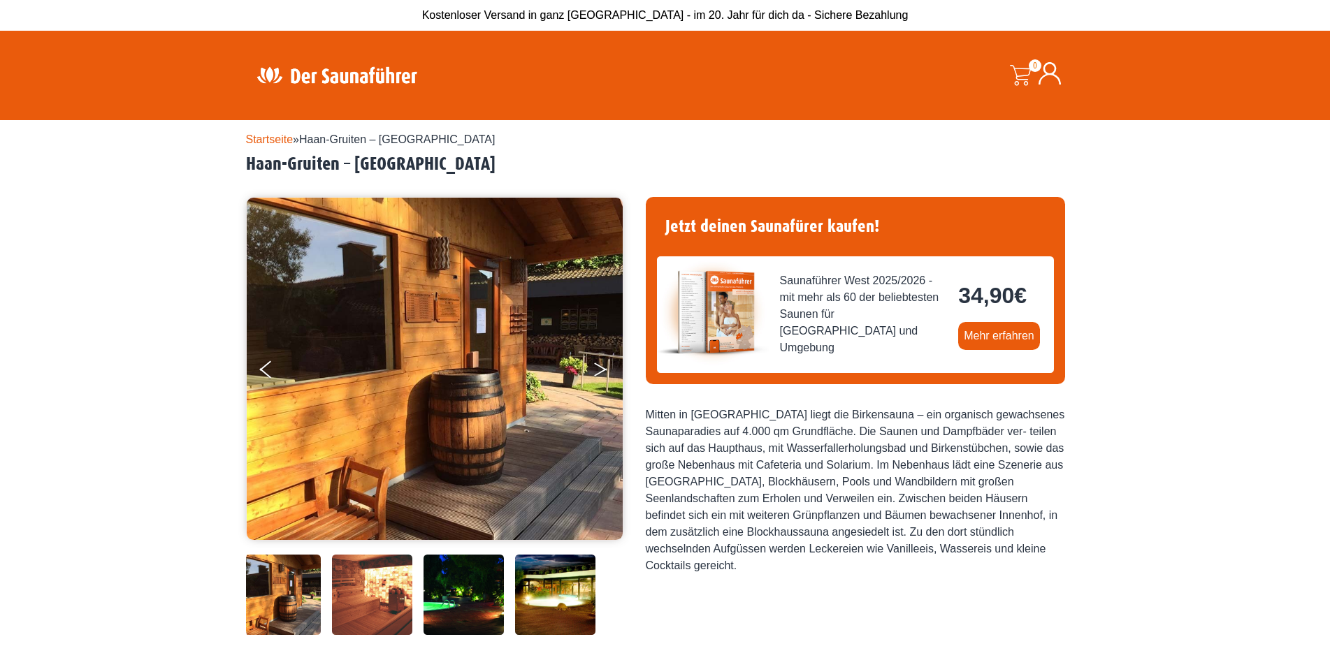
click at [599, 365] on icon "Next" at bounding box center [600, 367] width 13 height 8
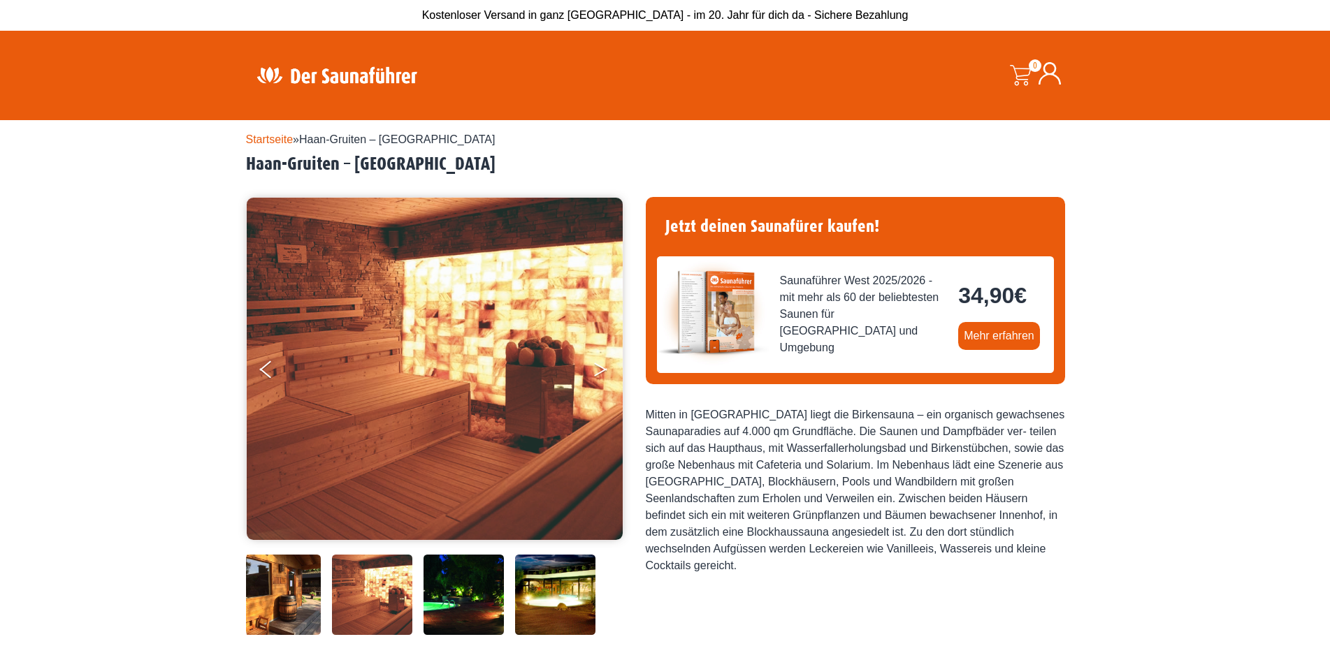
click at [596, 368] on button "Next" at bounding box center [610, 372] width 35 height 35
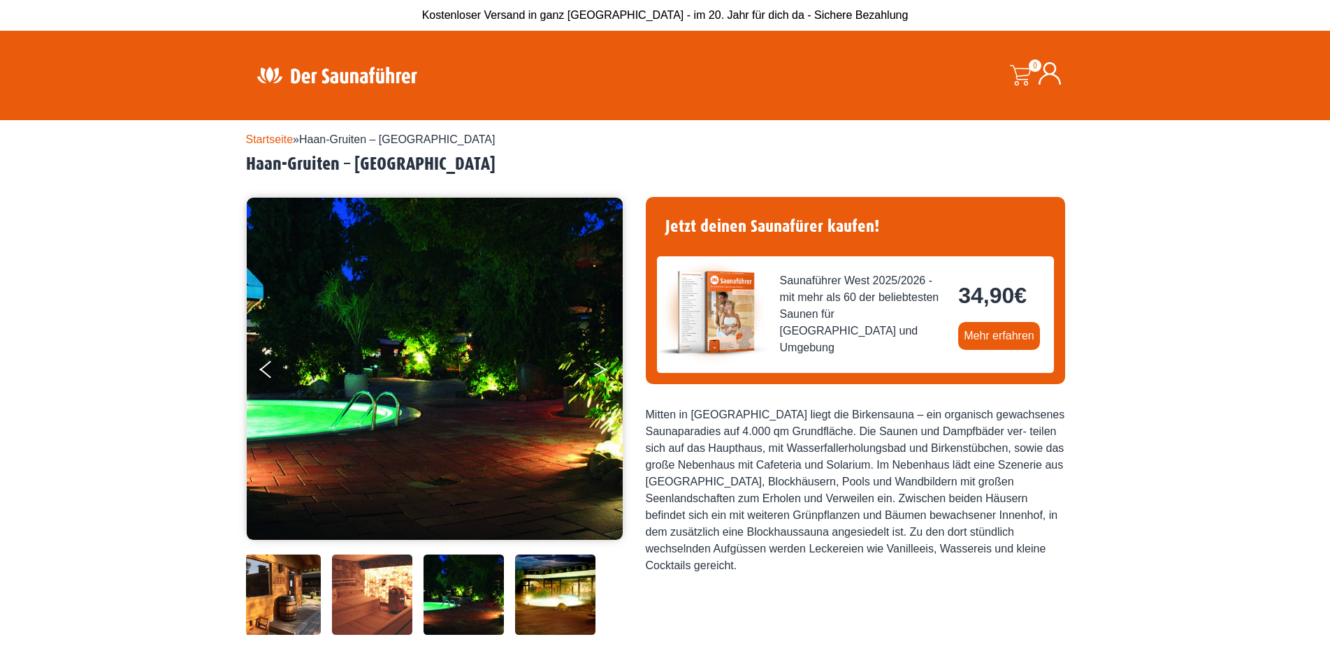
click at [597, 370] on button "Next" at bounding box center [610, 372] width 35 height 35
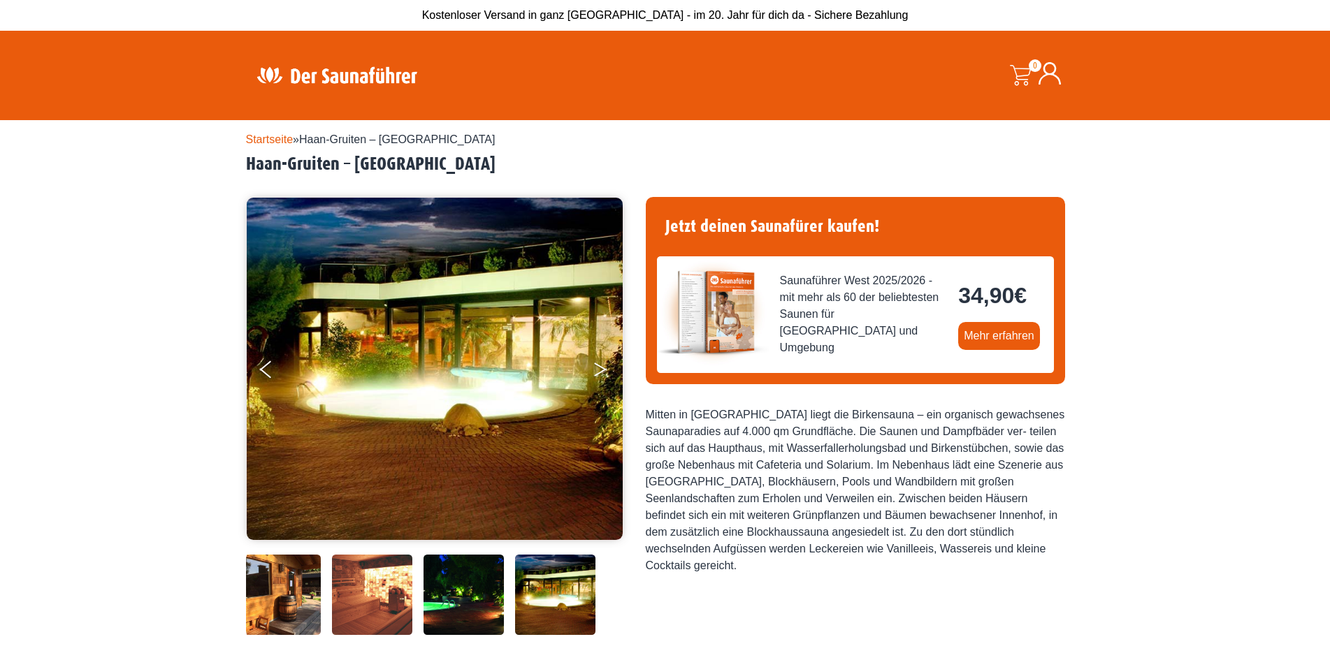
click at [597, 370] on button "Next" at bounding box center [610, 372] width 35 height 35
click at [602, 367] on button "Next" at bounding box center [610, 372] width 35 height 35
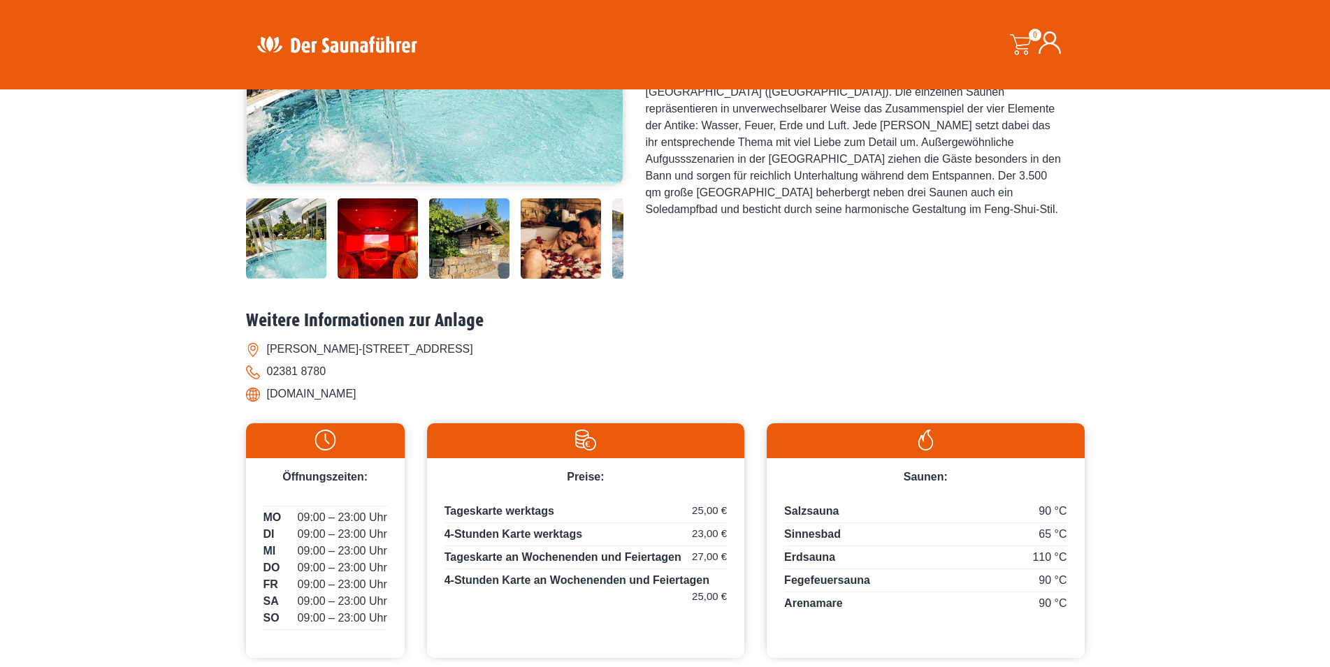
scroll to position [143, 0]
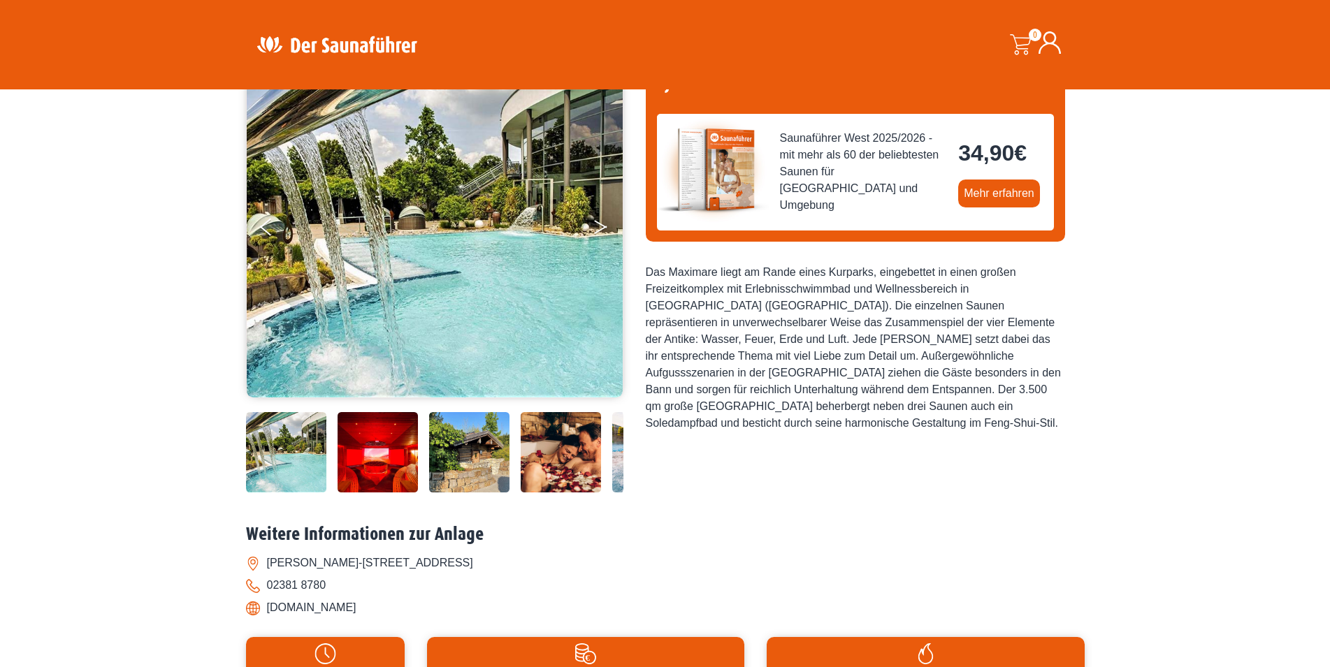
click at [601, 225] on icon "Next" at bounding box center [600, 224] width 13 height 8
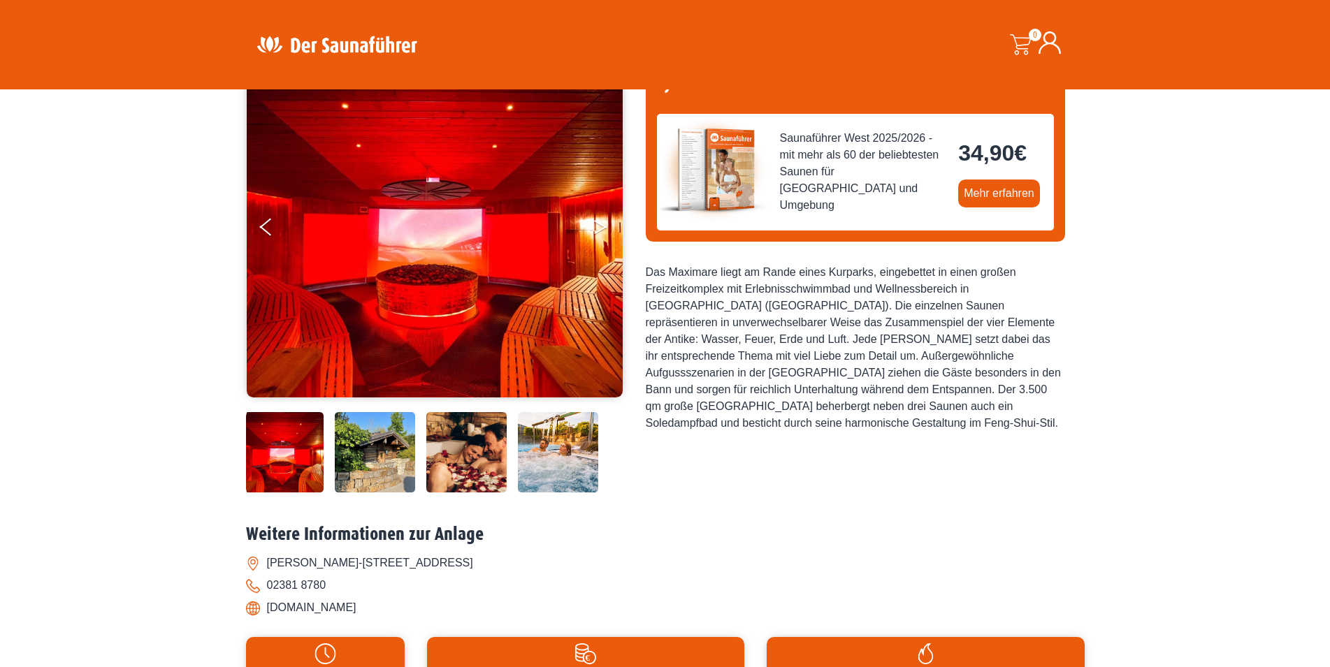
click at [601, 225] on icon "Next" at bounding box center [600, 224] width 13 height 8
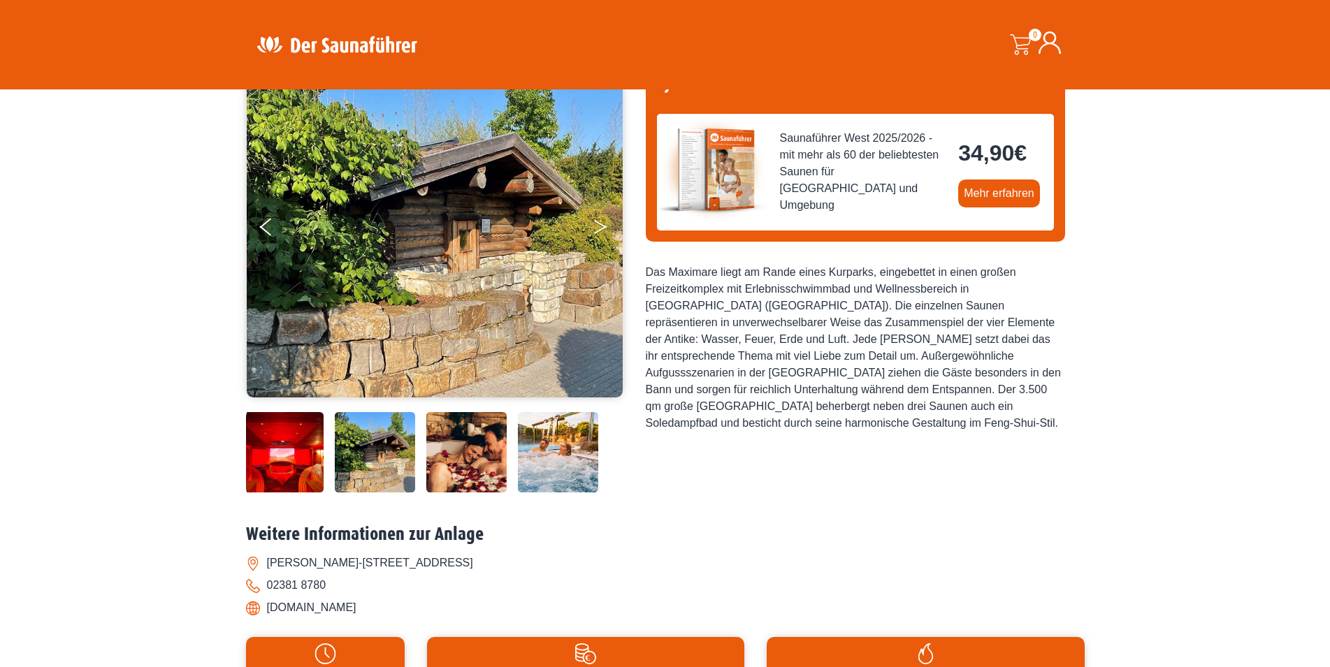
click at [601, 225] on icon "Next" at bounding box center [600, 224] width 13 height 8
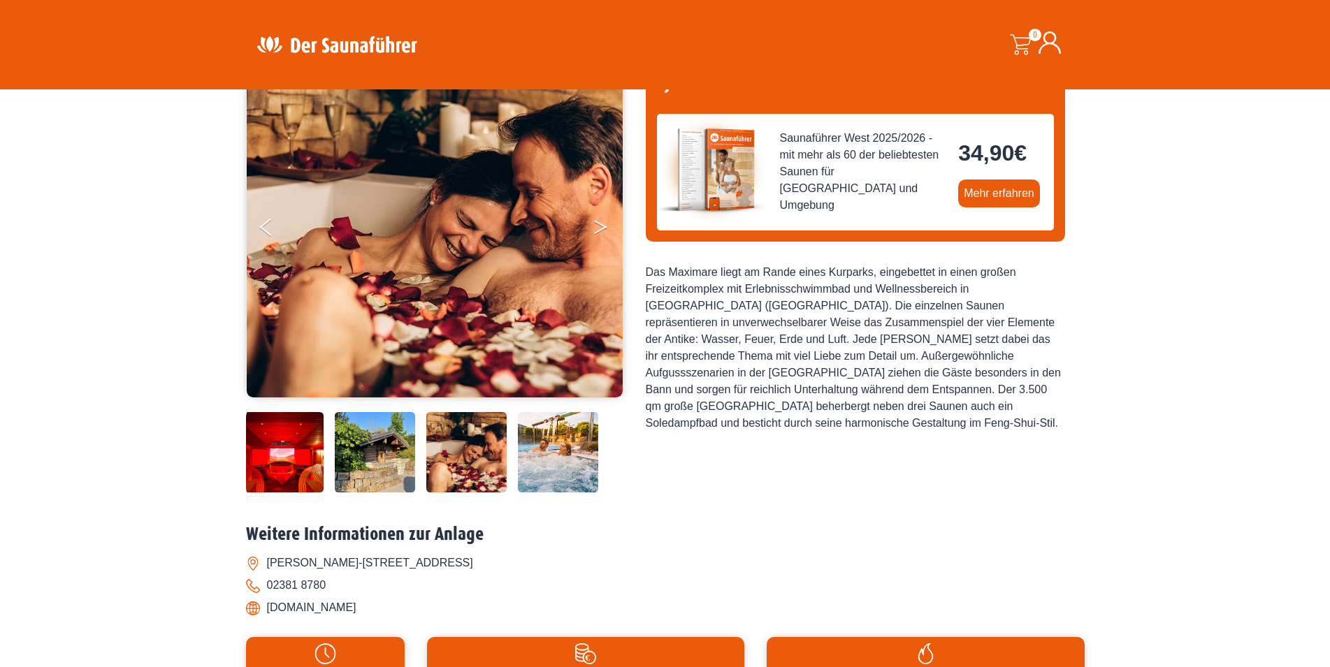
click at [601, 225] on icon "Next" at bounding box center [600, 224] width 13 height 8
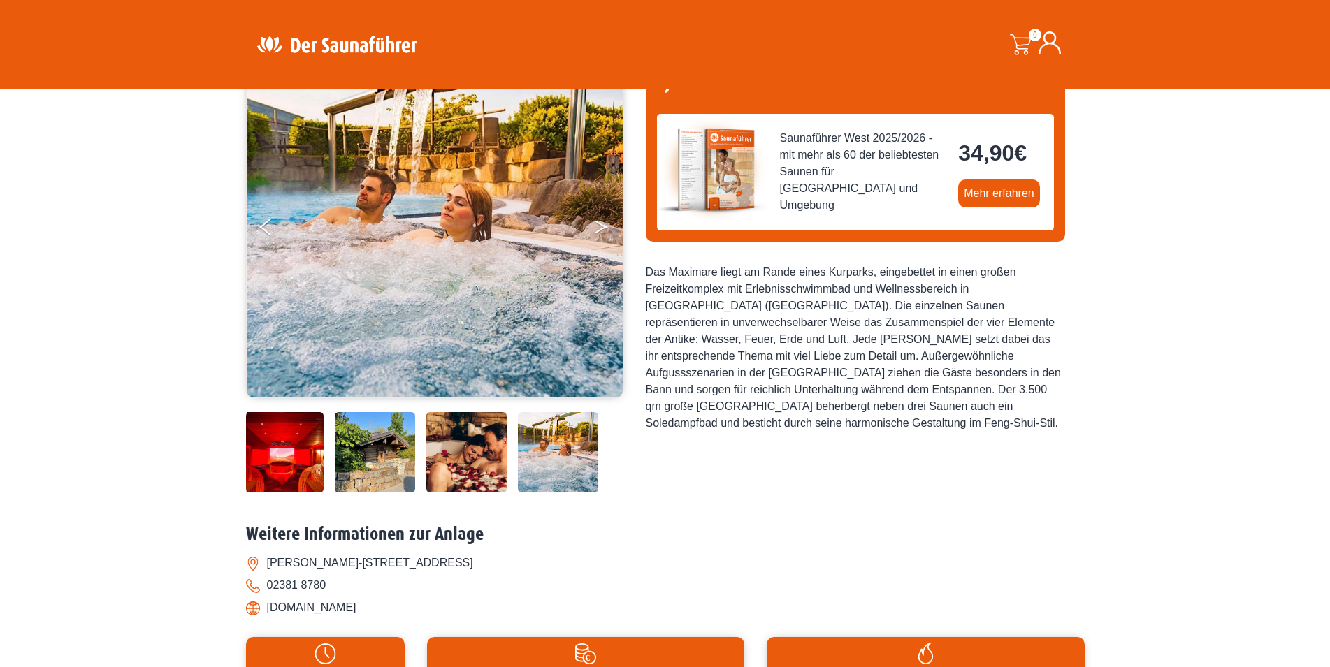
click at [601, 225] on icon "Next" at bounding box center [600, 224] width 13 height 8
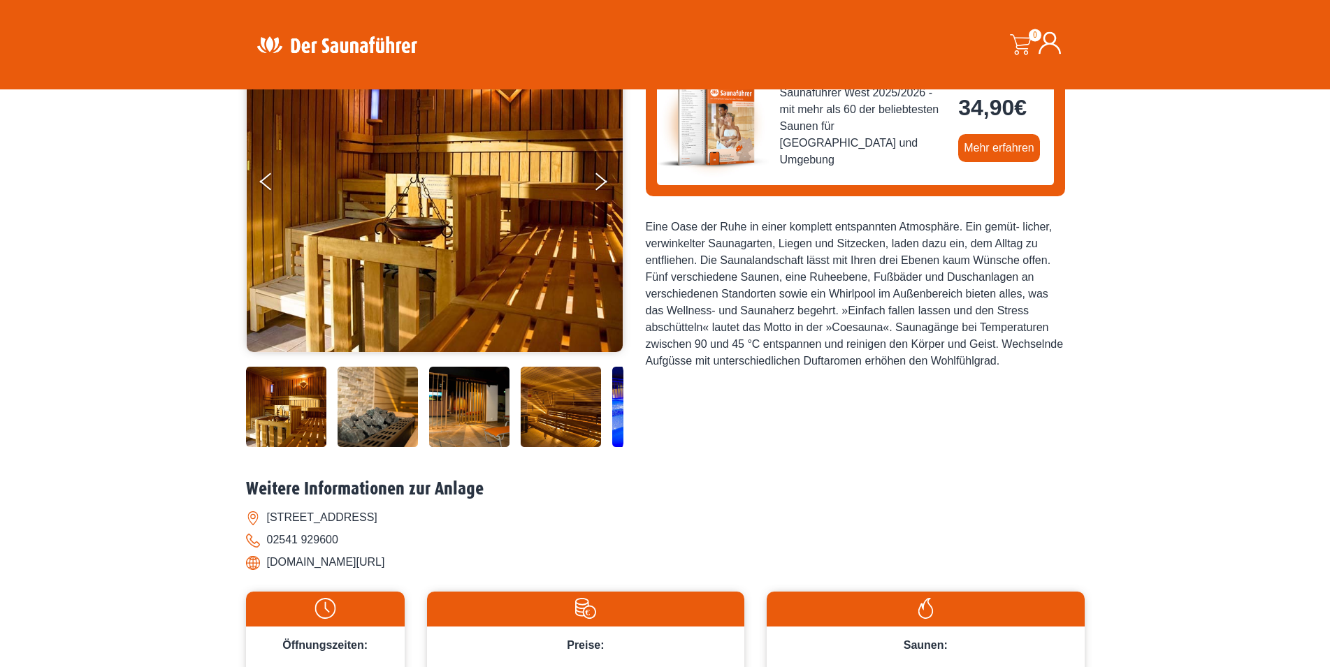
scroll to position [71, 0]
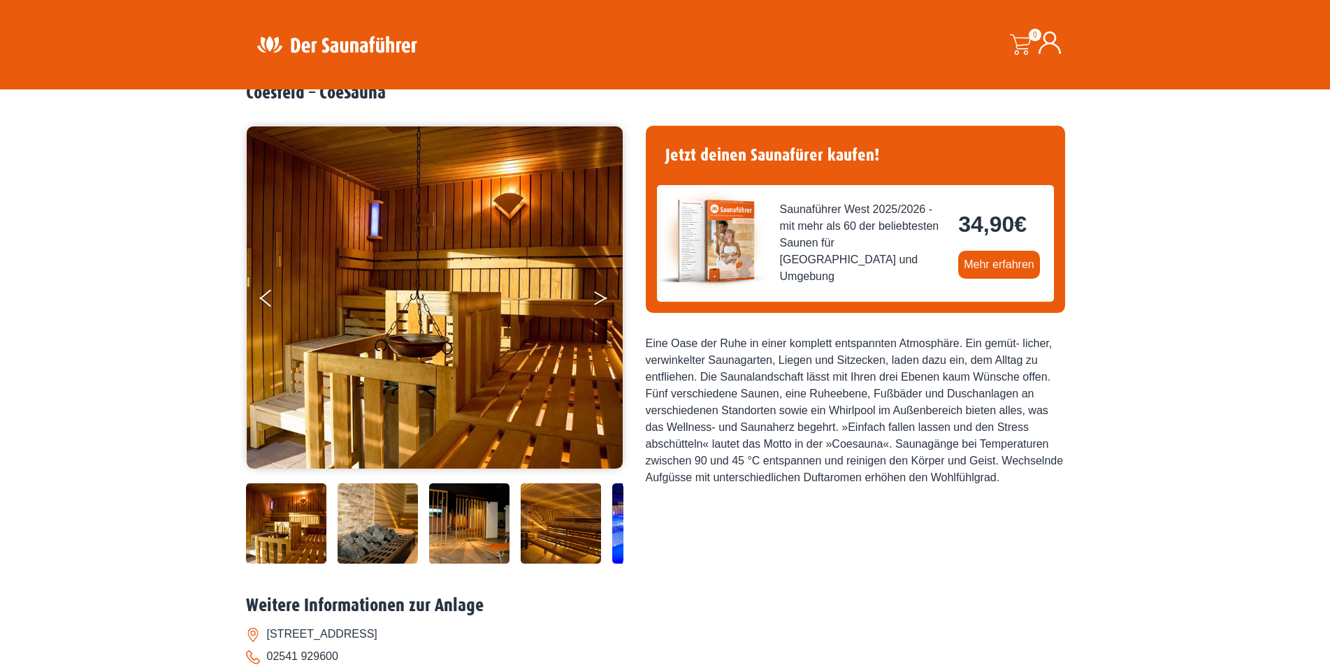
click at [600, 293] on button "Next" at bounding box center [610, 301] width 35 height 35
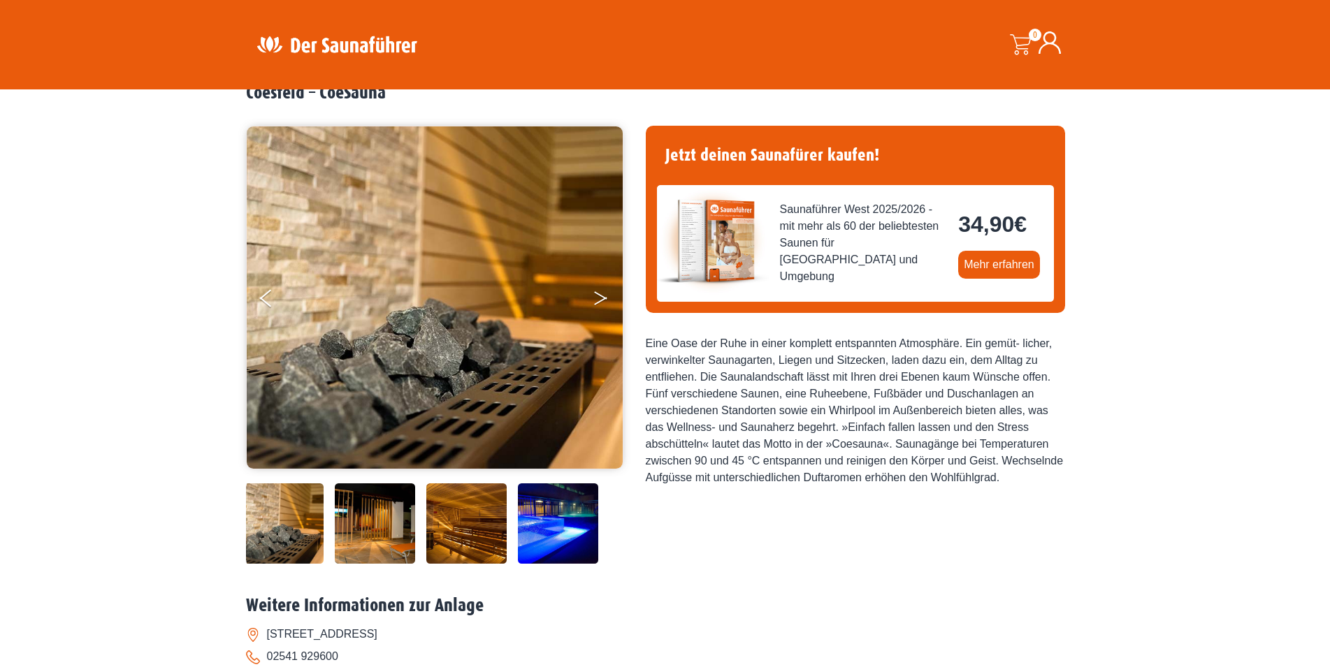
click at [600, 293] on button "Next" at bounding box center [610, 301] width 35 height 35
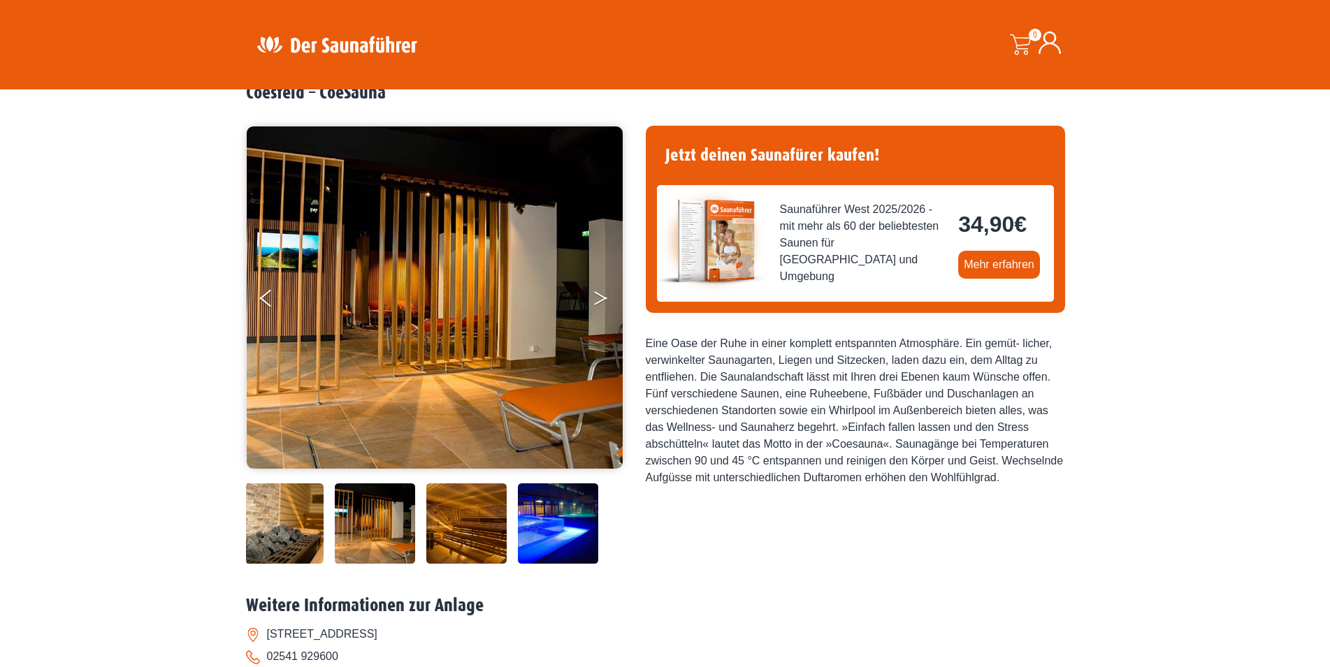
click at [600, 293] on button "Next" at bounding box center [610, 301] width 35 height 35
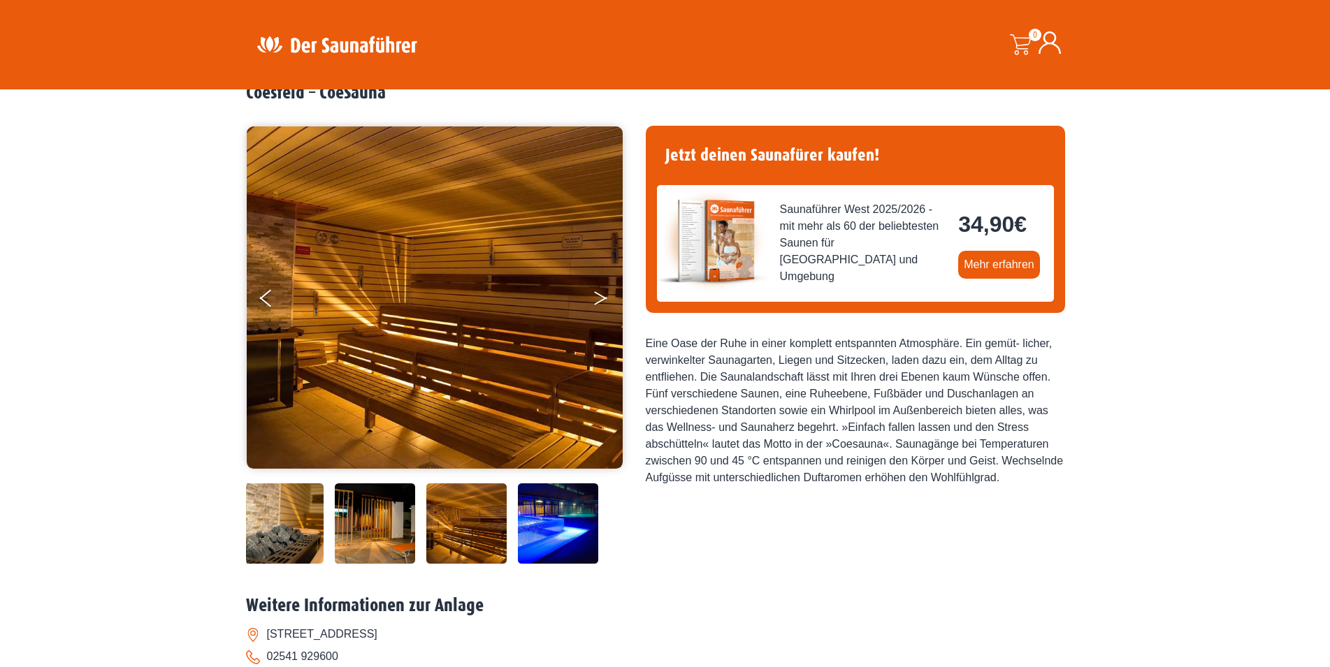
click at [600, 293] on button "Next" at bounding box center [610, 301] width 35 height 35
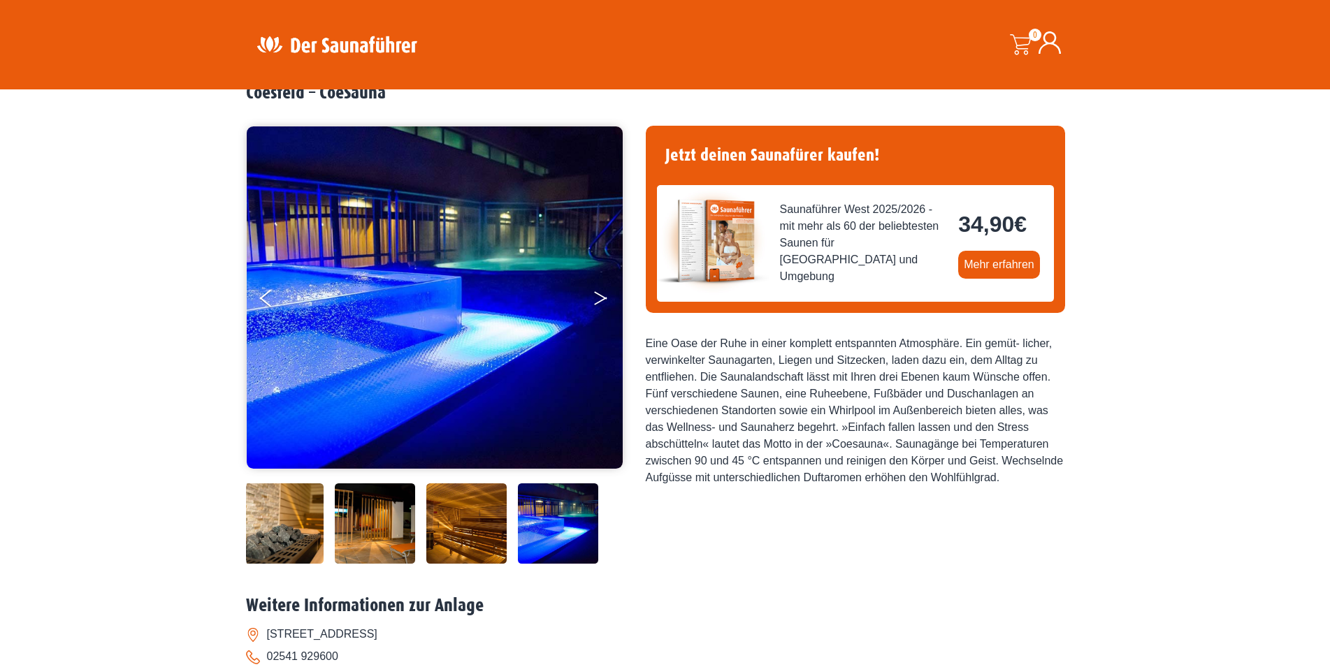
click at [600, 293] on button "Next" at bounding box center [610, 301] width 35 height 35
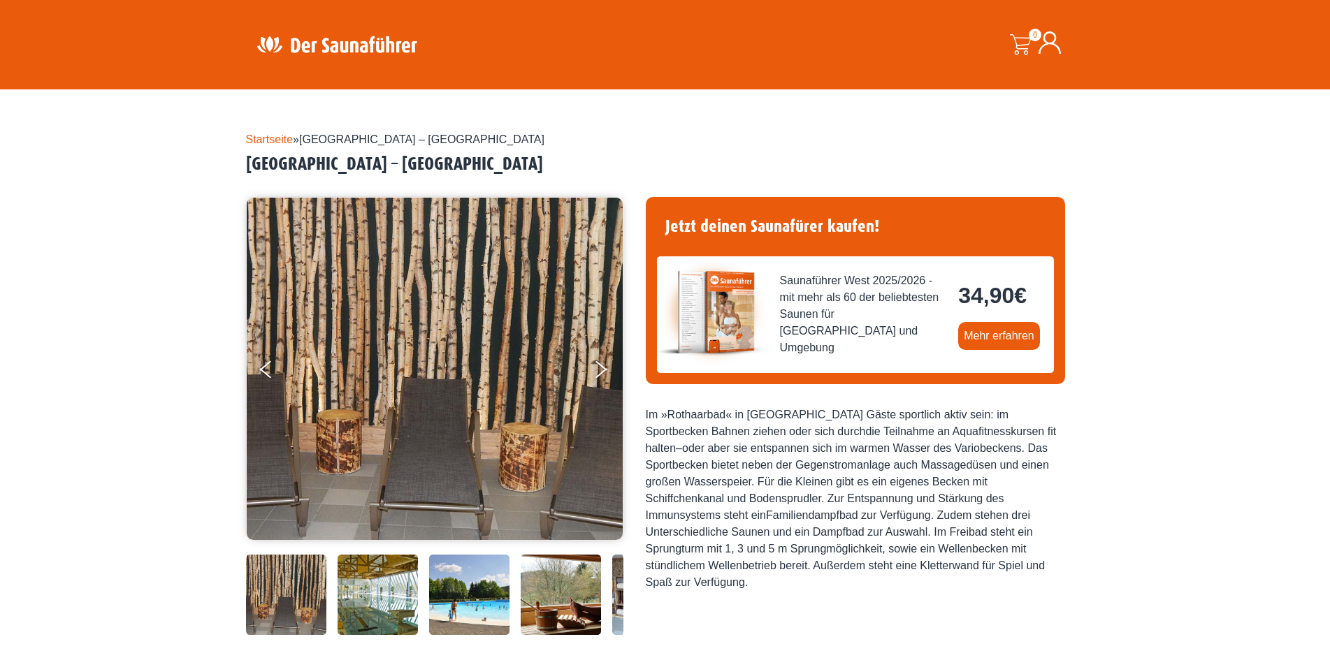
scroll to position [356, 0]
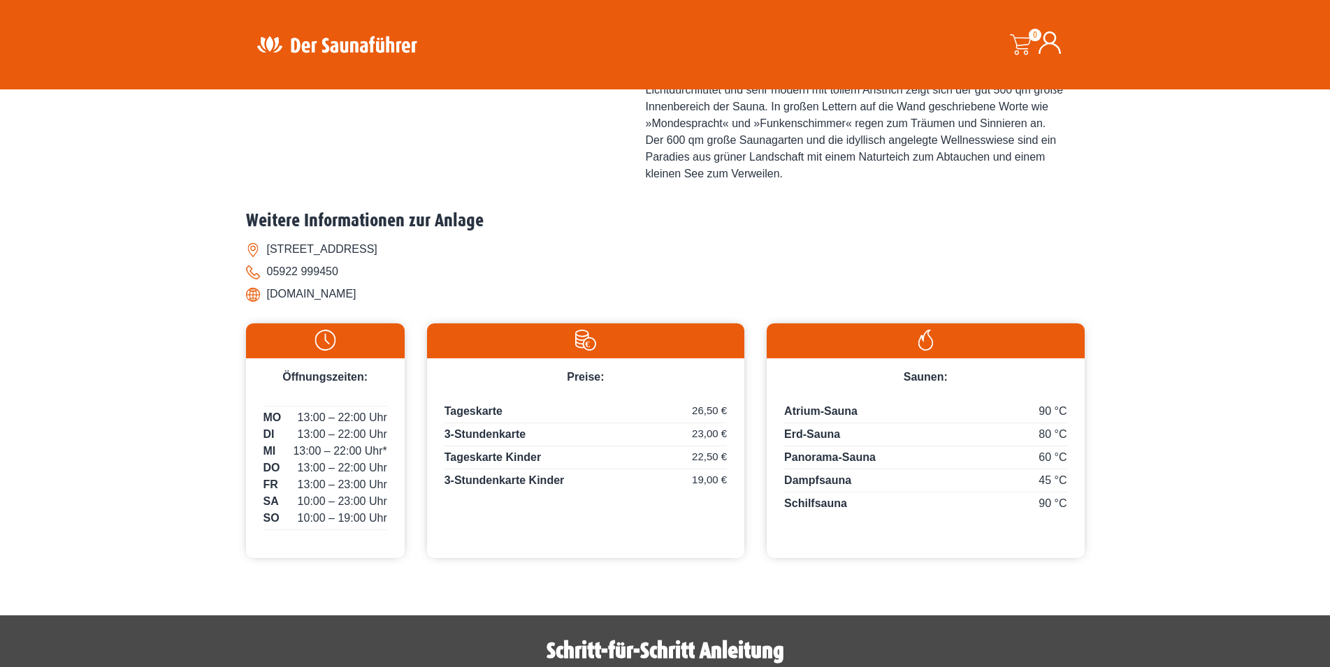
scroll to position [570, 0]
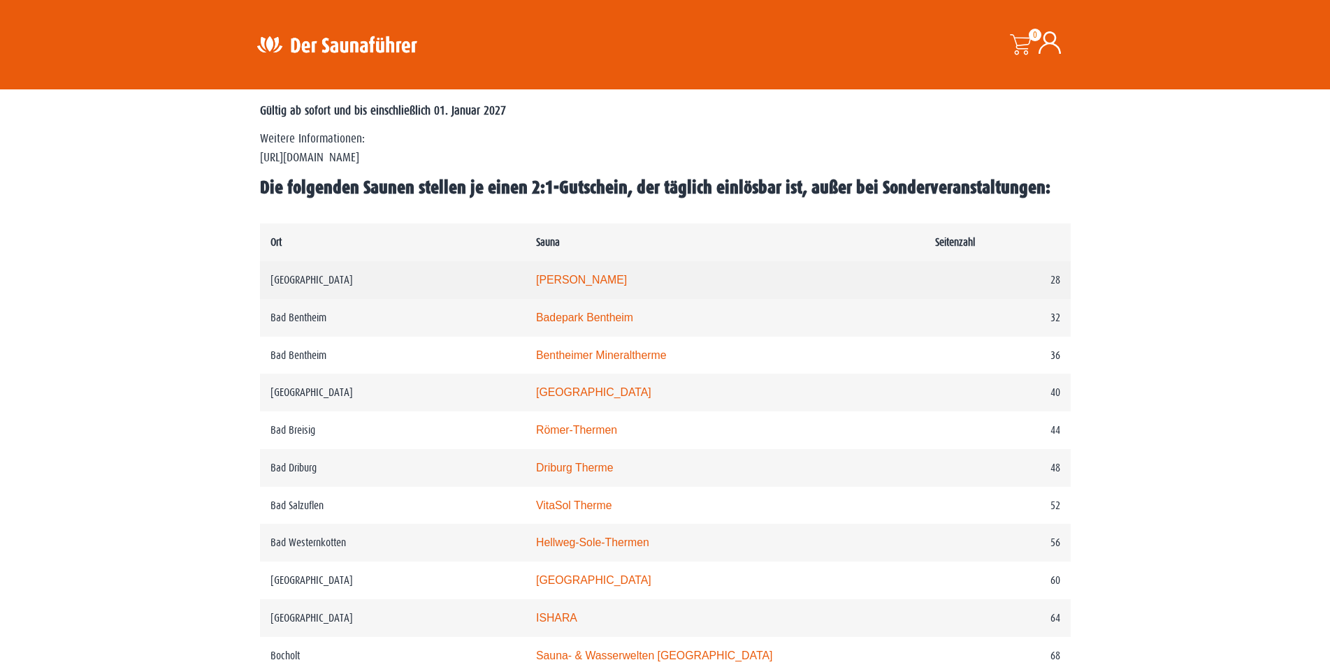
scroll to position [642, 0]
click at [578, 286] on link "Carolus Thermen" at bounding box center [581, 280] width 91 height 12
click at [583, 286] on link "Carolus Thermen" at bounding box center [581, 280] width 91 height 12
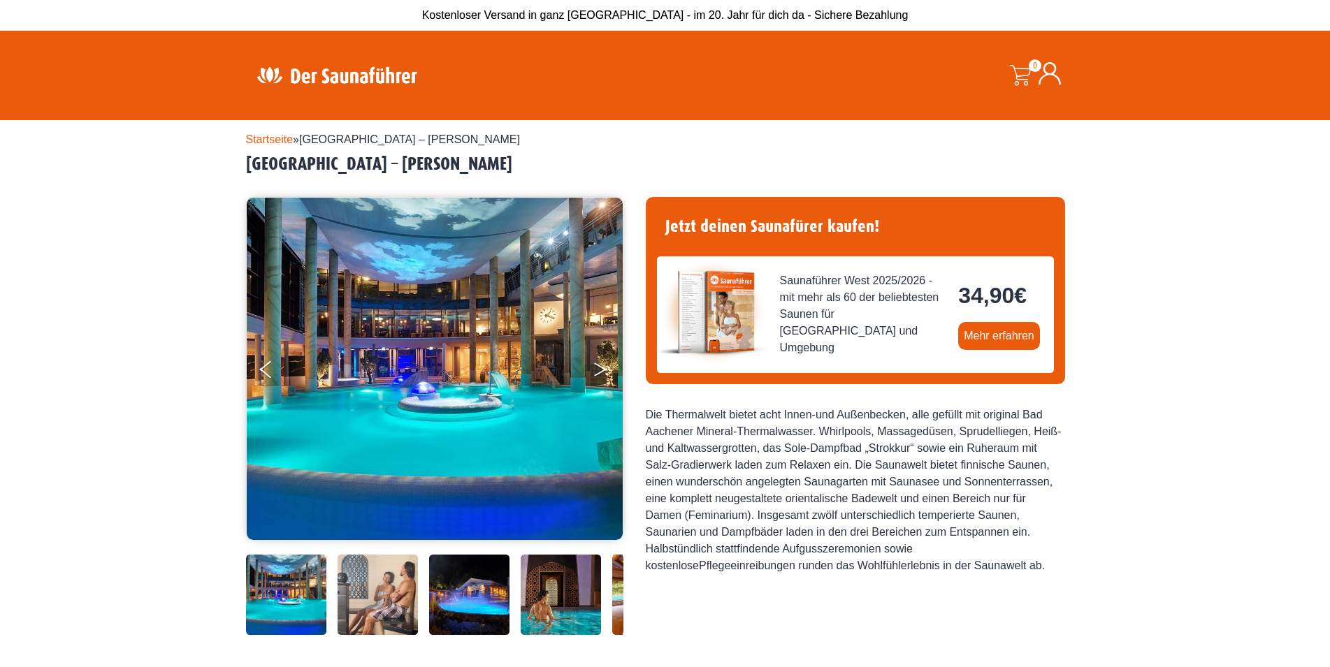
click at [599, 368] on button "Next" at bounding box center [610, 372] width 35 height 35
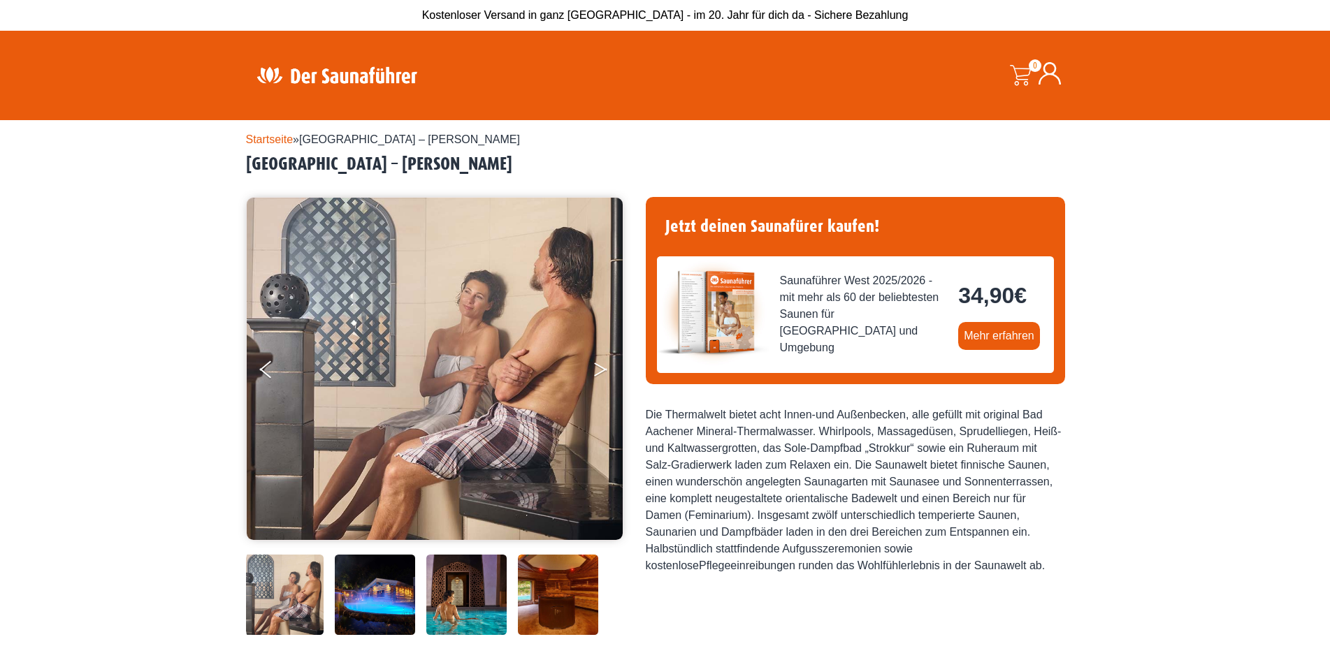
click at [599, 368] on button "Next" at bounding box center [610, 372] width 35 height 35
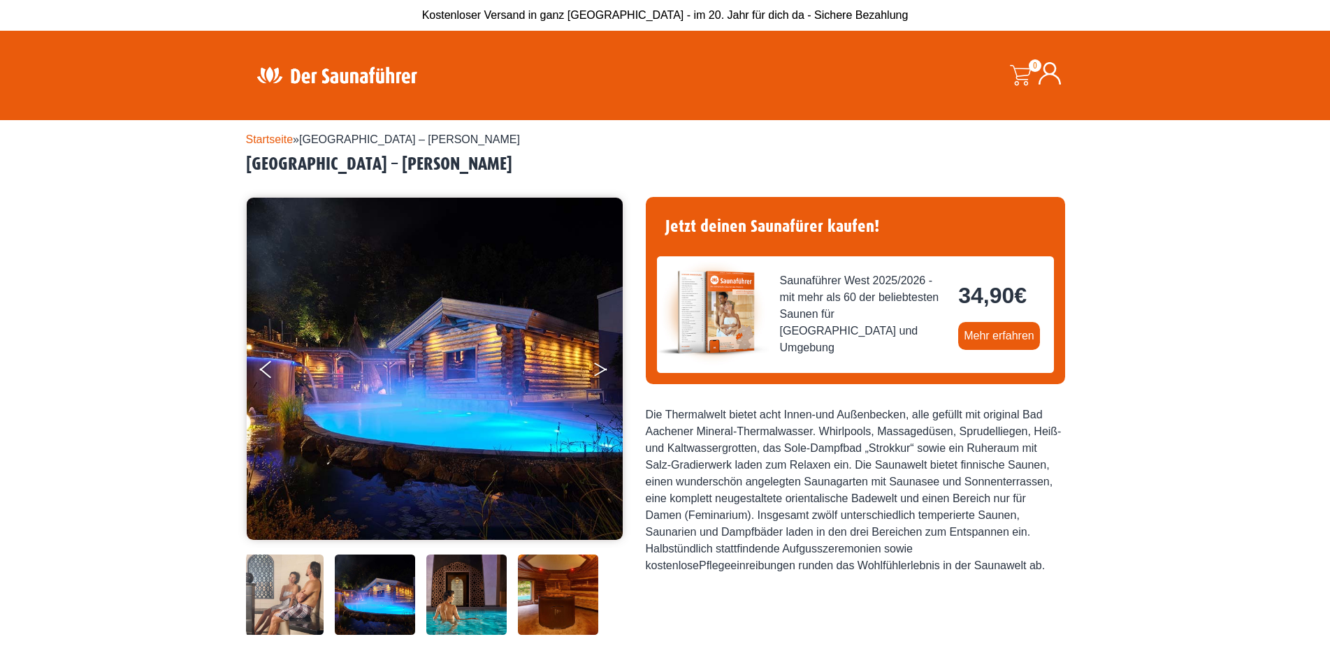
click at [599, 368] on button "Next" at bounding box center [610, 372] width 35 height 35
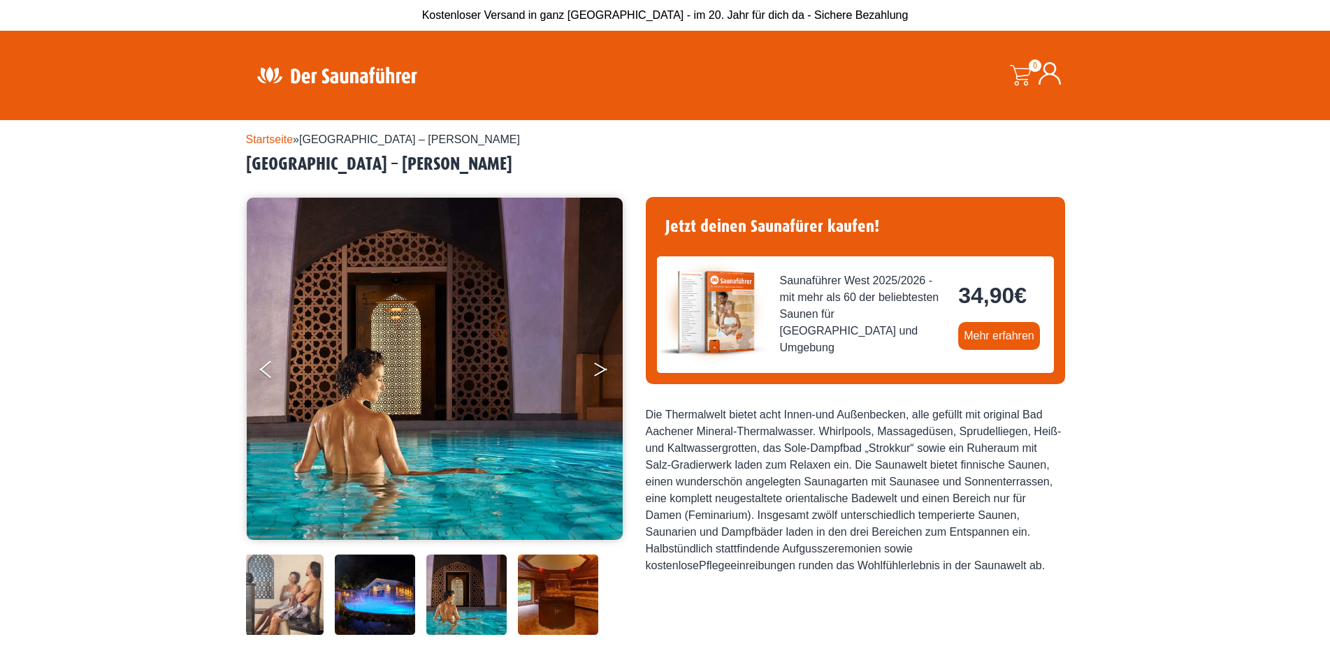
click at [599, 368] on button "Next" at bounding box center [610, 372] width 35 height 35
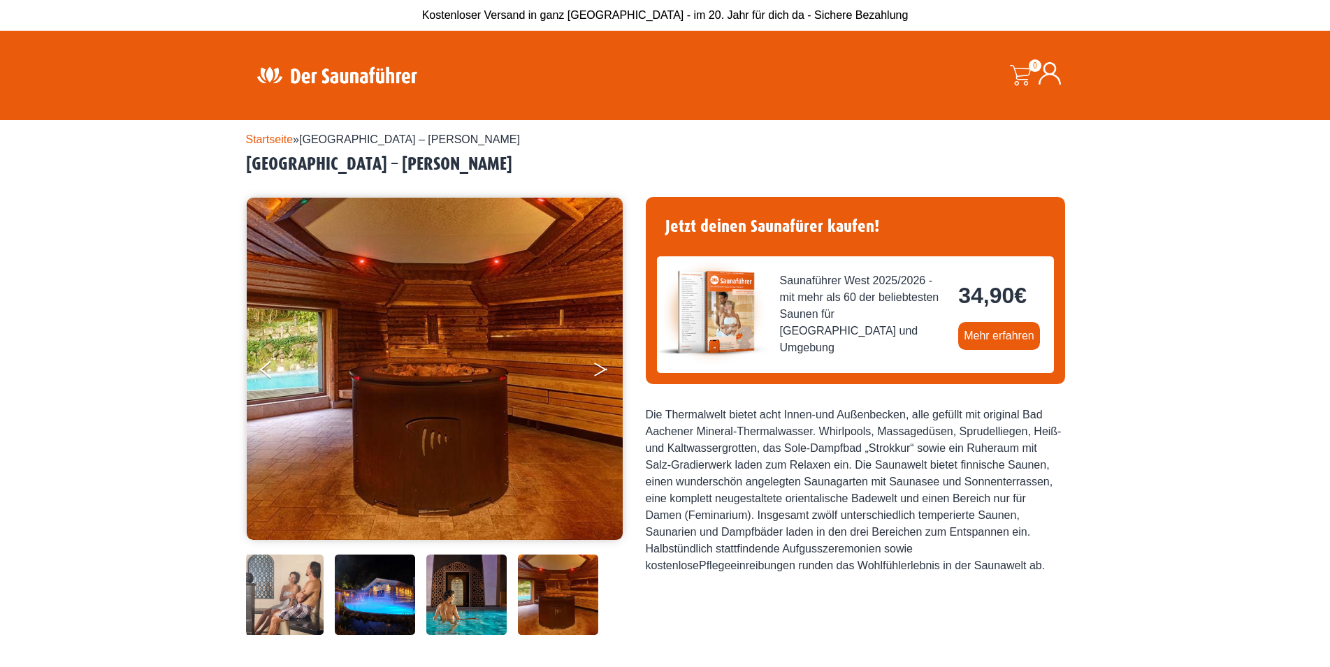
click at [599, 368] on button "Next" at bounding box center [610, 372] width 35 height 35
click at [602, 368] on icon "Next" at bounding box center [600, 367] width 13 height 8
click at [601, 368] on icon "Next" at bounding box center [600, 367] width 13 height 8
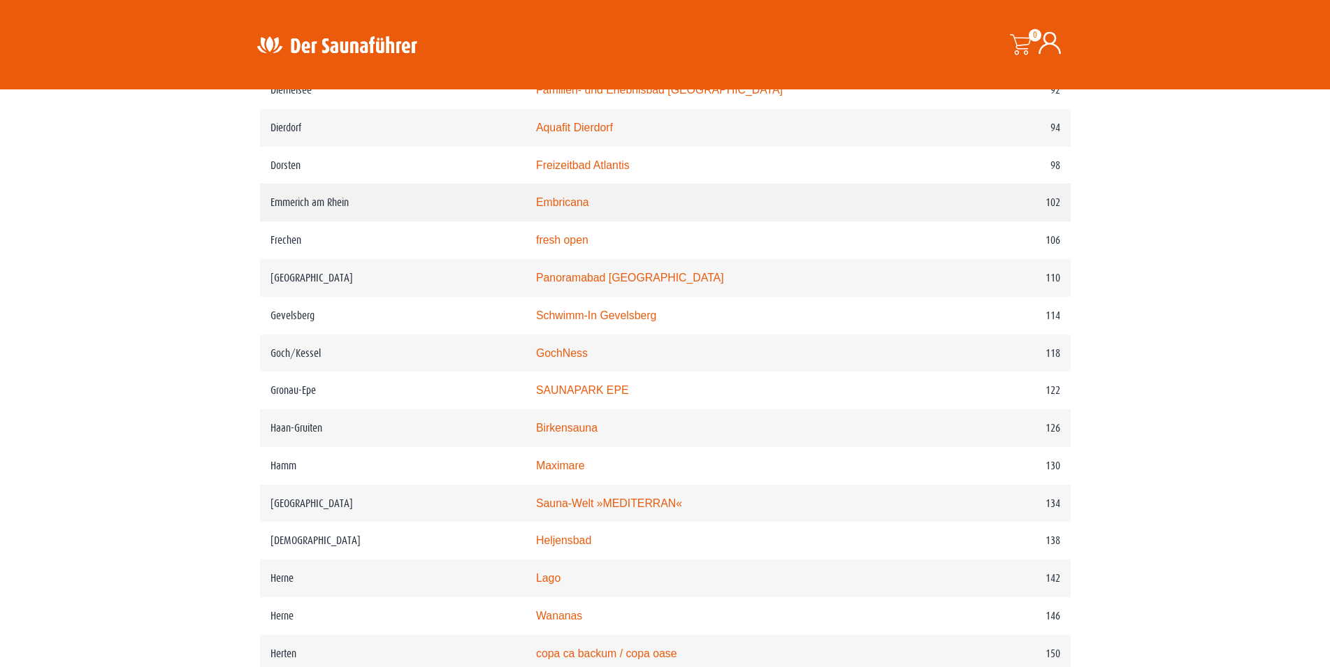
scroll to position [1426, 0]
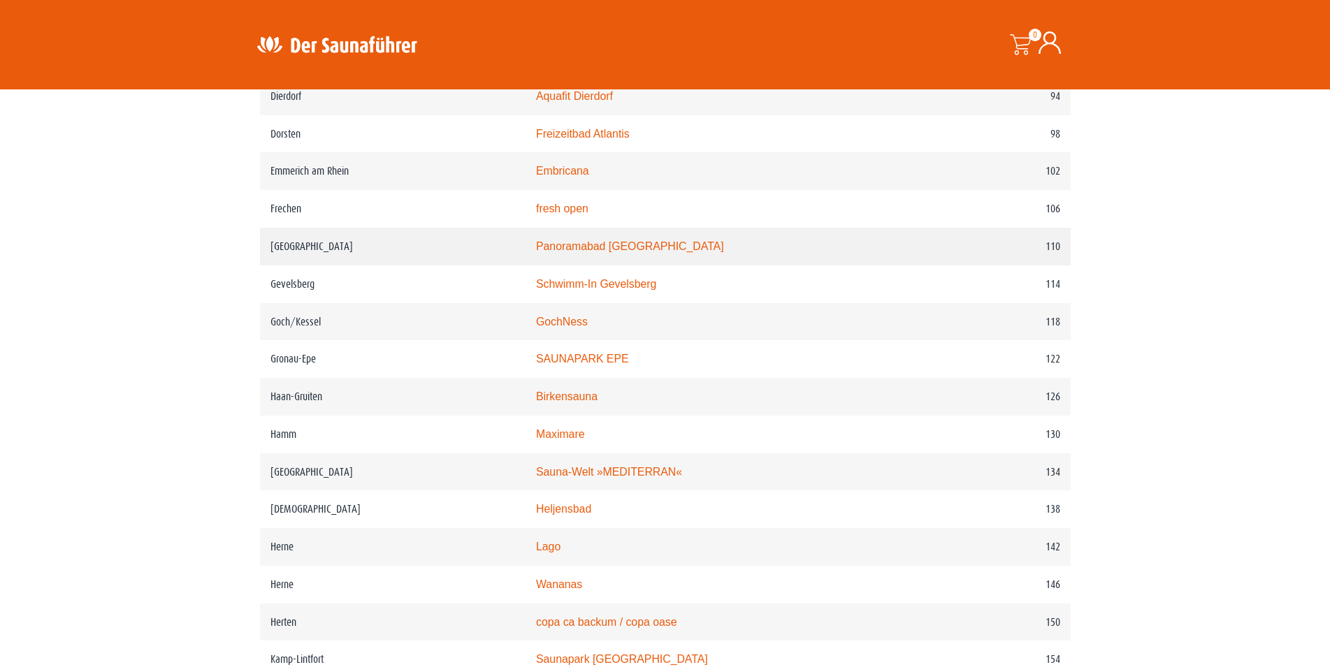
click at [574, 252] on link "Panoramabad Georgsmarienhütte" at bounding box center [630, 246] width 188 height 12
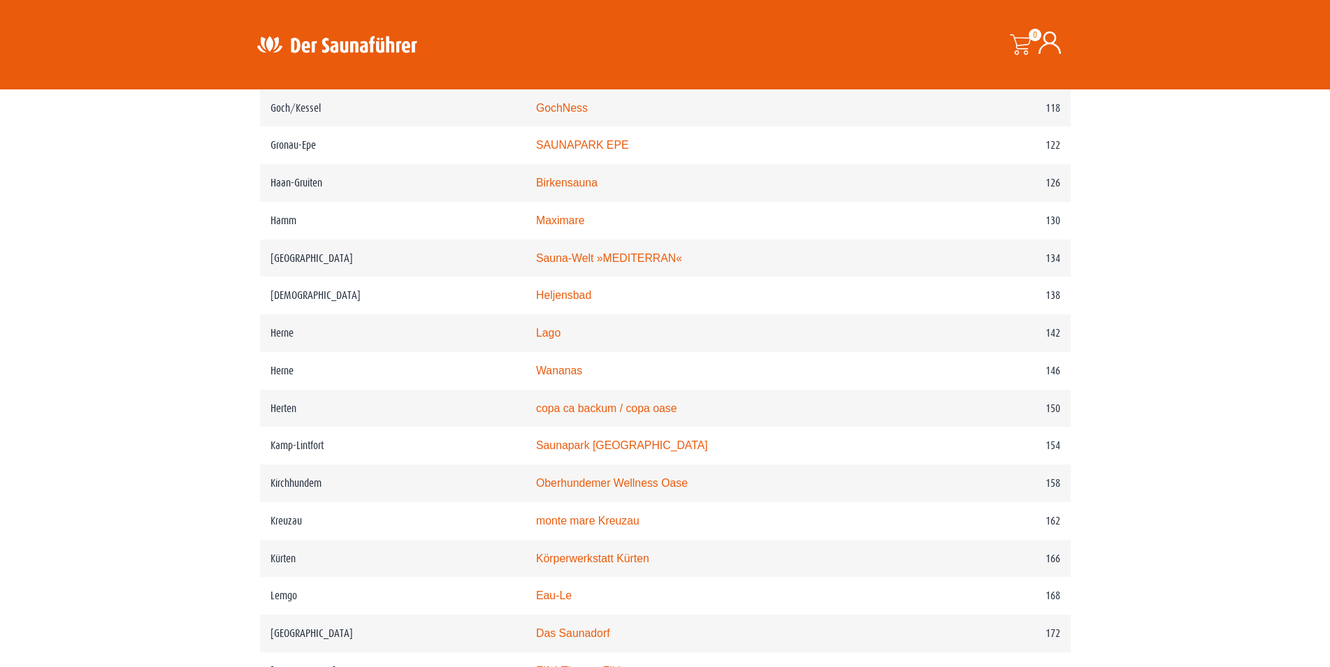
scroll to position [1212, 0]
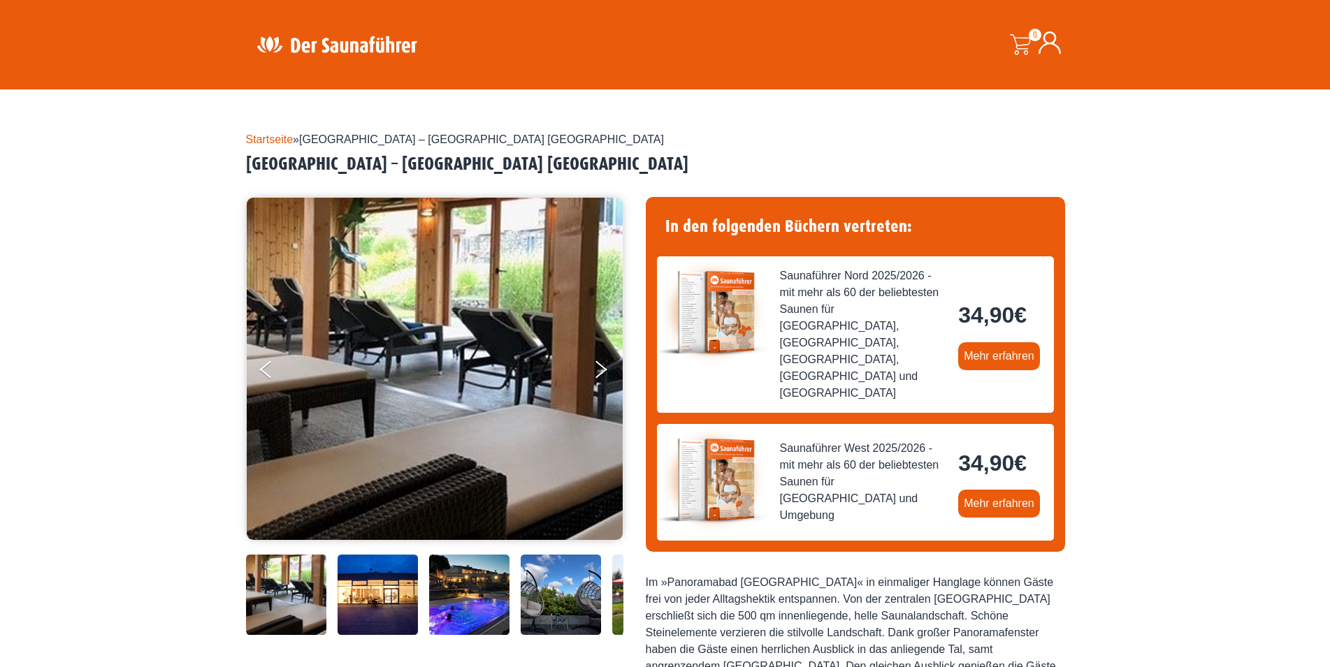
scroll to position [356, 0]
